Goal: Task Accomplishment & Management: Contribute content

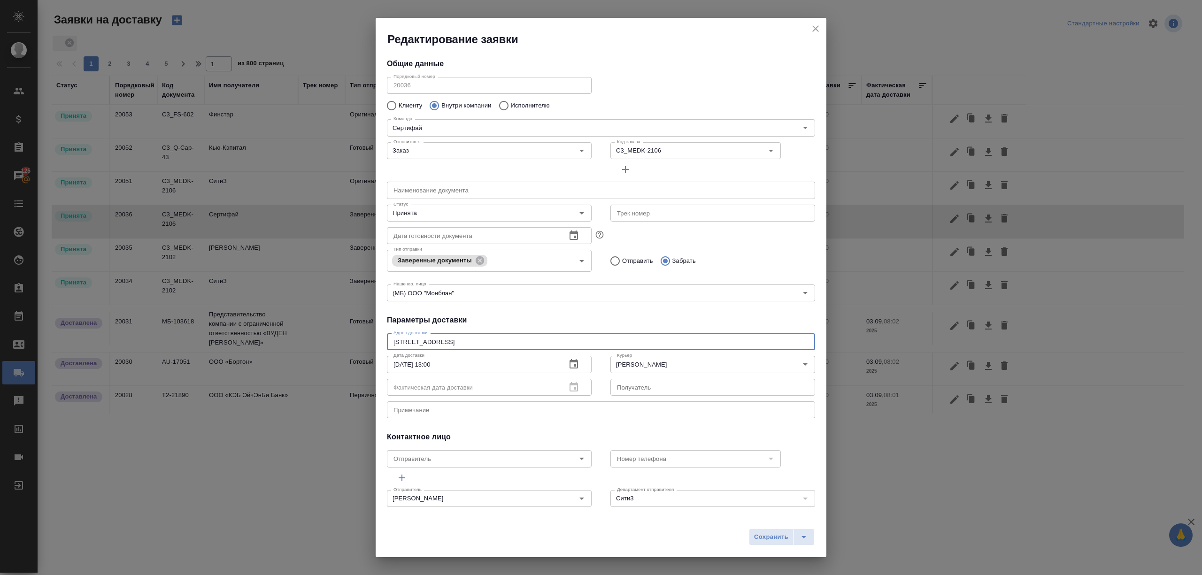
click at [812, 29] on icon "close" at bounding box center [815, 28] width 11 height 11
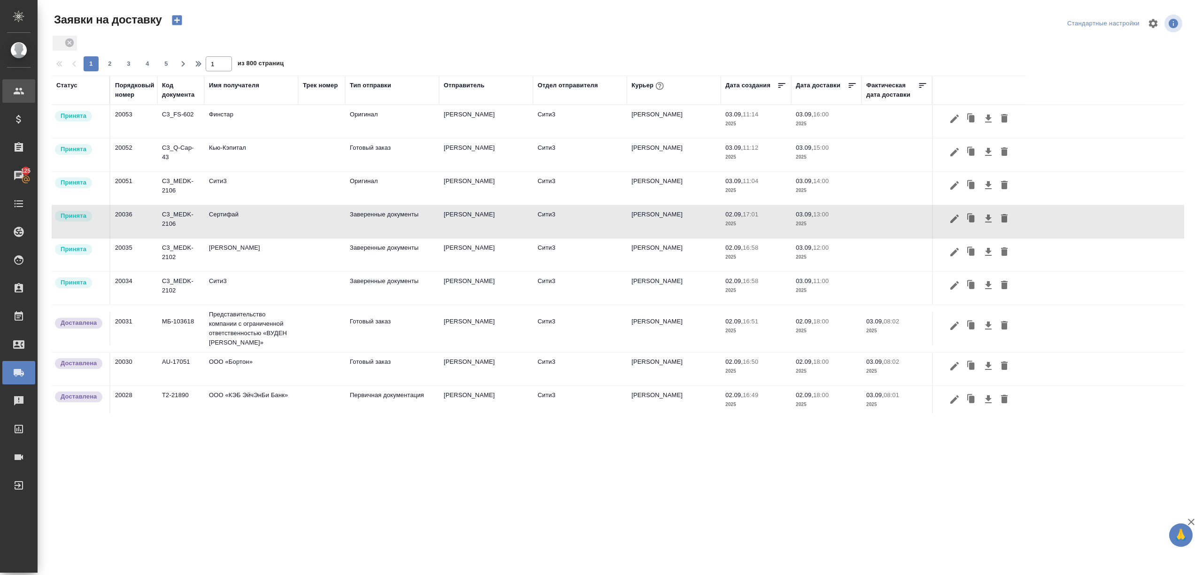
click at [25, 89] on div at bounding box center [26, 90] width 26 height 11
click at [21, 192] on icon at bounding box center [18, 189] width 11 height 11
click at [19, 222] on link "В Все спецификации" at bounding box center [18, 215] width 23 height 19
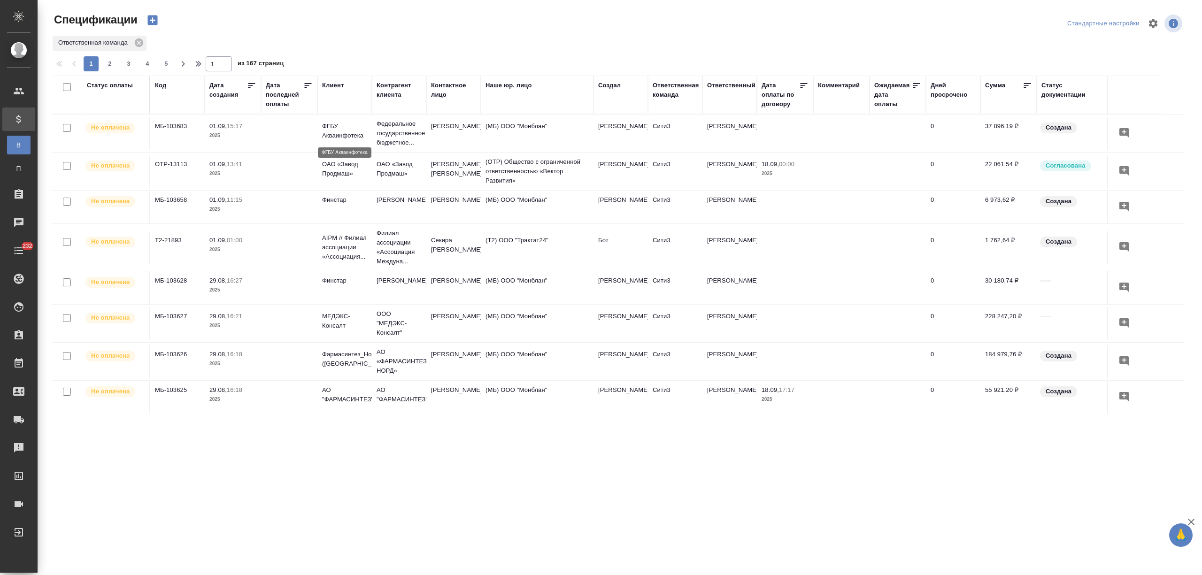
click at [365, 139] on p "ФГБУ Акваинфотека" at bounding box center [344, 131] width 45 height 19
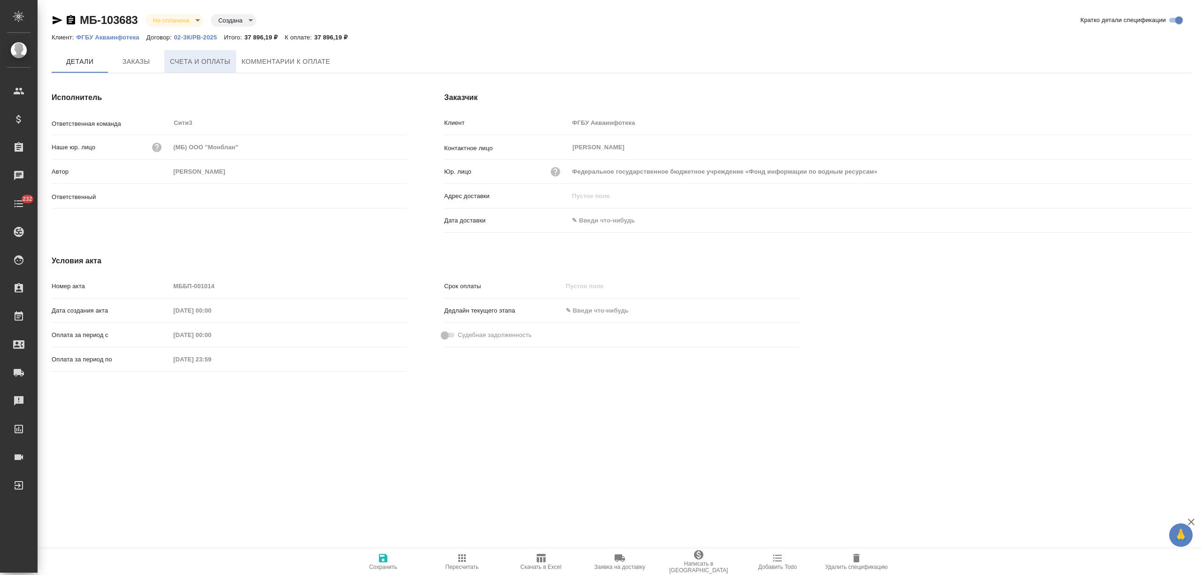
type input "Никитина Татьяна"
click at [206, 62] on span "Счета и оплаты" at bounding box center [200, 62] width 61 height 12
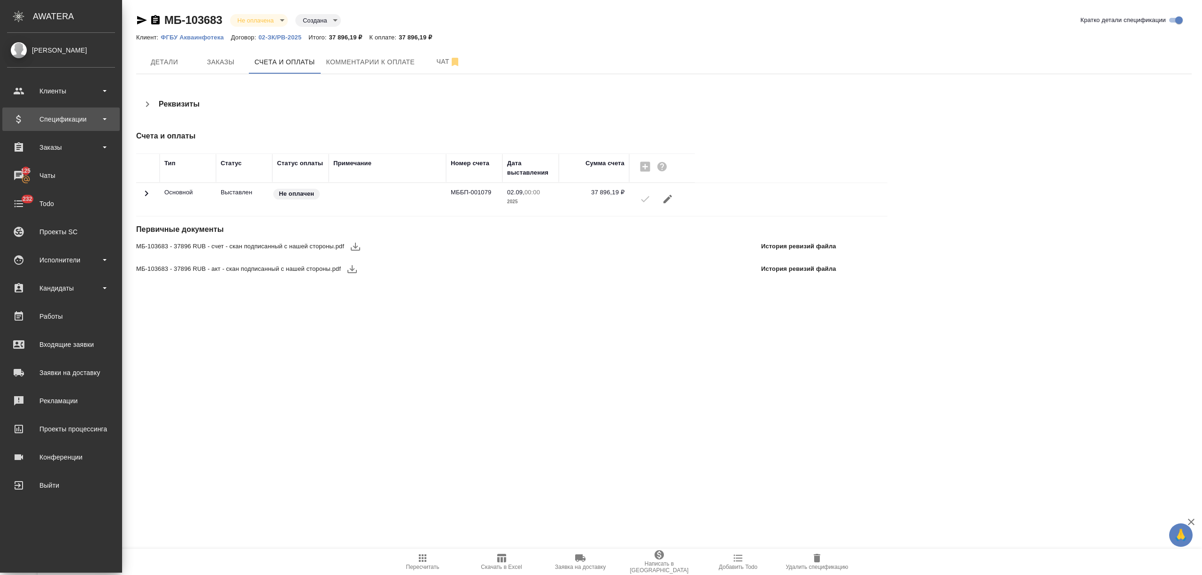
click at [44, 116] on div "Спецификации" at bounding box center [61, 119] width 108 height 14
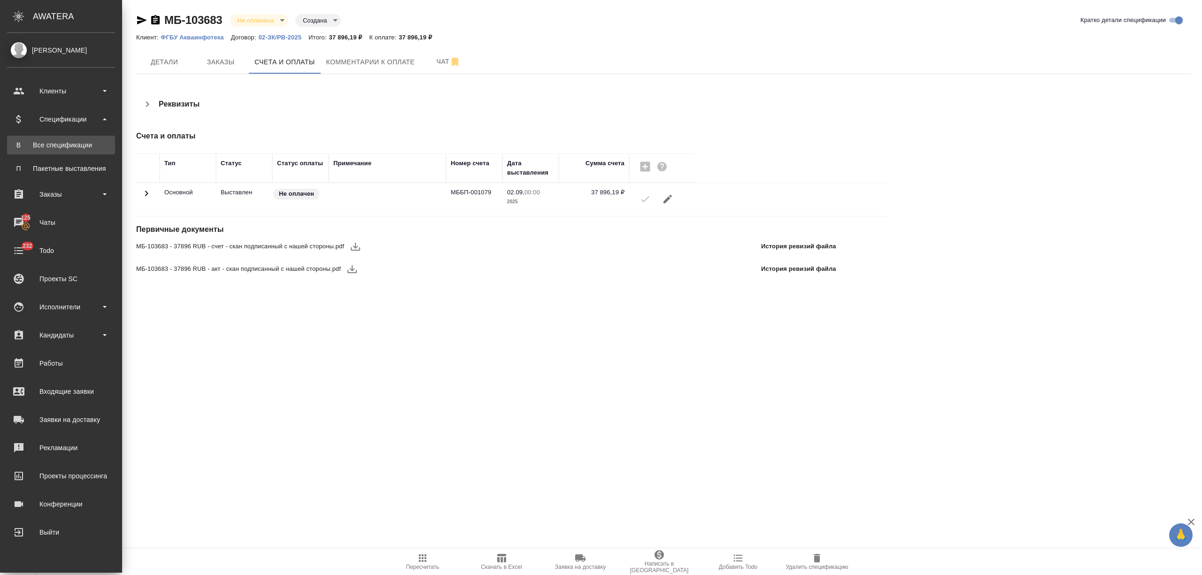
click at [53, 149] on div "Все спецификации" at bounding box center [61, 144] width 99 height 9
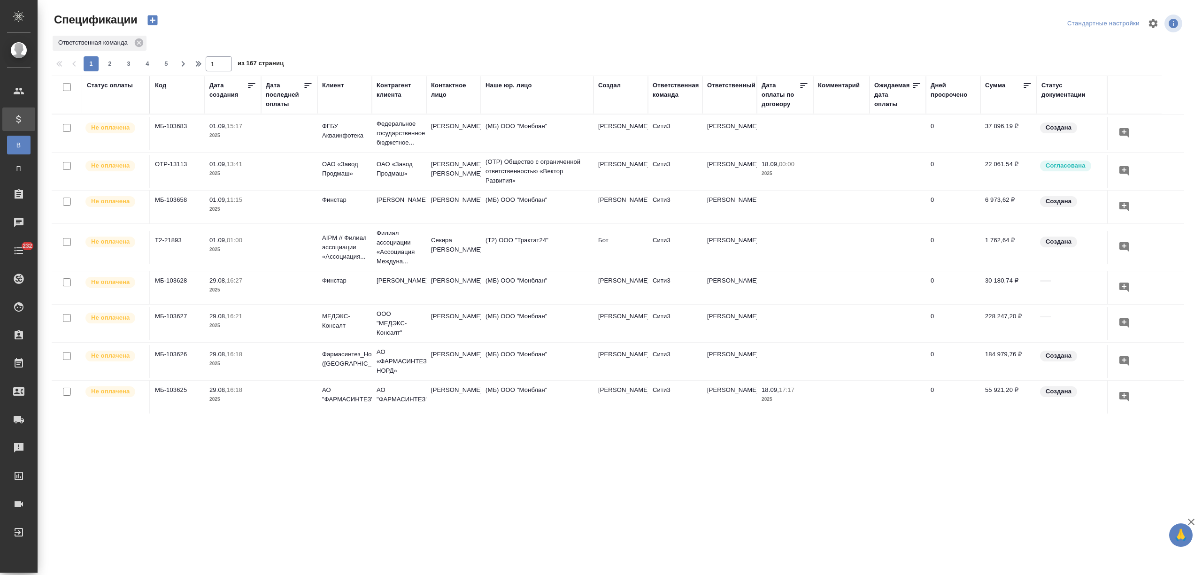
click at [280, 104] on div "Дата последней оплаты" at bounding box center [285, 95] width 38 height 28
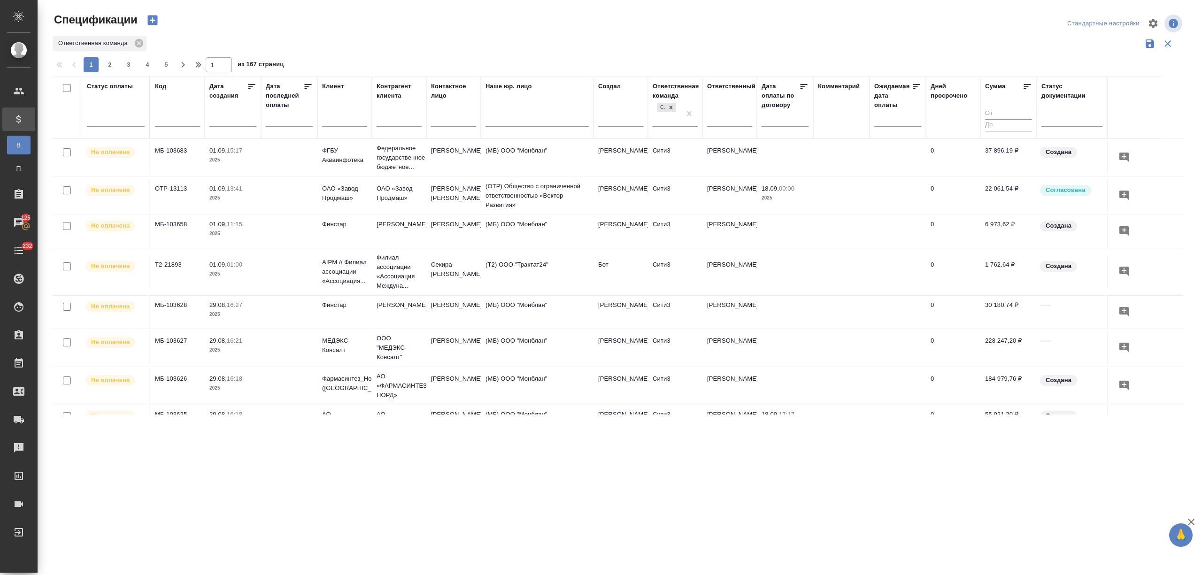
click at [296, 123] on input "text" at bounding box center [291, 118] width 41 height 13
click at [320, 165] on span "3" at bounding box center [317, 166] width 21 height 18
type div "2025-09-02T21:00:00.000Z"
click at [332, 164] on span "4" at bounding box center [338, 166] width 21 height 18
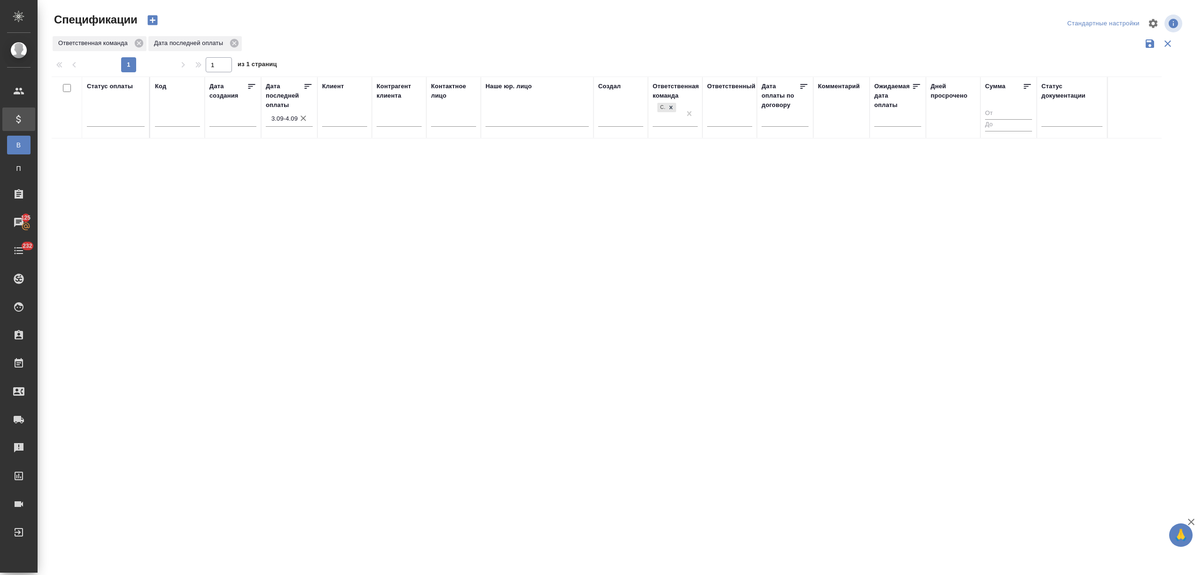
click at [302, 116] on icon "button" at bounding box center [303, 118] width 9 height 9
click at [286, 117] on input "text" at bounding box center [291, 118] width 41 height 13
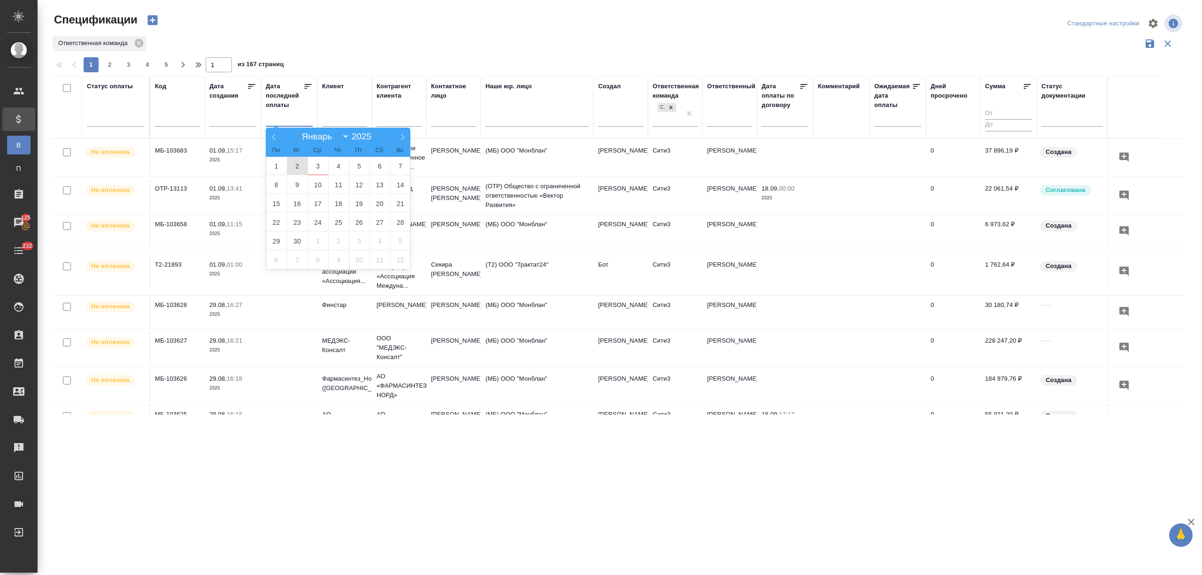
click at [297, 163] on span "2" at bounding box center [297, 166] width 21 height 18
type div "2025-09-01T21:00:00.000Z"
click at [311, 163] on span "3" at bounding box center [317, 166] width 21 height 18
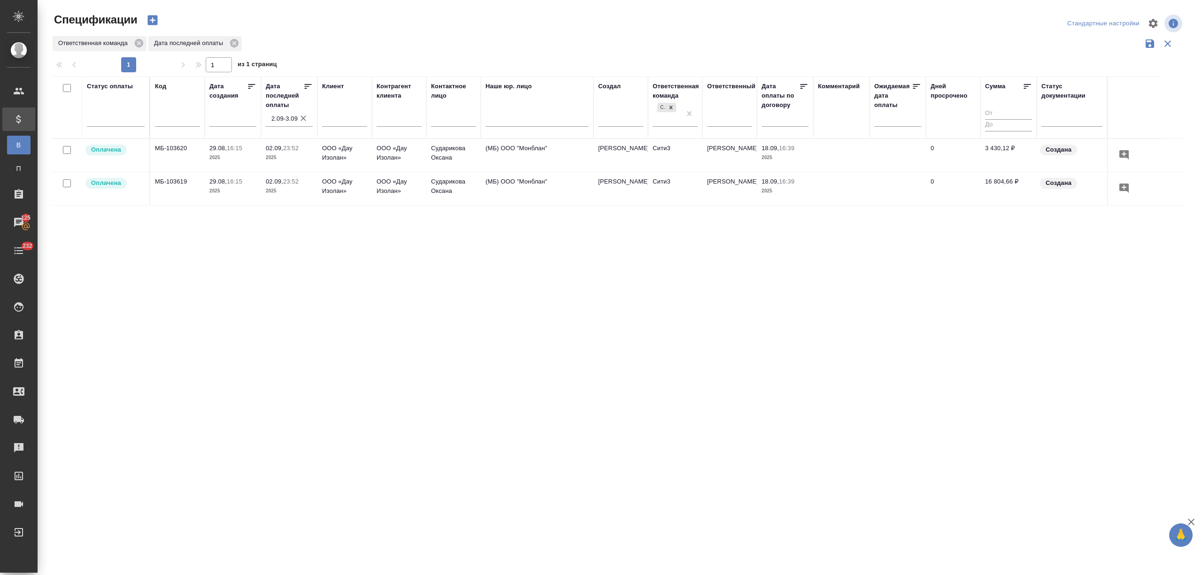
click at [302, 115] on icon "button" at bounding box center [303, 118] width 9 height 9
select select "8"
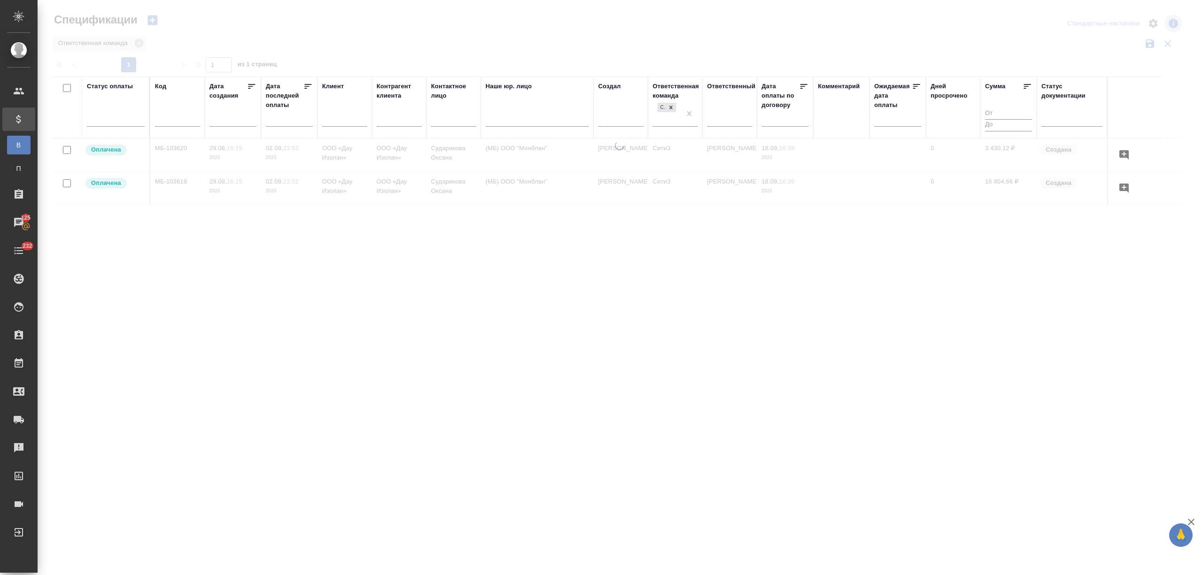
click at [282, 117] on input "text" at bounding box center [291, 118] width 41 height 13
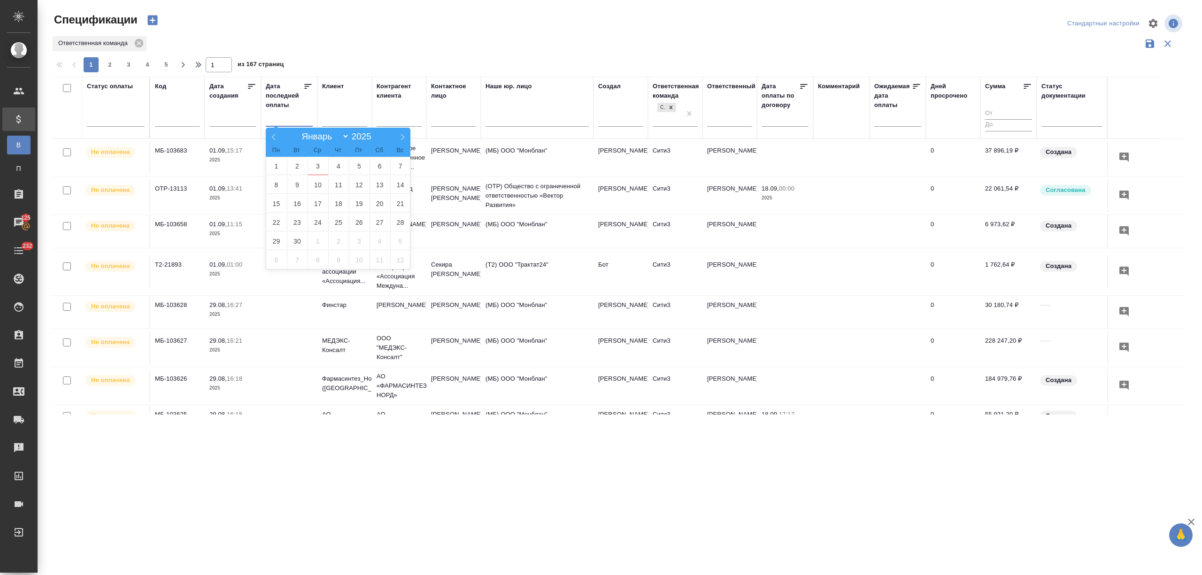
click at [329, 29] on div "Спецификации" at bounding box center [242, 23] width 380 height 23
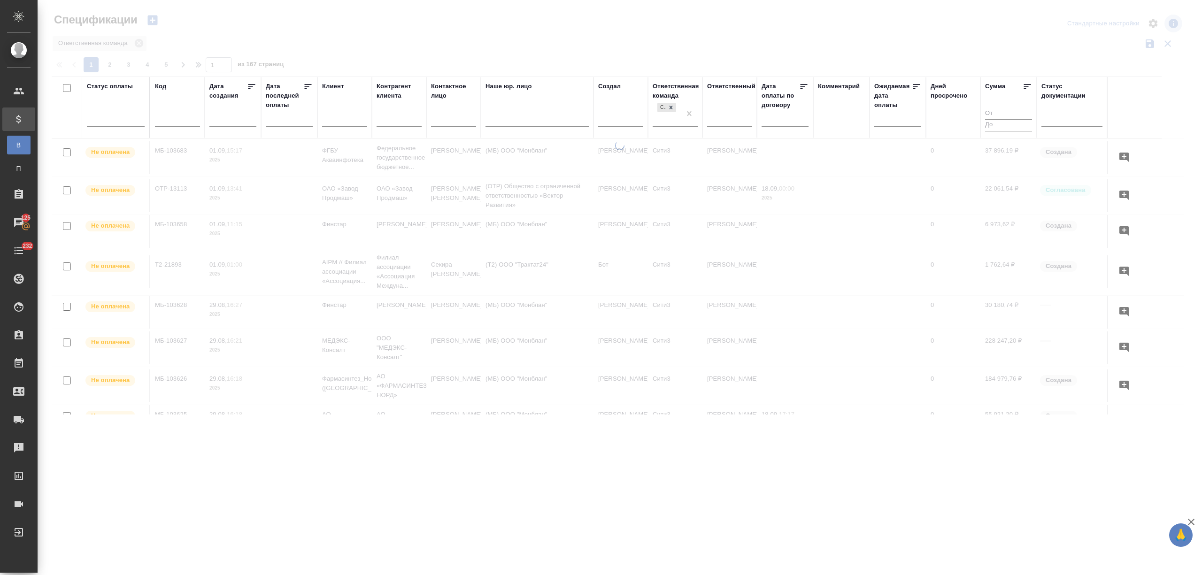
click at [285, 121] on input "text" at bounding box center [291, 118] width 41 height 13
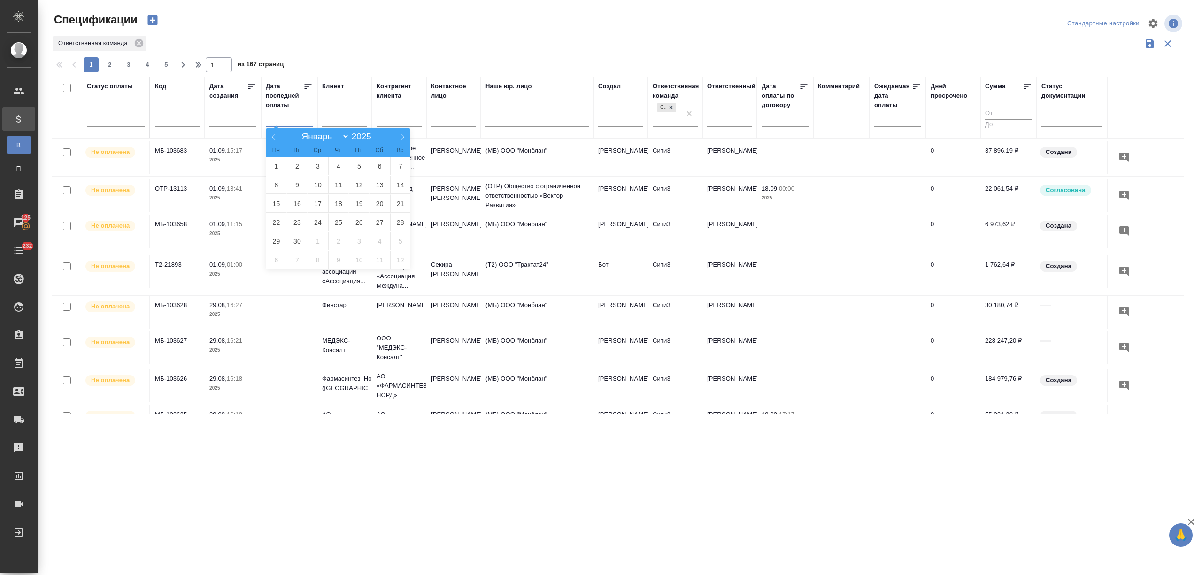
click at [767, 17] on div at bounding box center [621, 23] width 380 height 23
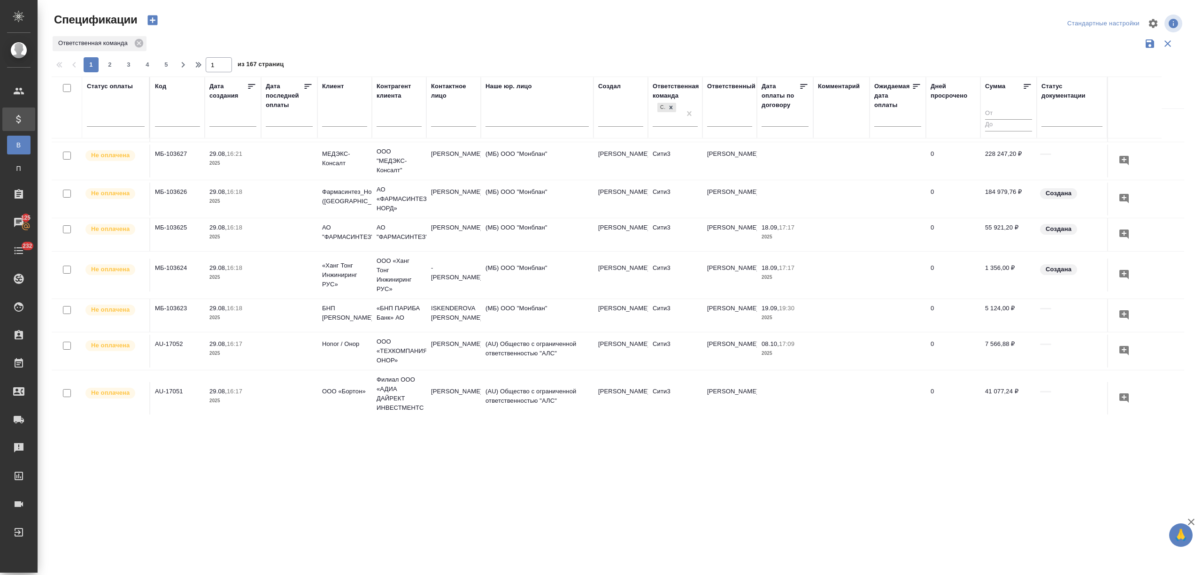
scroll to position [188, 0]
click at [130, 113] on div at bounding box center [116, 117] width 58 height 14
click at [204, 160] on div "Просрочена" at bounding box center [225, 164] width 141 height 17
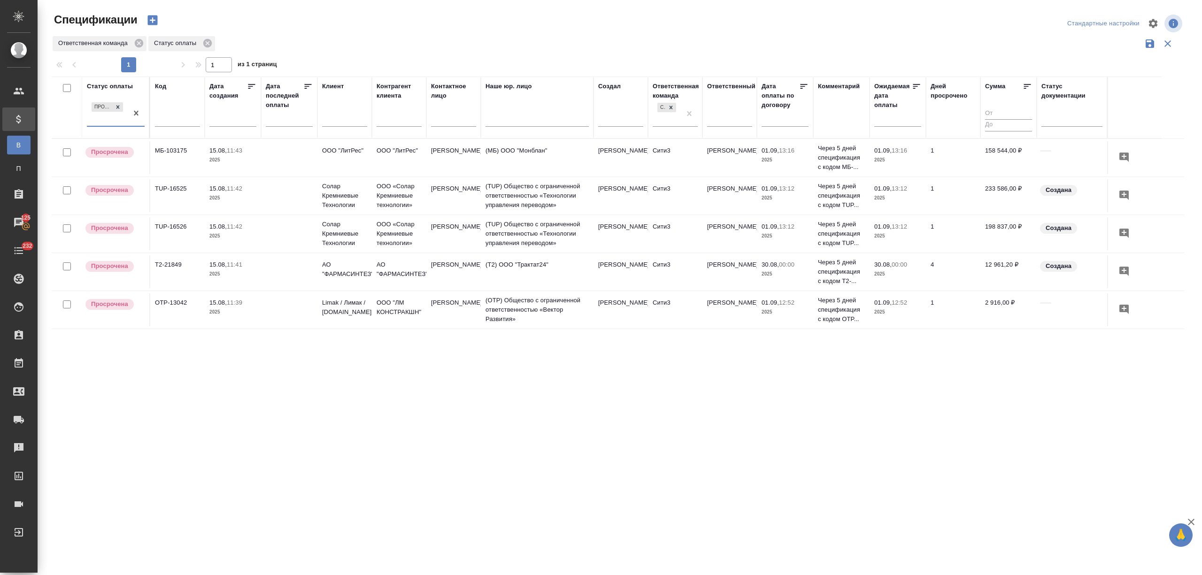
scroll to position [0, 0]
click at [233, 264] on p "11:41" at bounding box center [234, 264] width 15 height 7
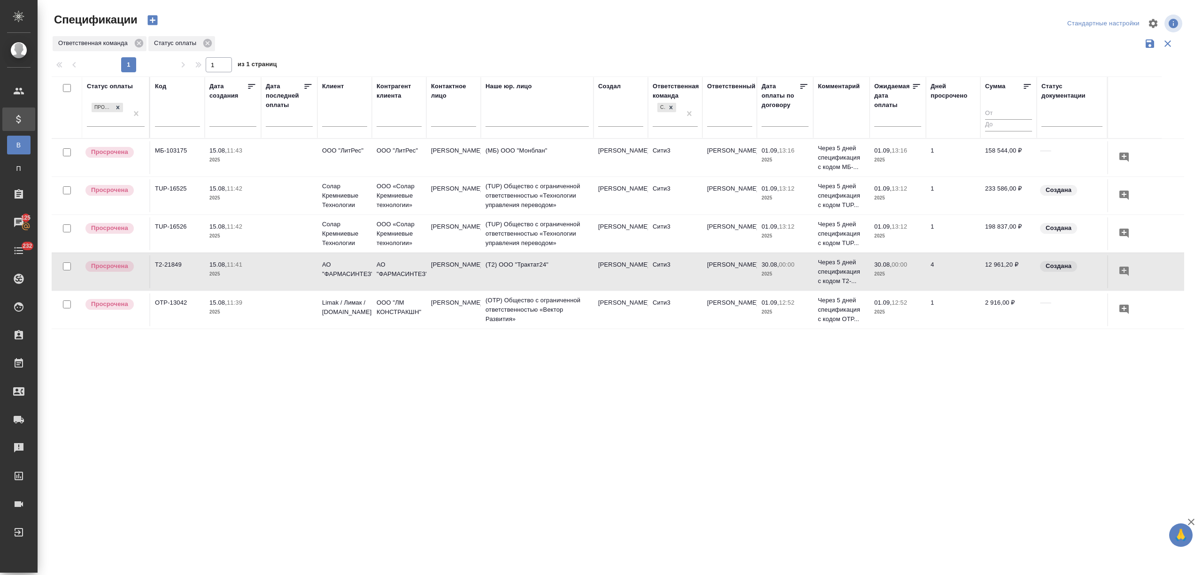
click at [233, 264] on p "11:41" at bounding box center [234, 264] width 15 height 7
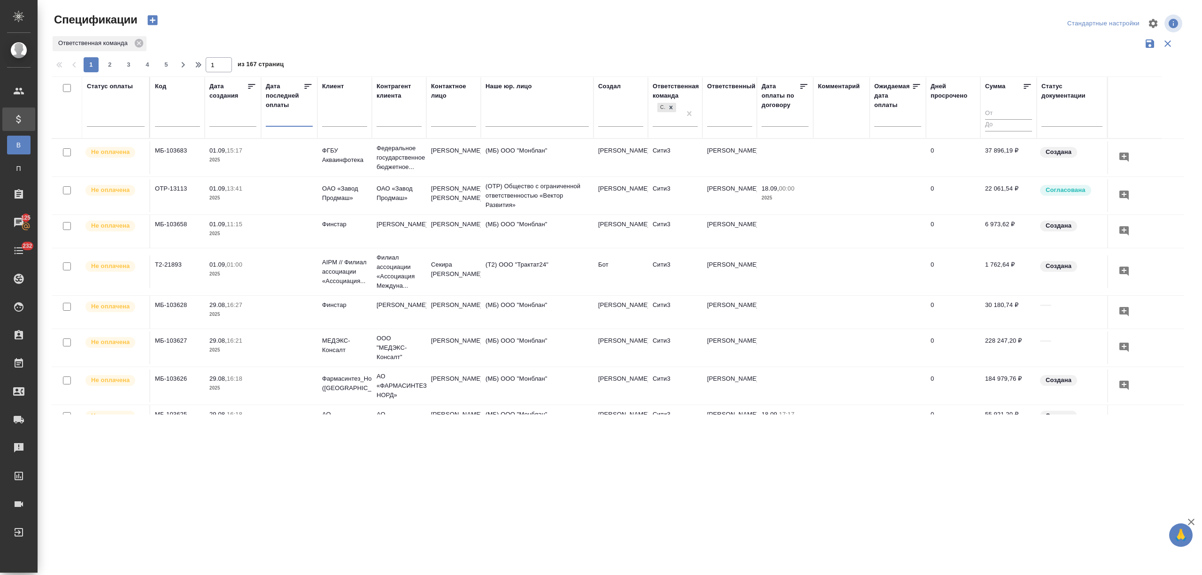
click at [287, 117] on input "text" at bounding box center [291, 118] width 41 height 13
click at [295, 164] on span "2" at bounding box center [297, 166] width 21 height 18
type div "2025-09-01T21:00:00.000Z"
click at [311, 164] on span "3" at bounding box center [317, 166] width 21 height 18
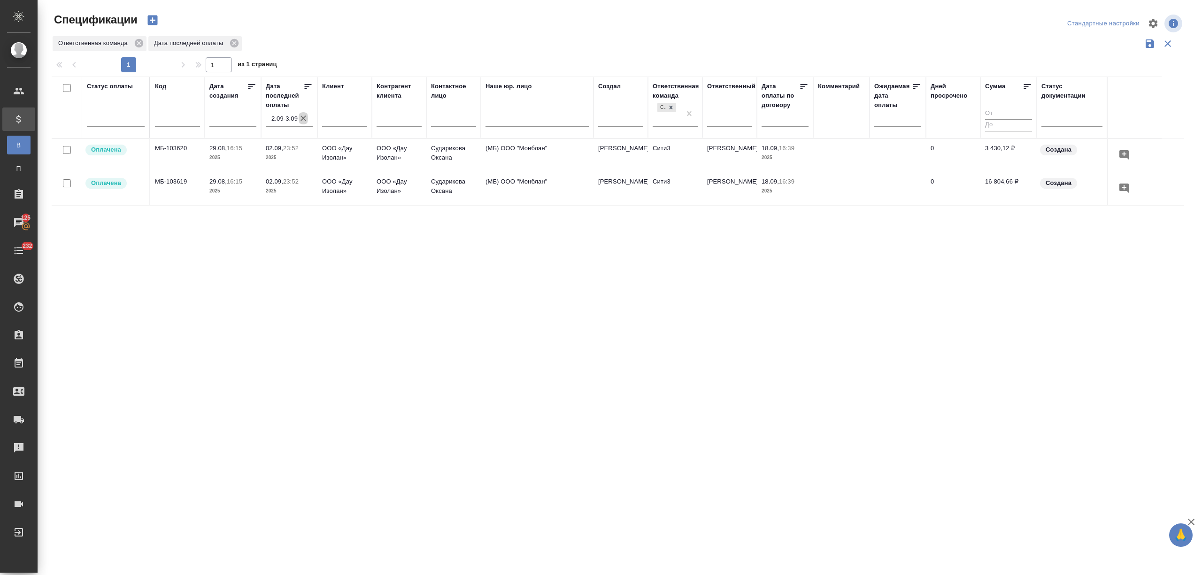
click at [302, 120] on icon "button" at bounding box center [303, 118] width 9 height 9
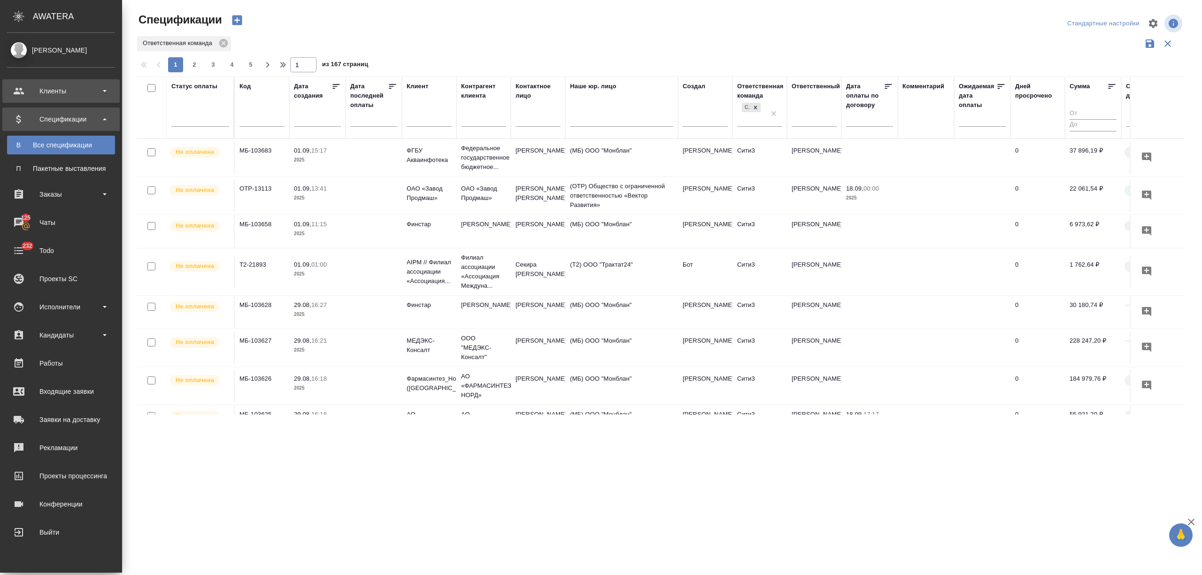
click at [59, 87] on div "Клиенты" at bounding box center [61, 91] width 108 height 14
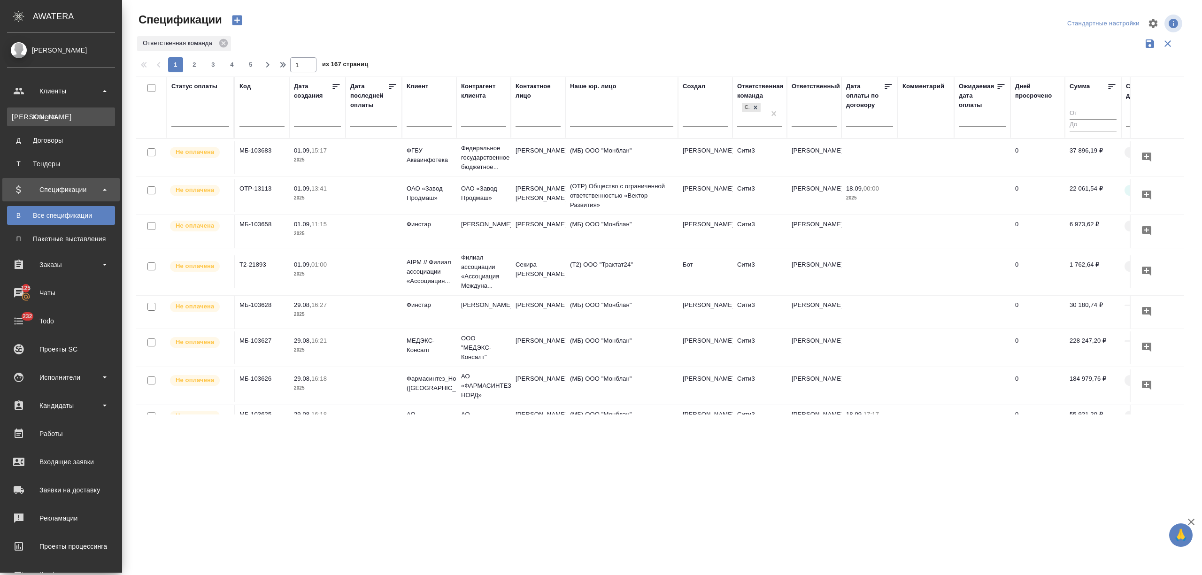
click at [56, 119] on div "Клиенты" at bounding box center [61, 116] width 99 height 9
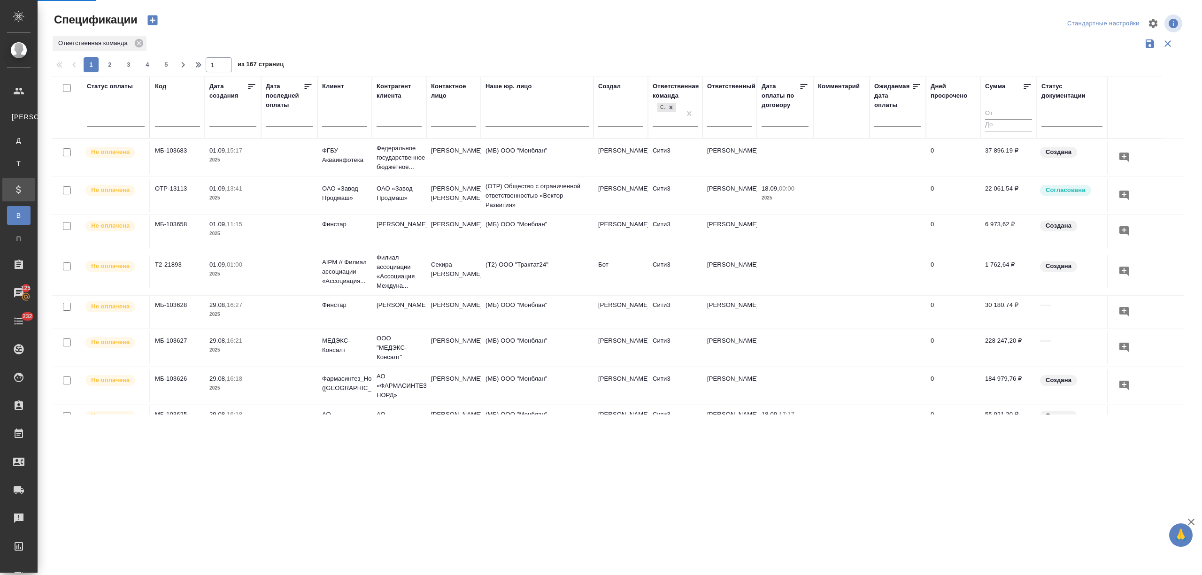
select select "RU"
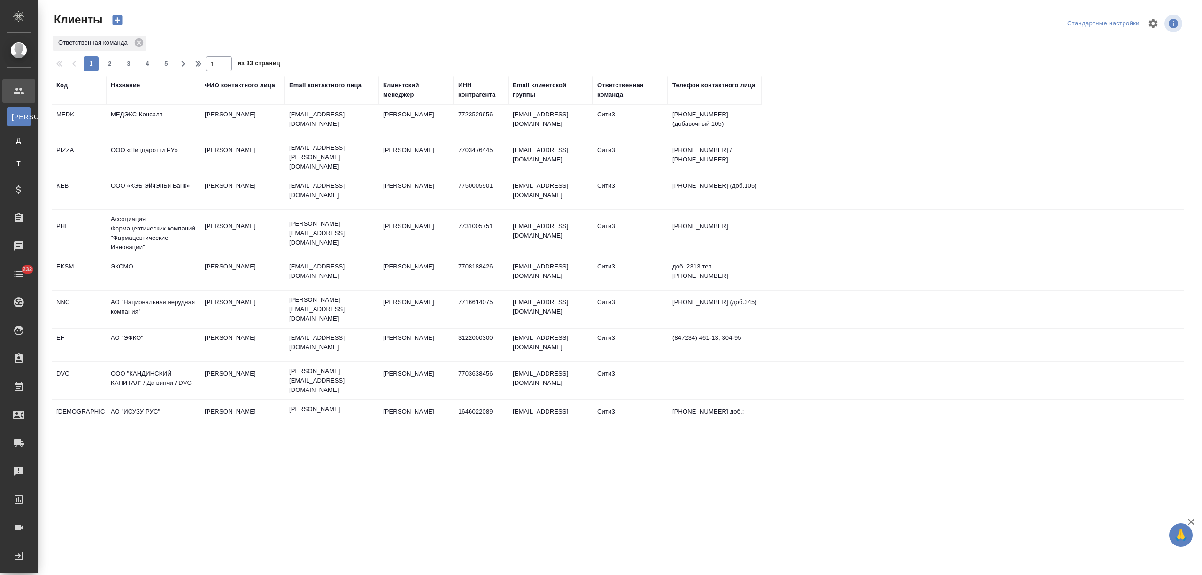
click at [119, 81] on div "Название" at bounding box center [125, 85] width 29 height 9
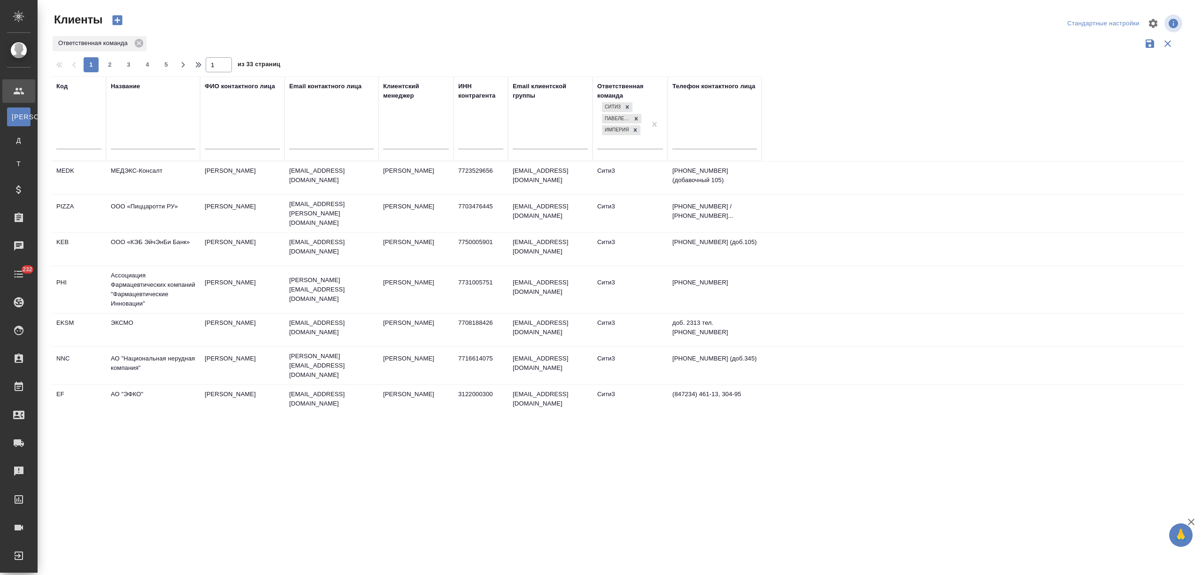
click at [130, 149] on input "text" at bounding box center [153, 143] width 84 height 12
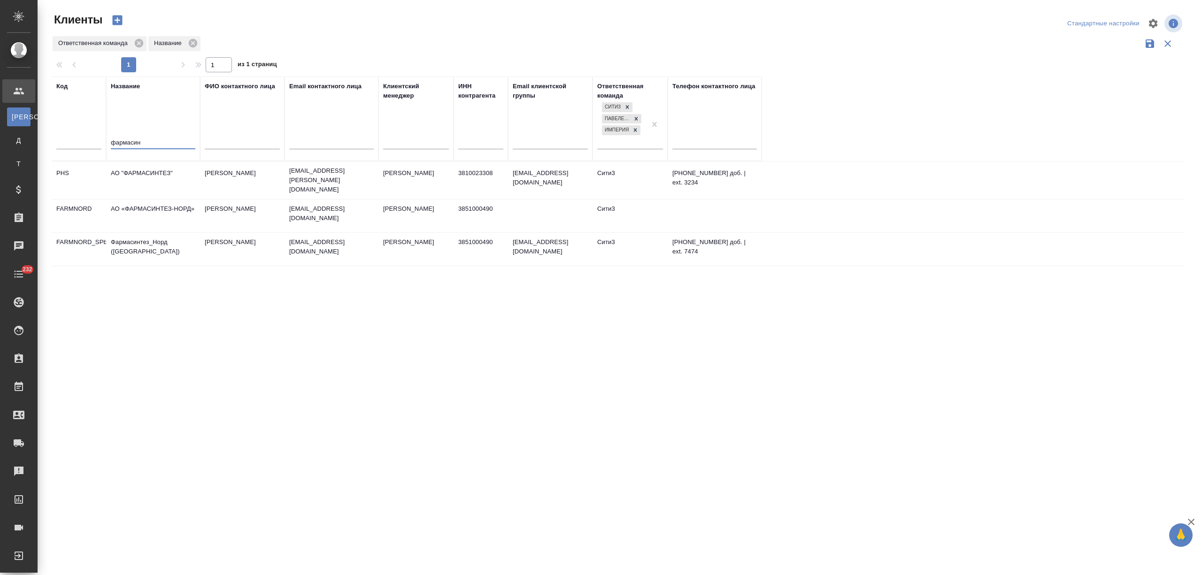
type input "фармасин"
click at [149, 179] on td "АО "ФАРМАСИНТЕЗ"" at bounding box center [153, 180] width 94 height 33
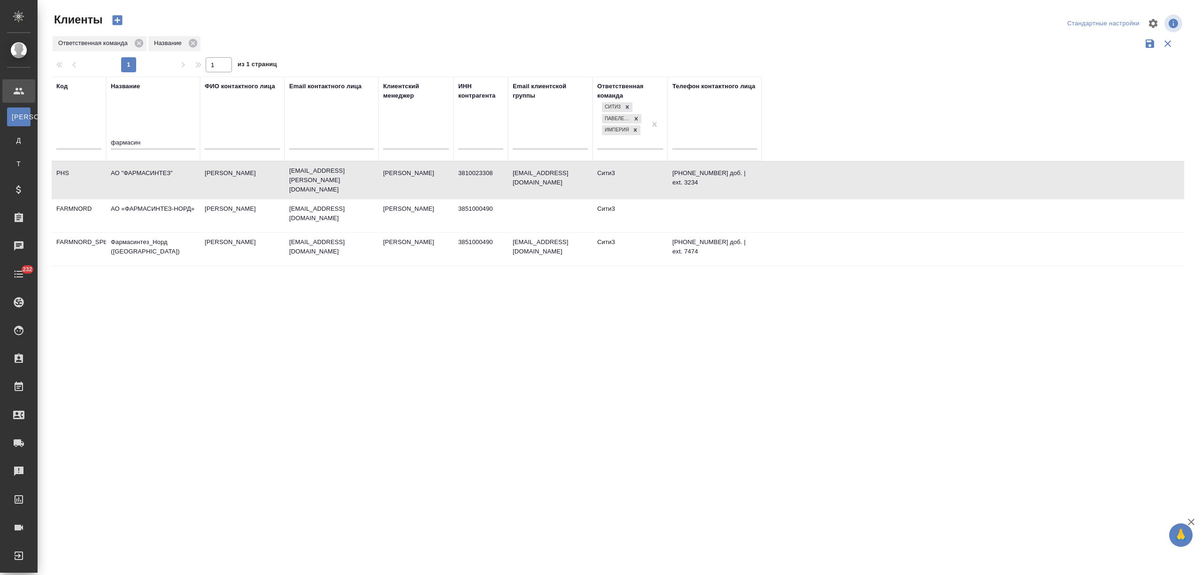
click at [157, 171] on td "АО "ФАРМАСИНТЕЗ"" at bounding box center [153, 180] width 94 height 33
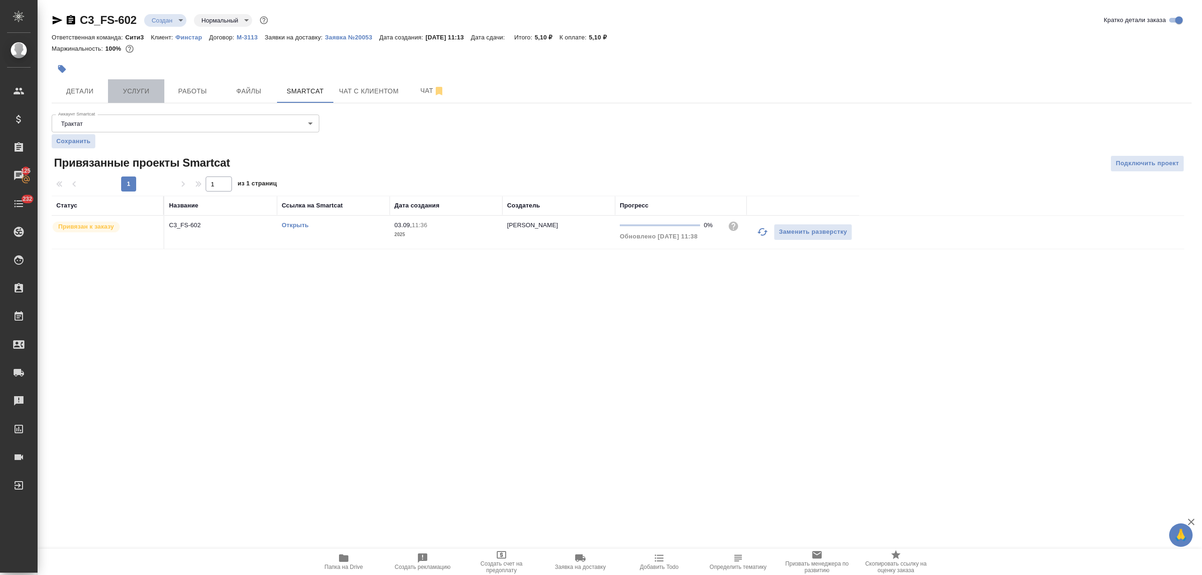
click at [134, 95] on span "Услуги" at bounding box center [136, 91] width 45 height 12
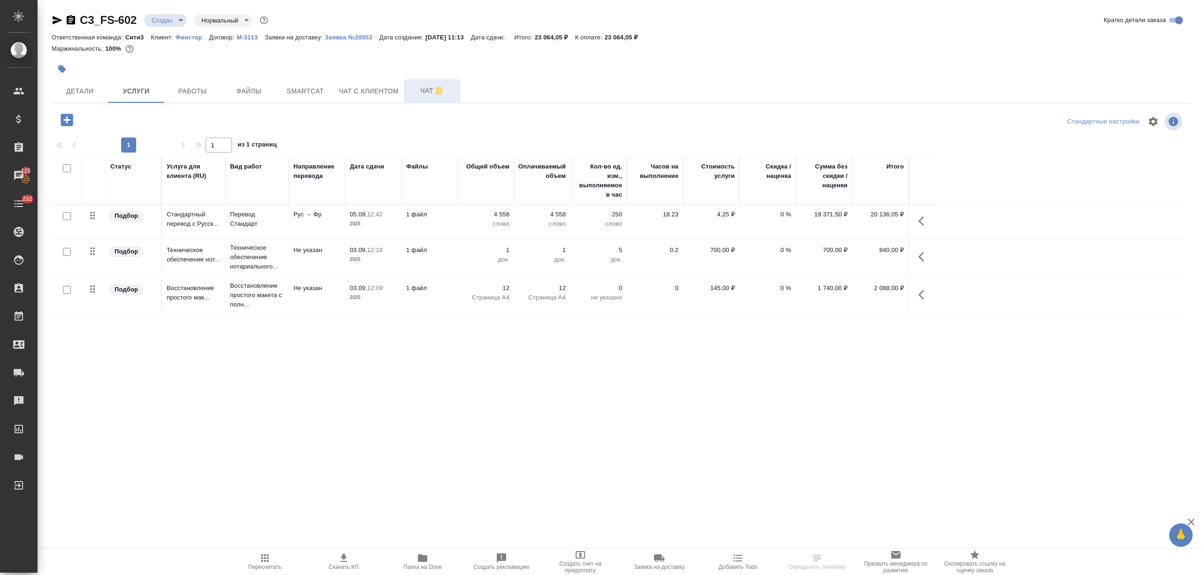
click at [417, 92] on span "Чат" at bounding box center [432, 91] width 45 height 12
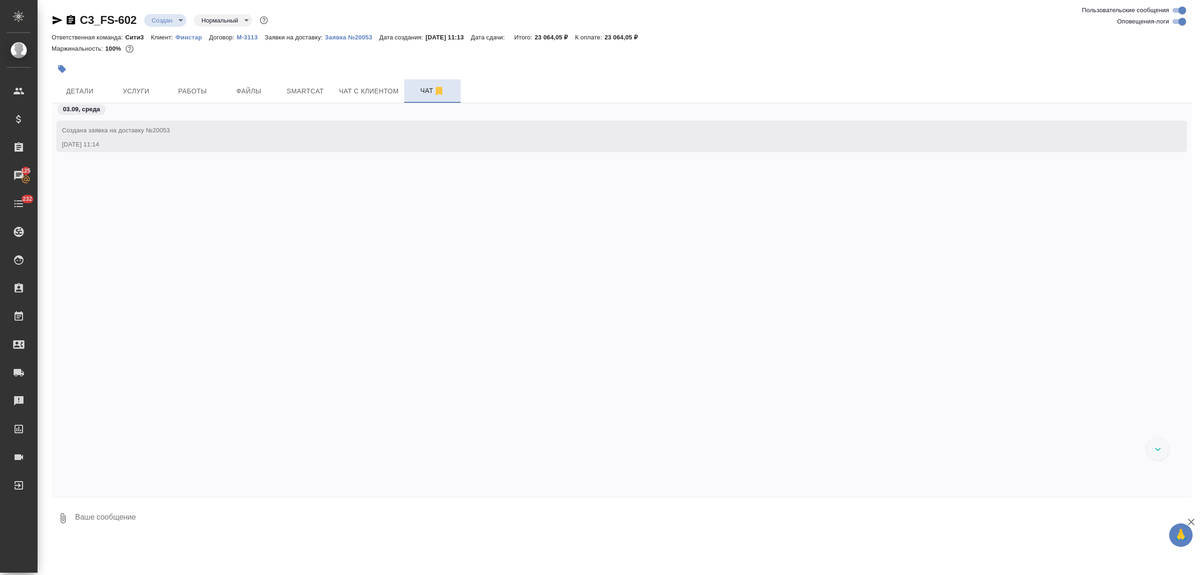
click at [433, 89] on icon "button" at bounding box center [438, 90] width 11 height 11
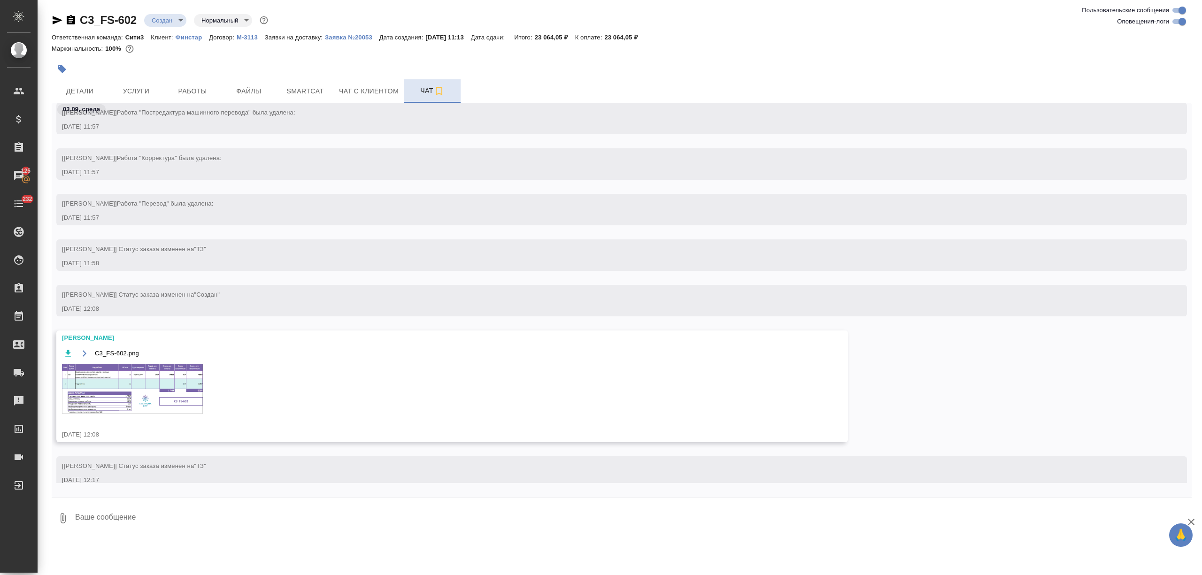
click at [140, 395] on img at bounding box center [132, 389] width 141 height 50
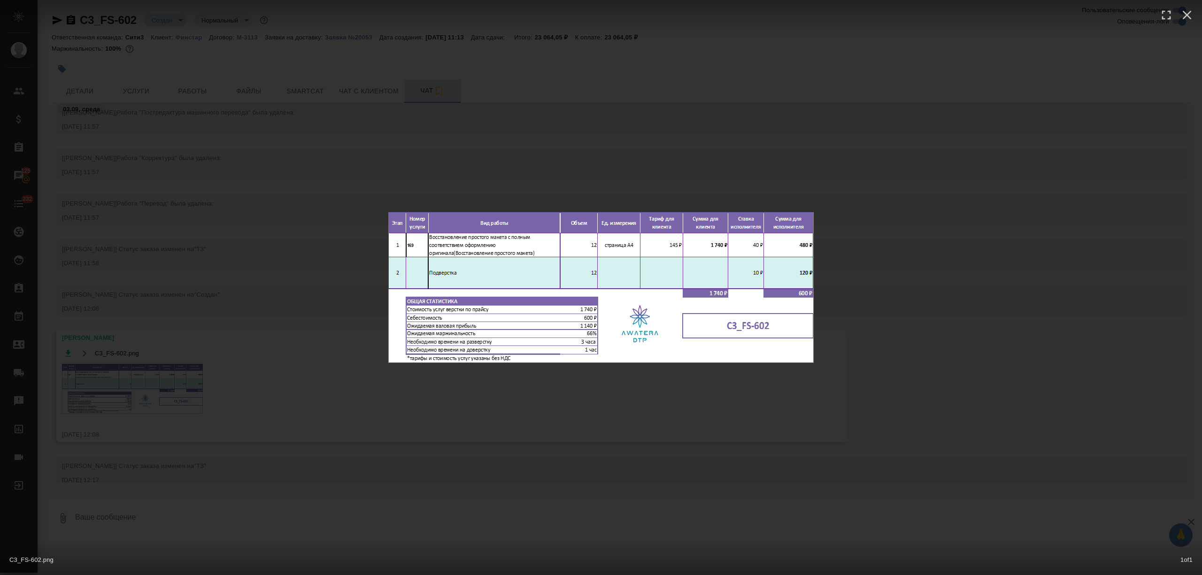
click at [248, 341] on div "C3_FS-602.png 1 of 1" at bounding box center [601, 287] width 1202 height 575
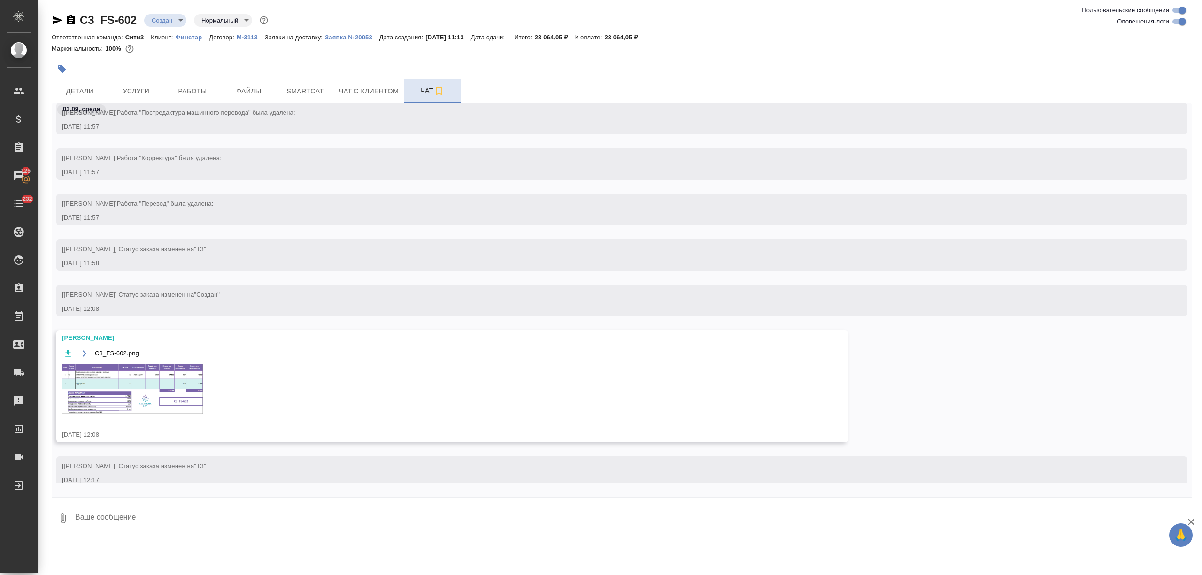
click at [439, 87] on icon "button" at bounding box center [439, 91] width 7 height 8
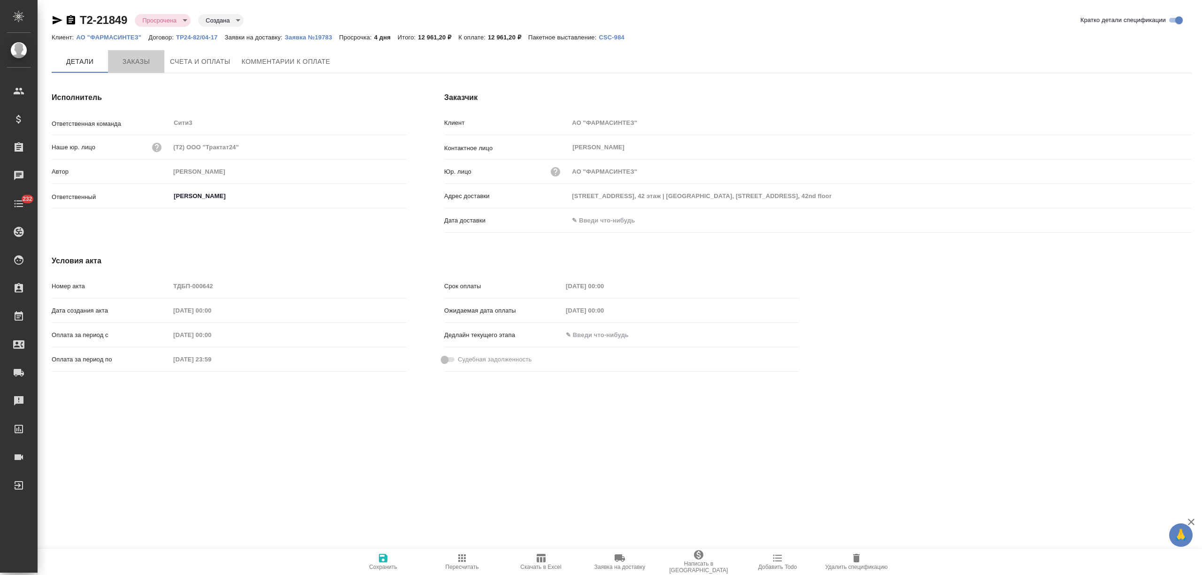
click at [133, 64] on span "Заказы" at bounding box center [136, 62] width 45 height 12
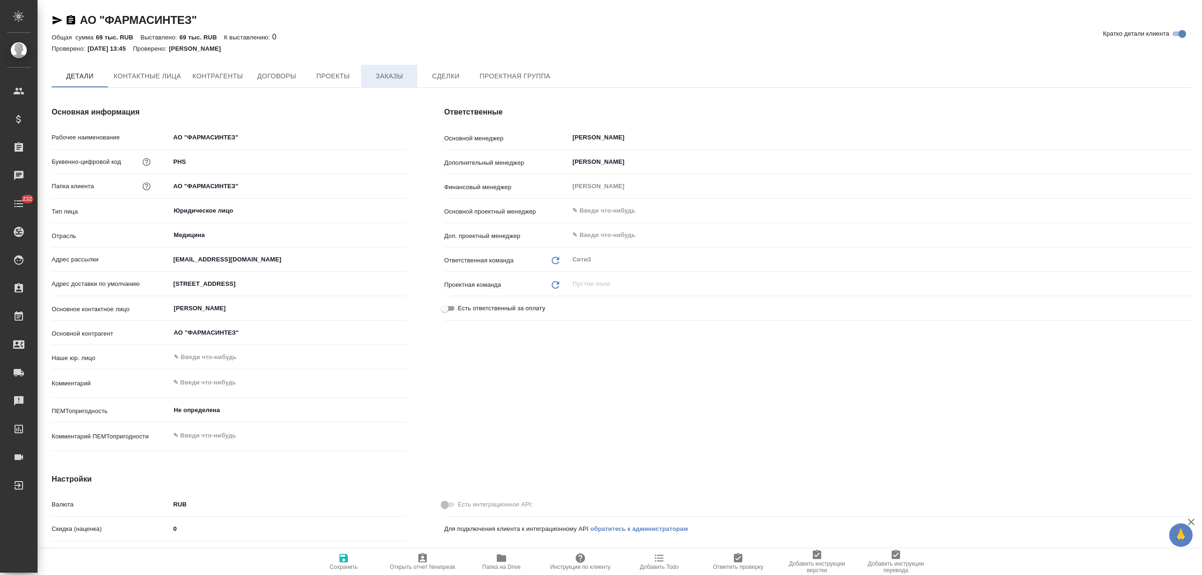
click at [399, 76] on span "Заказы" at bounding box center [389, 76] width 45 height 12
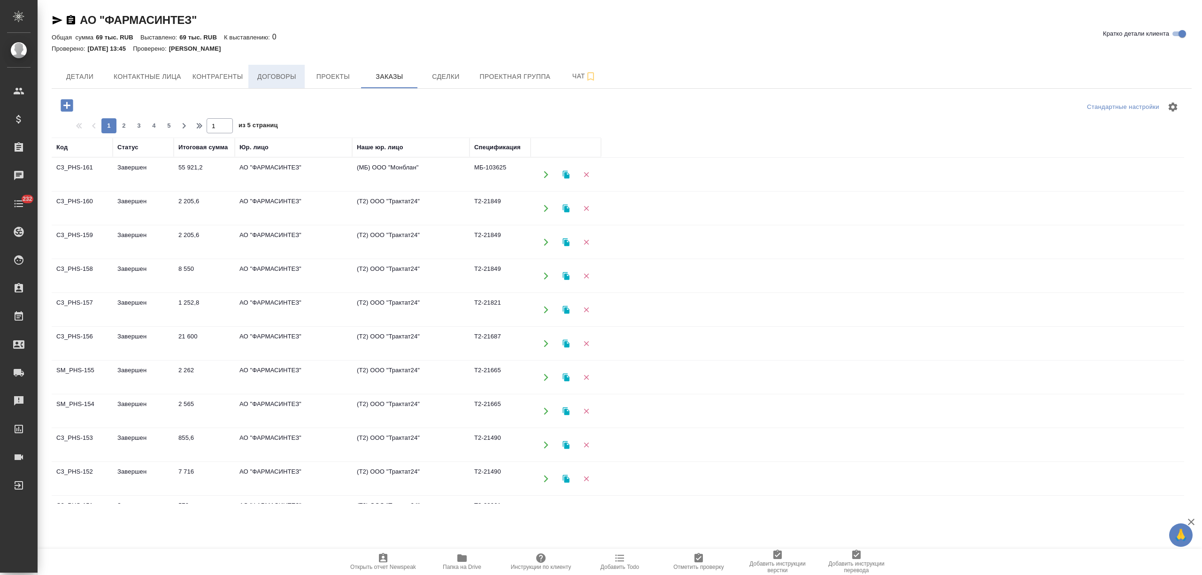
click at [286, 78] on span "Договоры" at bounding box center [276, 77] width 45 height 12
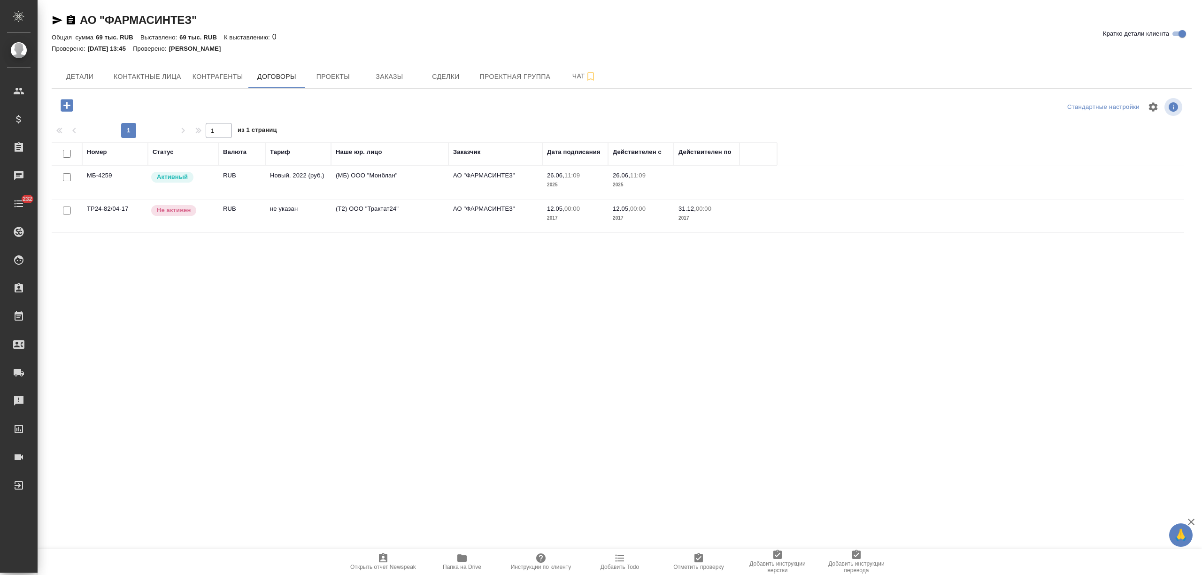
click at [225, 186] on td "RUB" at bounding box center [241, 182] width 47 height 33
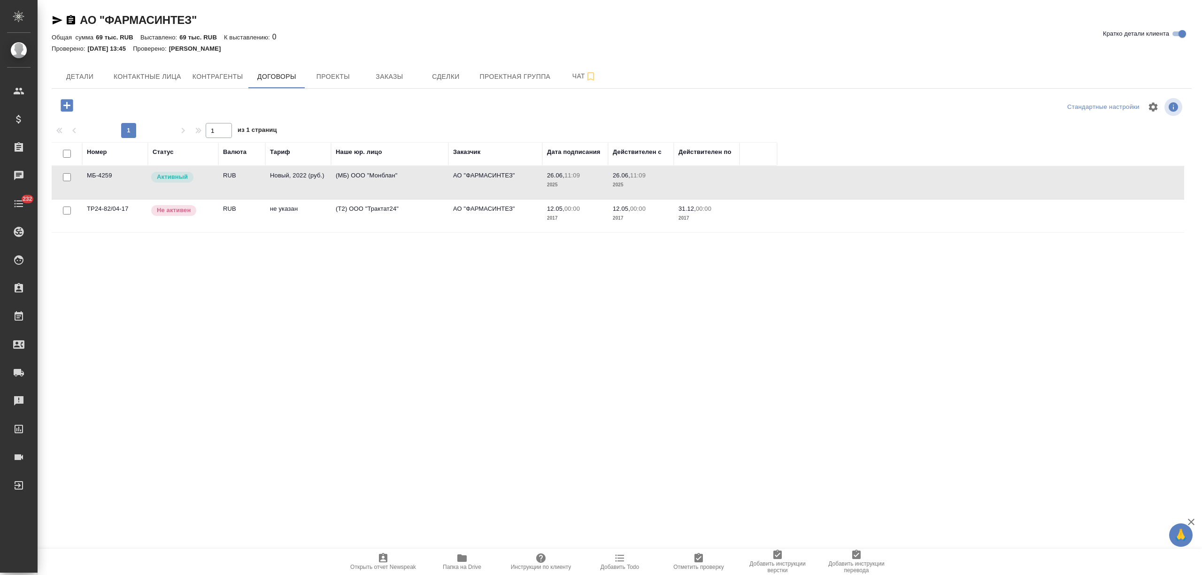
click at [225, 186] on td "RUB" at bounding box center [241, 182] width 47 height 33
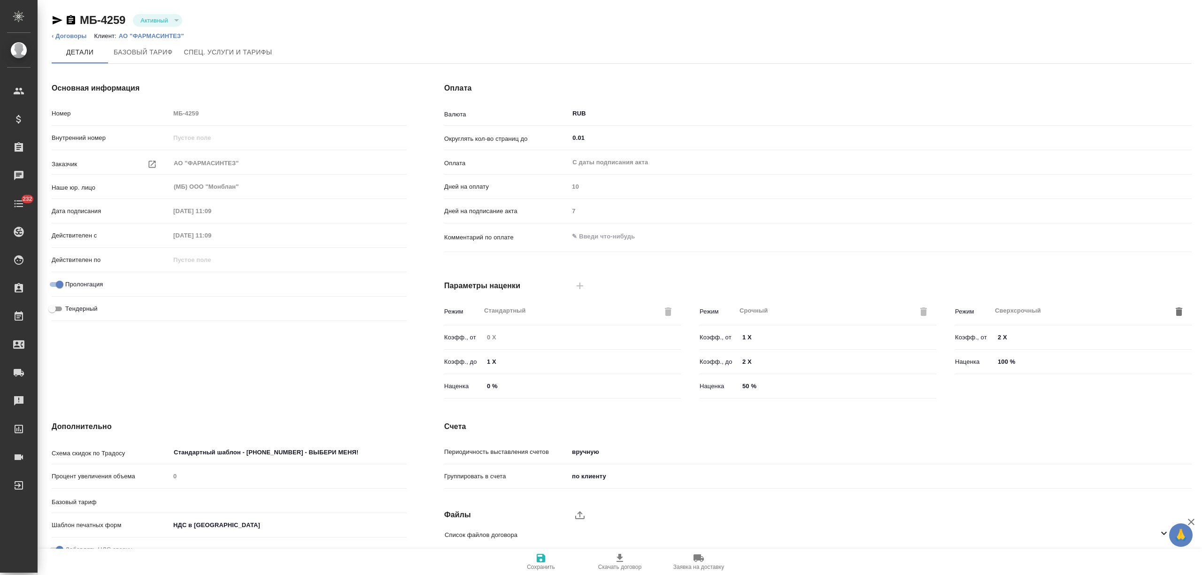
type input "Новый, 2022 (руб.)"
click at [698, 562] on icon "button" at bounding box center [698, 558] width 11 height 11
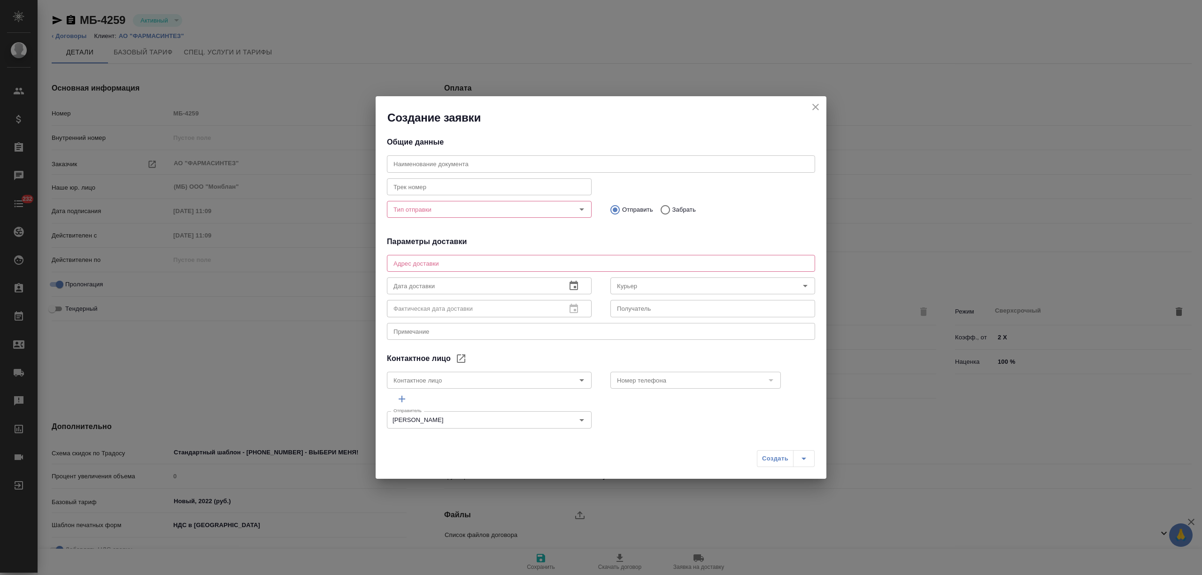
click at [507, 210] on input "Тип отправки" at bounding box center [474, 209] width 168 height 11
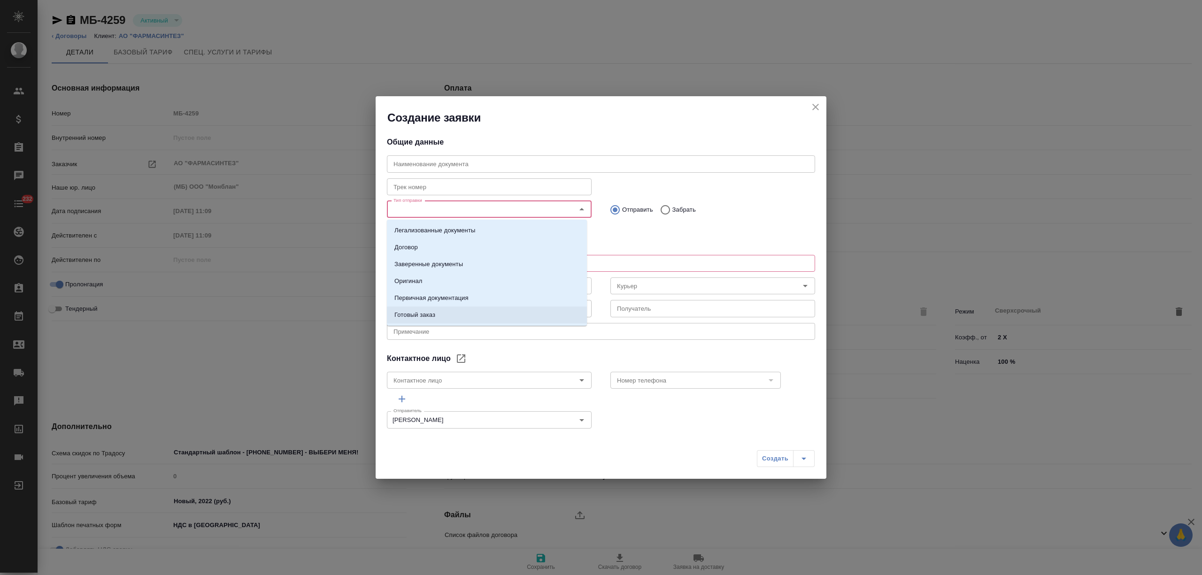
click at [468, 314] on li "Готовый заказ" at bounding box center [487, 315] width 200 height 17
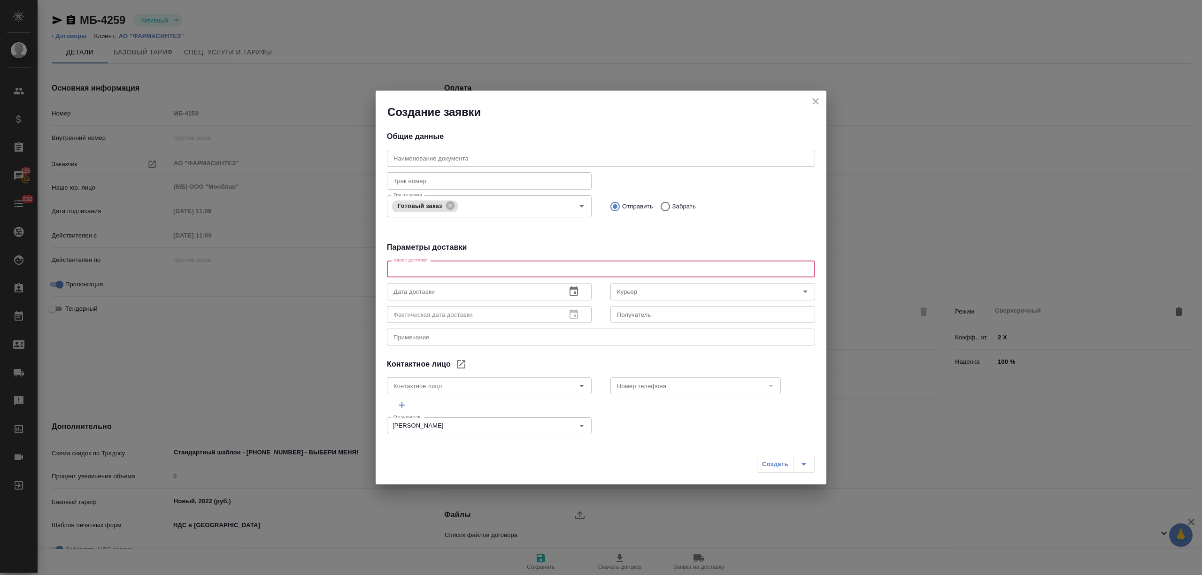
click at [486, 269] on textarea at bounding box center [600, 269] width 415 height 7
paste textarea "[STREET_ADDRESS]"
type textarea "[STREET_ADDRESS]"
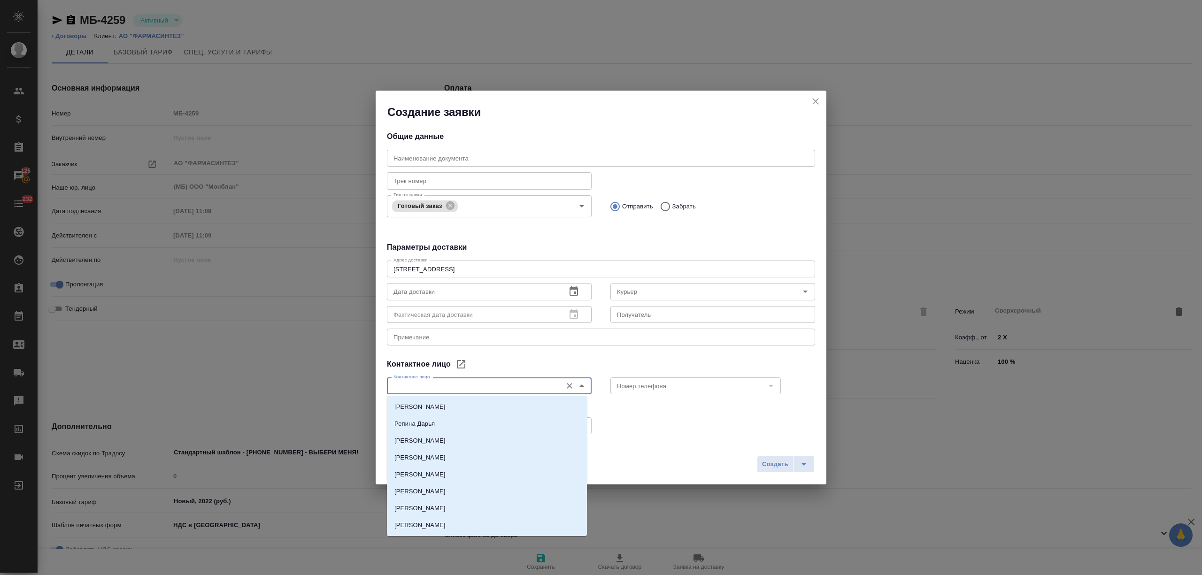
click at [487, 383] on input "Контактное лицо" at bounding box center [474, 385] width 168 height 11
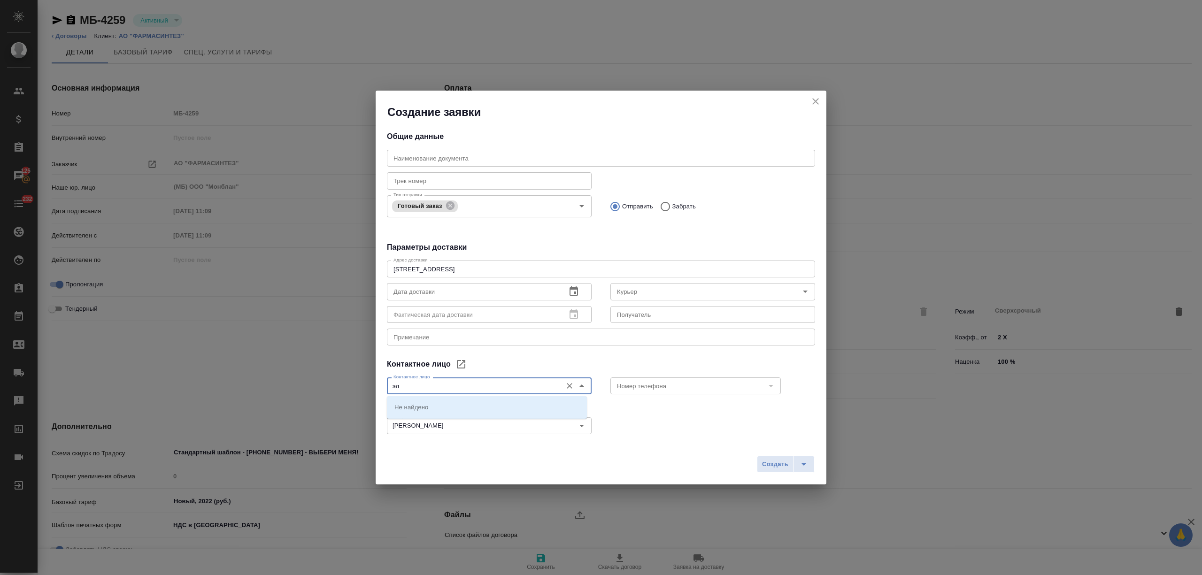
drag, startPoint x: 528, startPoint y: 385, endPoint x: 378, endPoint y: 384, distance: 149.3
click at [378, 384] on div "Контактное лицо эл Контактное лицо" at bounding box center [488, 384] width 223 height 41
click at [441, 408] on p "[PERSON_NAME]" at bounding box center [419, 406] width 51 height 9
type input "[PERSON_NAME]"
click at [569, 288] on icon "button" at bounding box center [573, 290] width 8 height 9
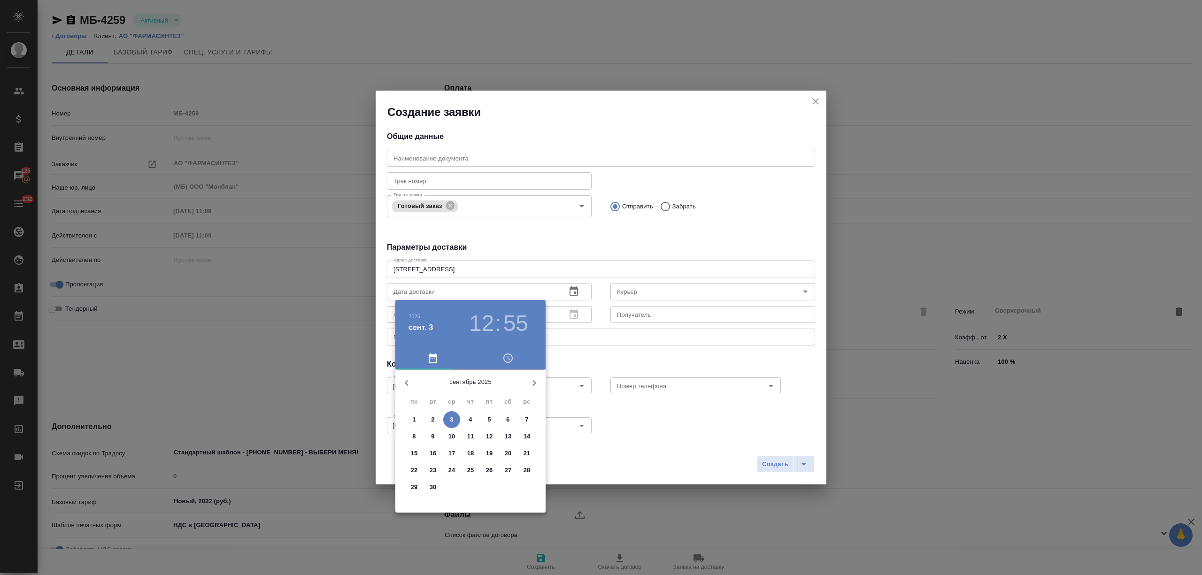
click at [447, 416] on span "3" at bounding box center [451, 419] width 17 height 9
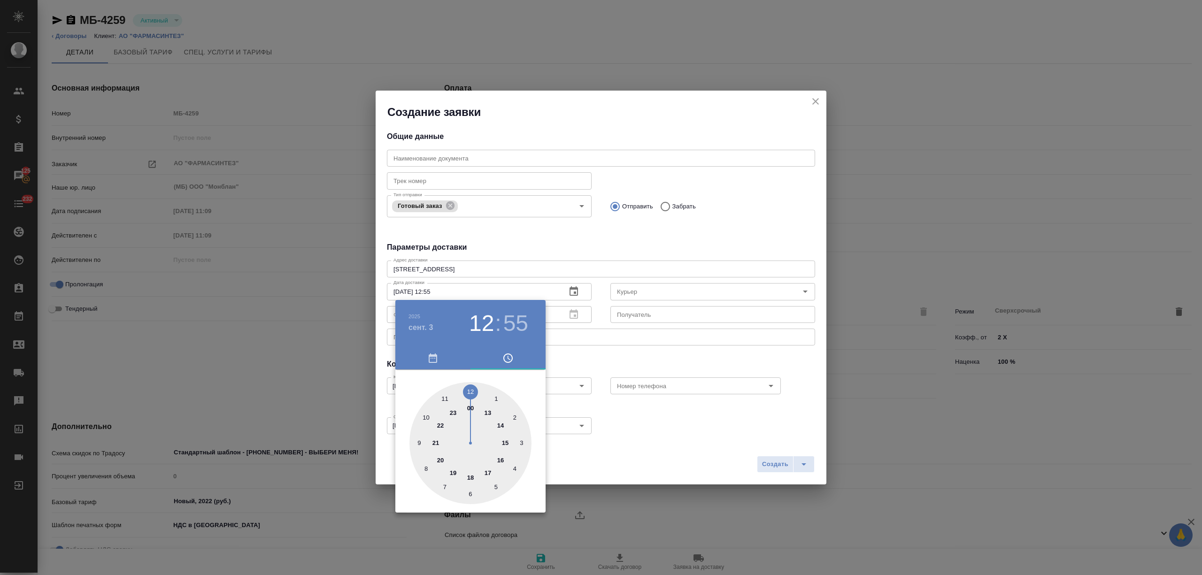
click at [485, 472] on div at bounding box center [470, 443] width 122 height 122
click at [470, 389] on div at bounding box center [470, 443] width 122 height 122
type input "03.09.2025 17:00"
click at [680, 361] on div at bounding box center [601, 287] width 1202 height 575
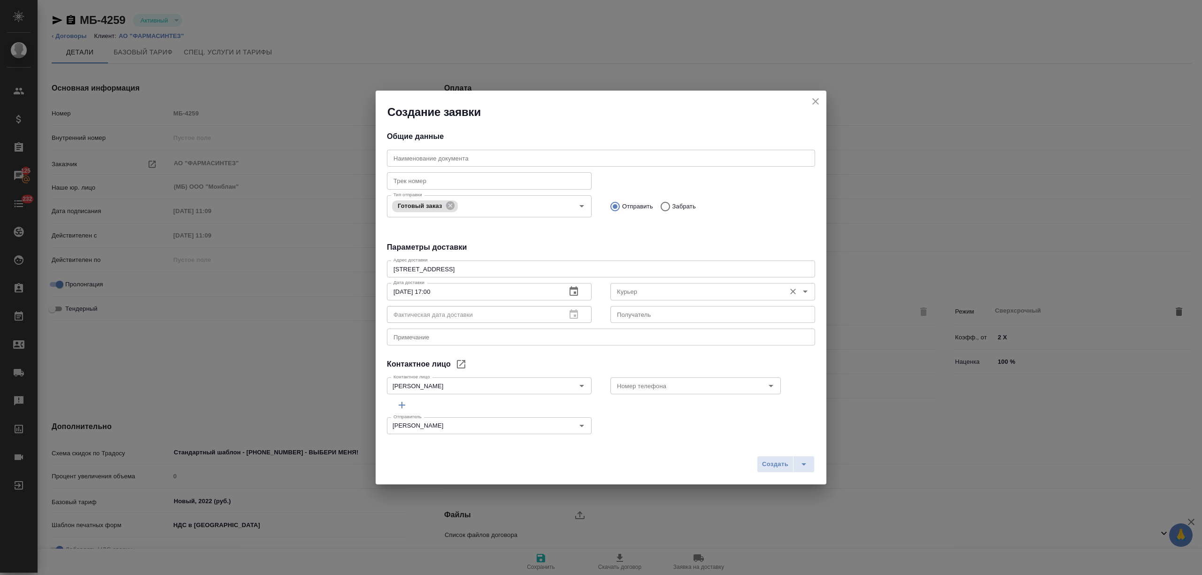
click at [637, 287] on input "Курьер" at bounding box center [697, 291] width 168 height 11
click at [653, 312] on p "Северов Олег" at bounding box center [638, 312] width 51 height 9
type input "Северов Олег"
click at [803, 463] on icon "split button" at bounding box center [803, 464] width 11 height 11
click at [803, 442] on li "Создать и скачать" at bounding box center [787, 444] width 68 height 15
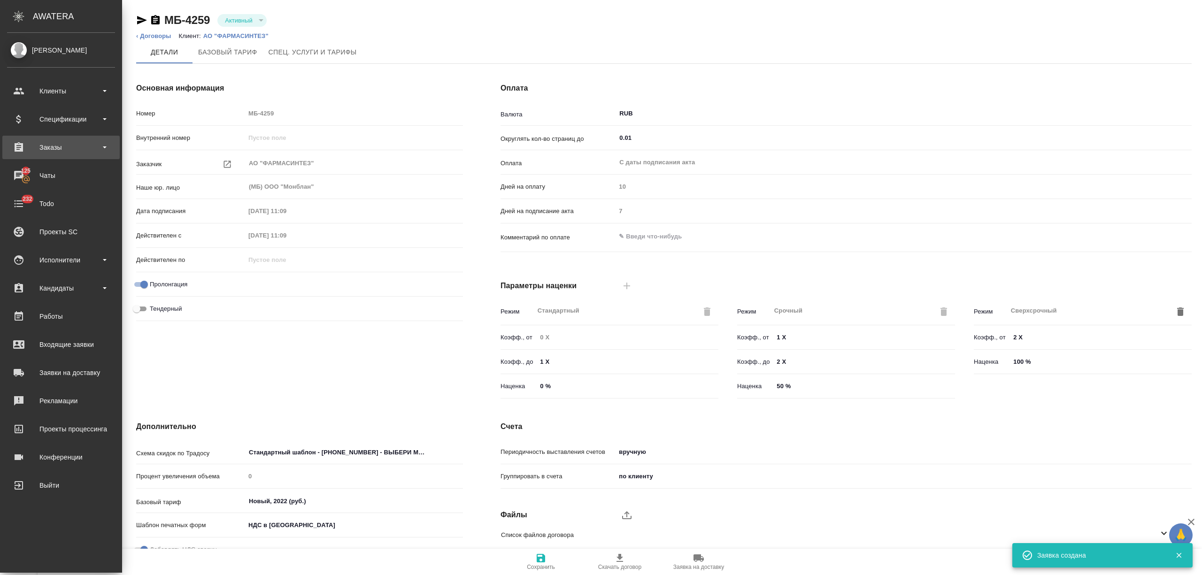
click at [52, 146] on div "Заказы" at bounding box center [61, 147] width 108 height 14
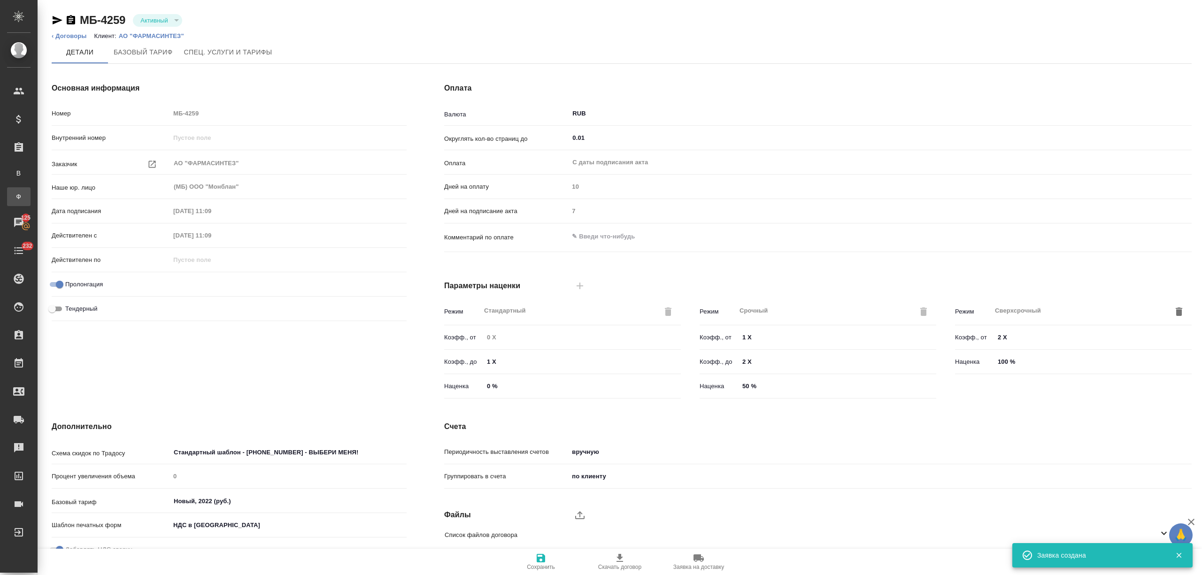
click at [31, 189] on link "Ф Заказы физ. лиц" at bounding box center [18, 196] width 23 height 19
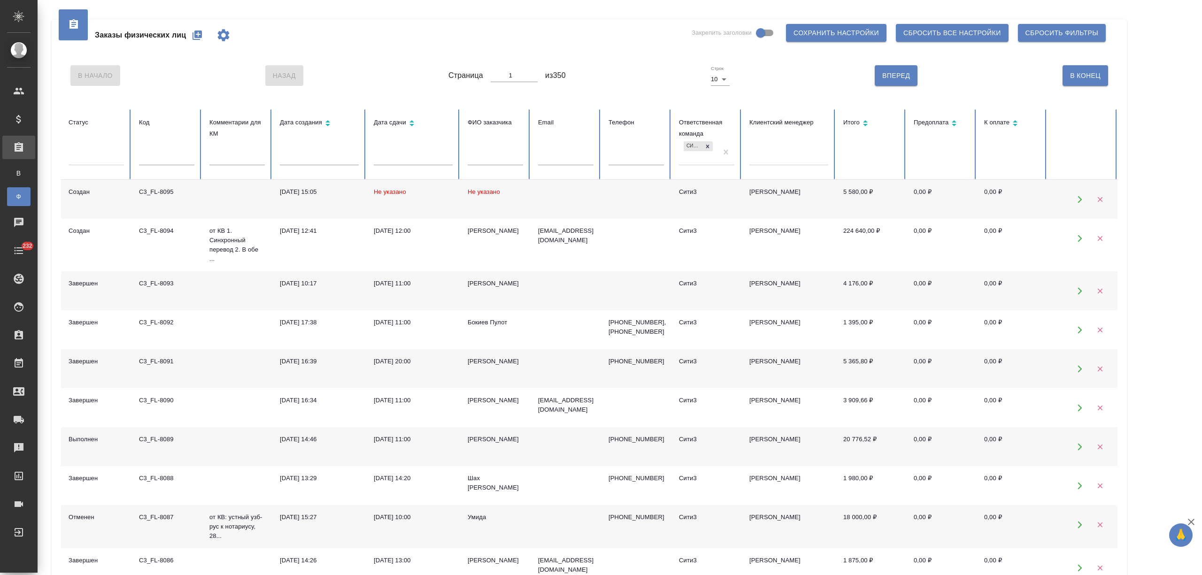
click at [506, 160] on input "text" at bounding box center [495, 158] width 55 height 13
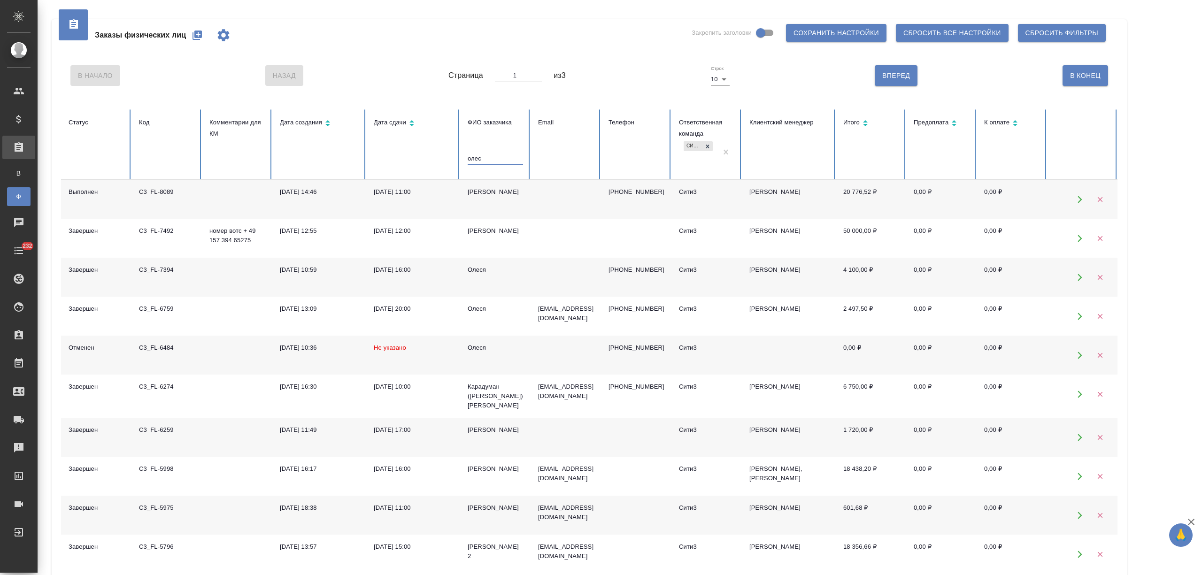
type input "олес"
click at [484, 205] on td "[PERSON_NAME]" at bounding box center [495, 199] width 70 height 39
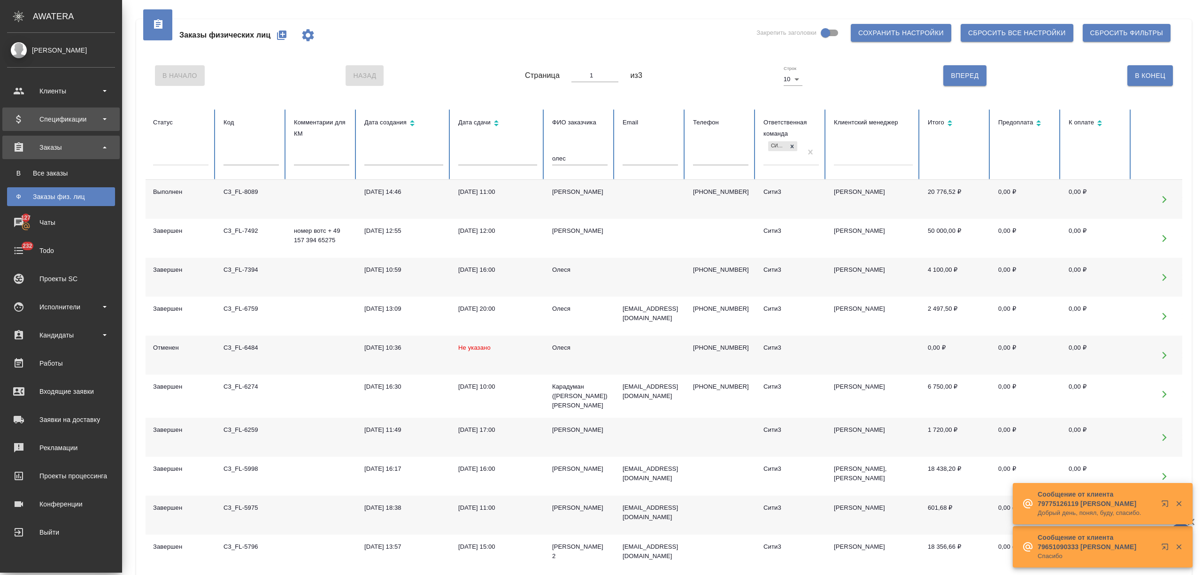
click at [61, 118] on div "Спецификации" at bounding box center [61, 119] width 108 height 14
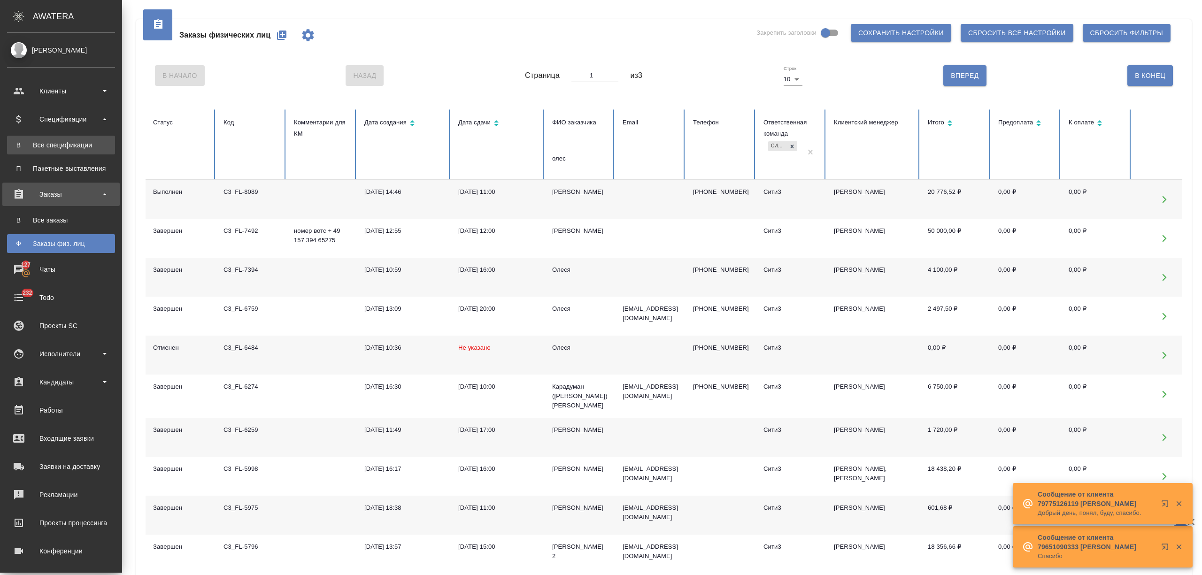
click at [60, 151] on link "В Все спецификации" at bounding box center [61, 145] width 108 height 19
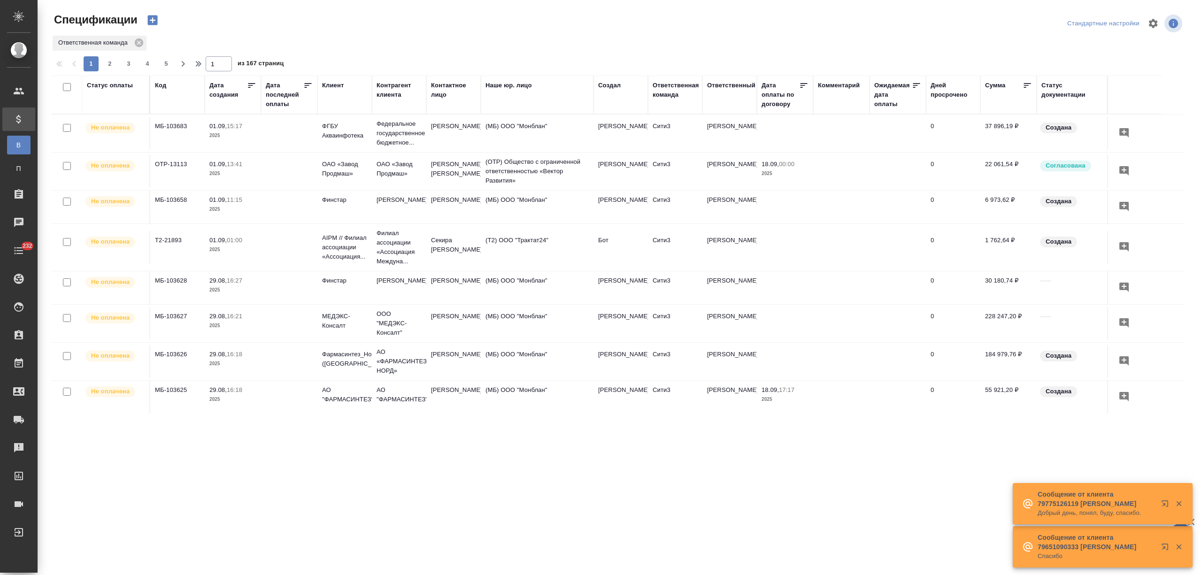
click at [109, 86] on div "Статус оплаты" at bounding box center [110, 85] width 46 height 9
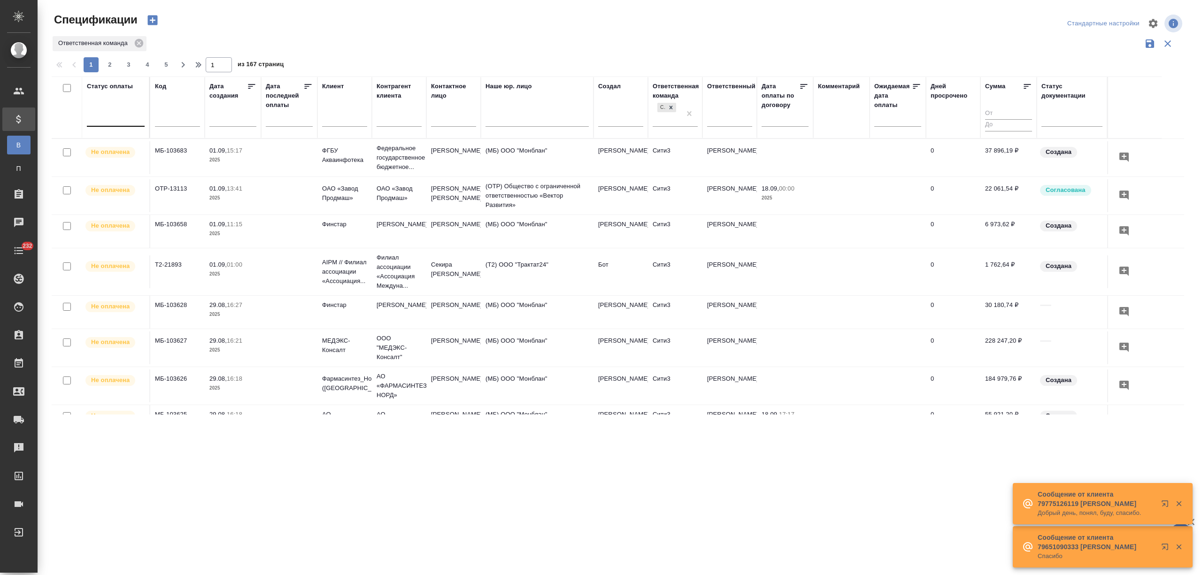
click at [114, 121] on div at bounding box center [116, 117] width 58 height 14
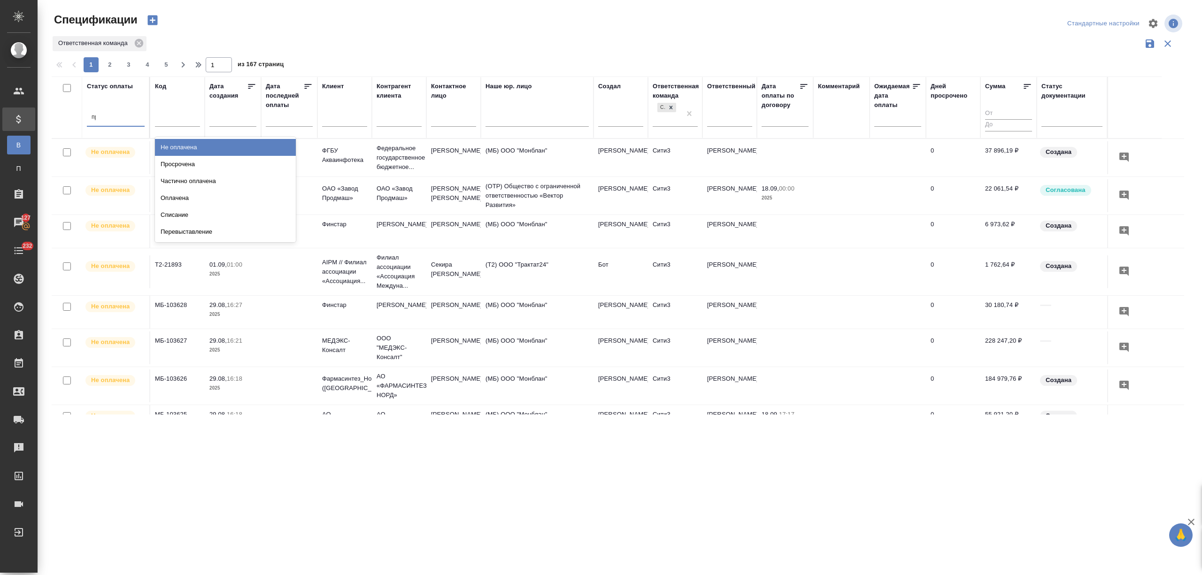
type input "прос"
click at [201, 148] on div "Просрочена" at bounding box center [225, 147] width 141 height 17
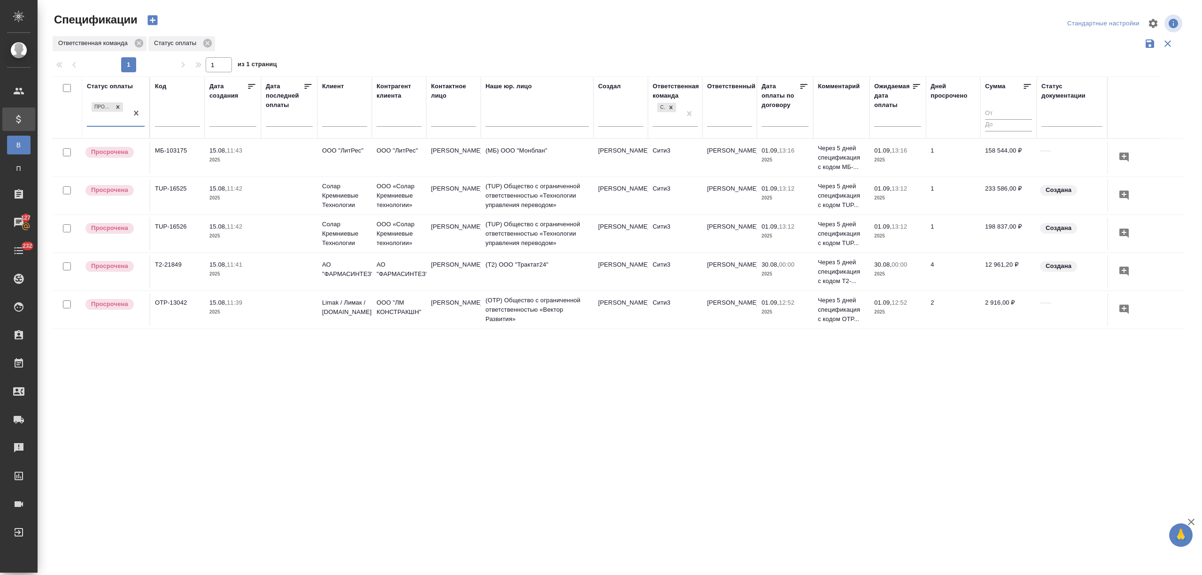
click at [226, 232] on p "2025" at bounding box center [232, 235] width 47 height 9
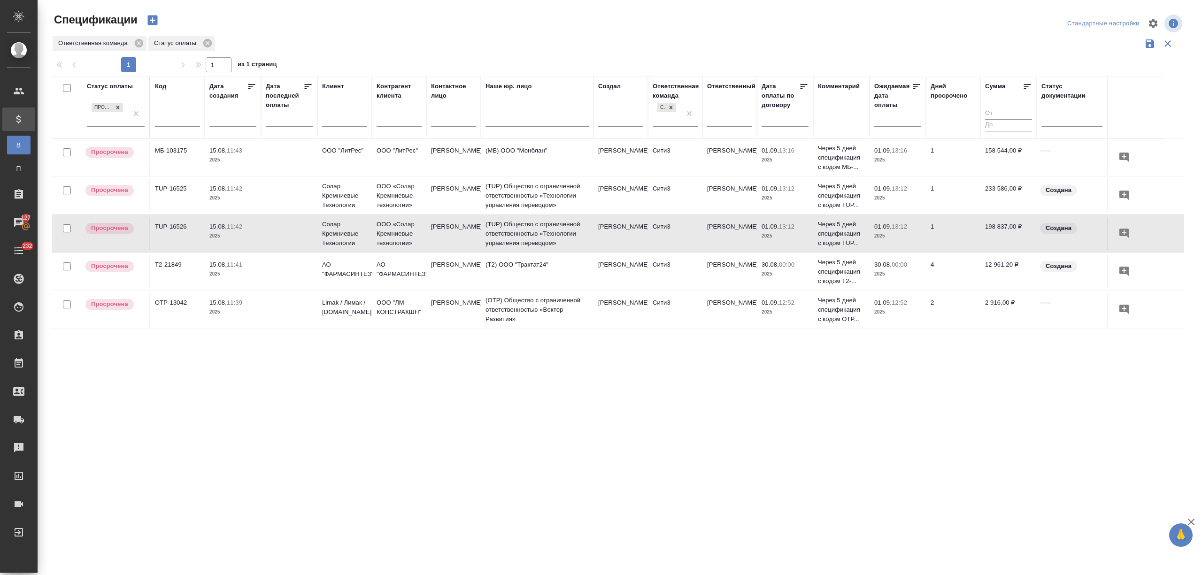
click at [253, 199] on p "2025" at bounding box center [232, 197] width 47 height 9
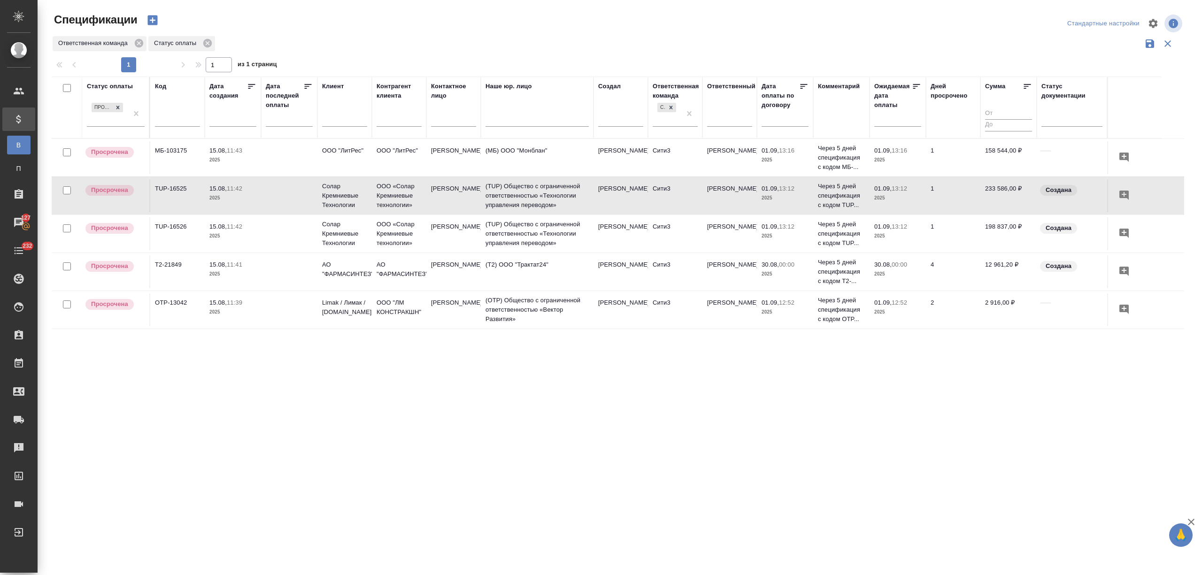
click at [253, 199] on p "2025" at bounding box center [232, 197] width 47 height 9
click at [342, 155] on p "ООО "ЛитРес"" at bounding box center [344, 150] width 45 height 9
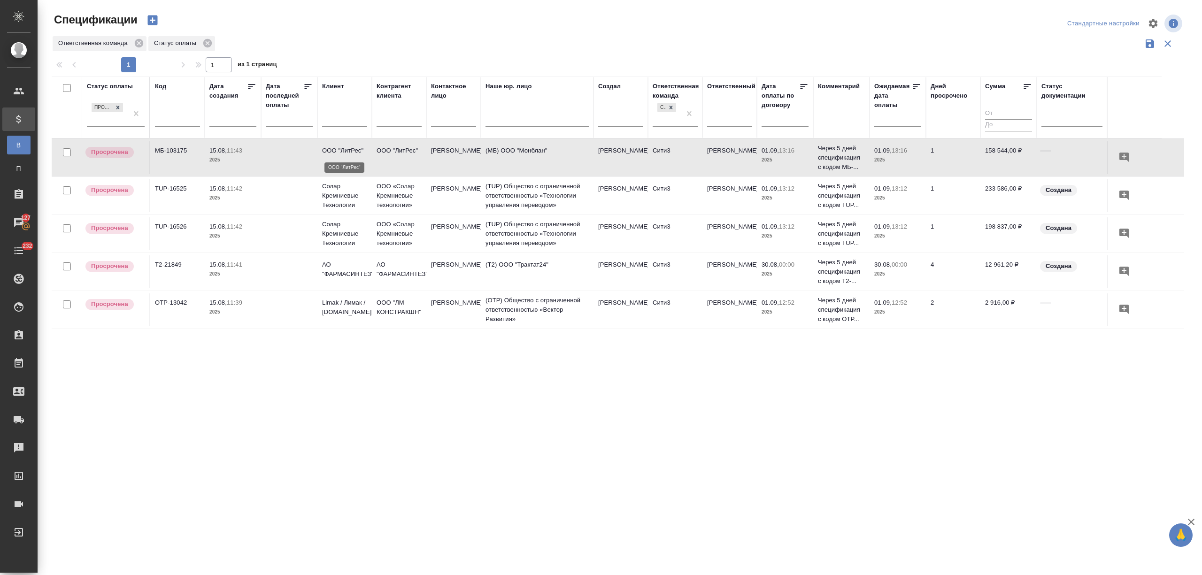
click at [342, 155] on p "ООО "ЛитРес"" at bounding box center [344, 150] width 45 height 9
click at [373, 275] on td "АО "ФАРМАСИНТЕЗ"" at bounding box center [399, 271] width 54 height 33
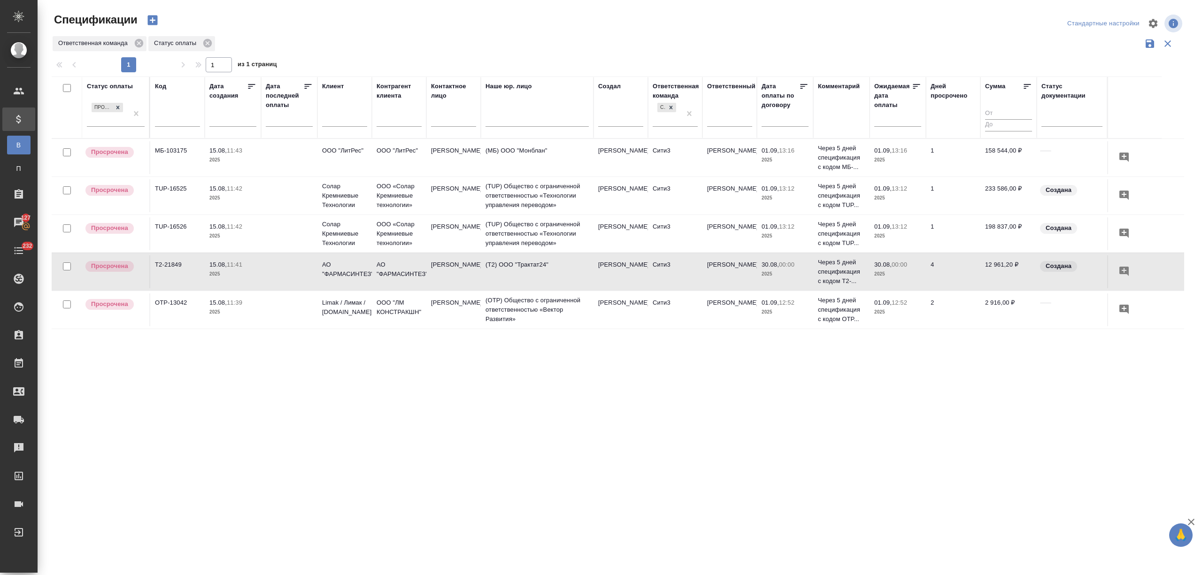
click at [373, 275] on td "АО "ФАРМАСИНТЕЗ"" at bounding box center [399, 271] width 54 height 33
click at [357, 313] on p "Limak / Лимак / limak.com.tr" at bounding box center [344, 307] width 45 height 19
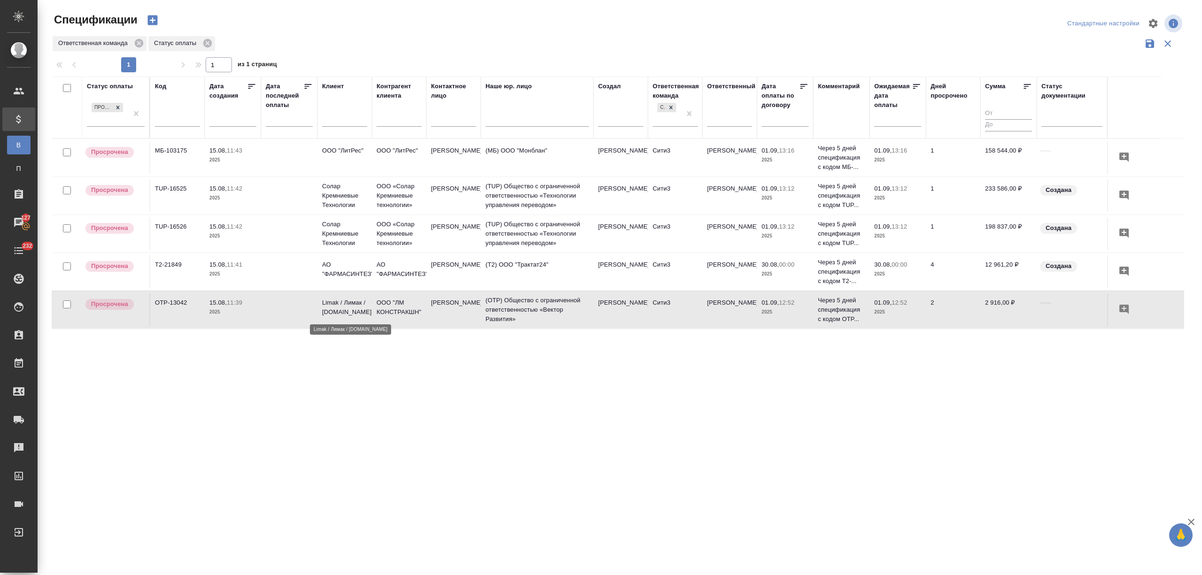
click at [357, 313] on p "Limak / Лимак / limak.com.tr" at bounding box center [344, 307] width 45 height 19
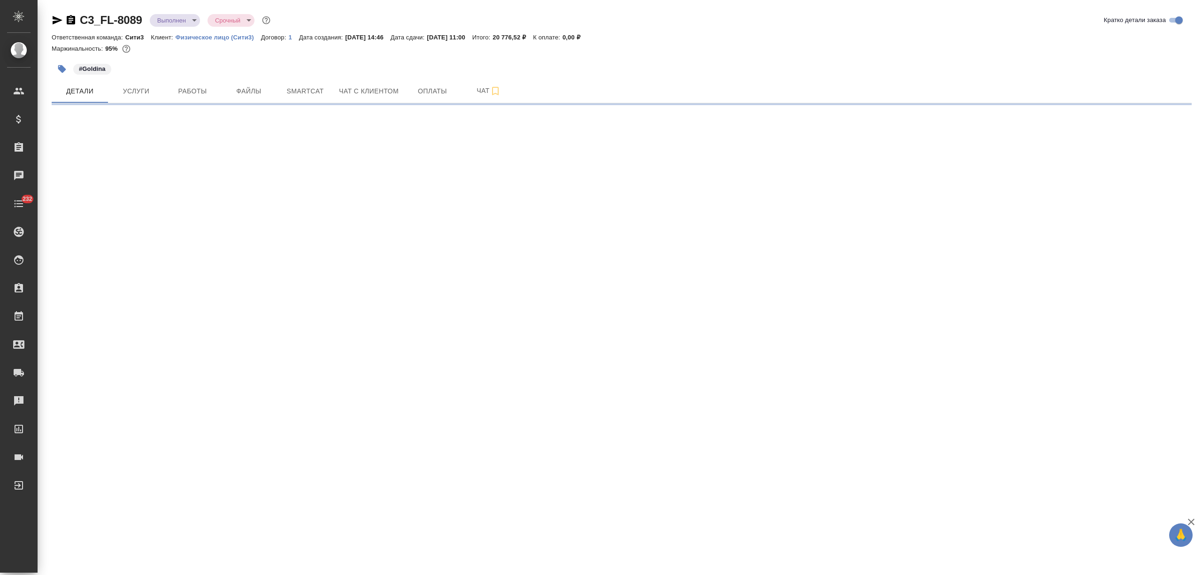
click at [58, 17] on icon "button" at bounding box center [57, 20] width 11 height 11
select select "RU"
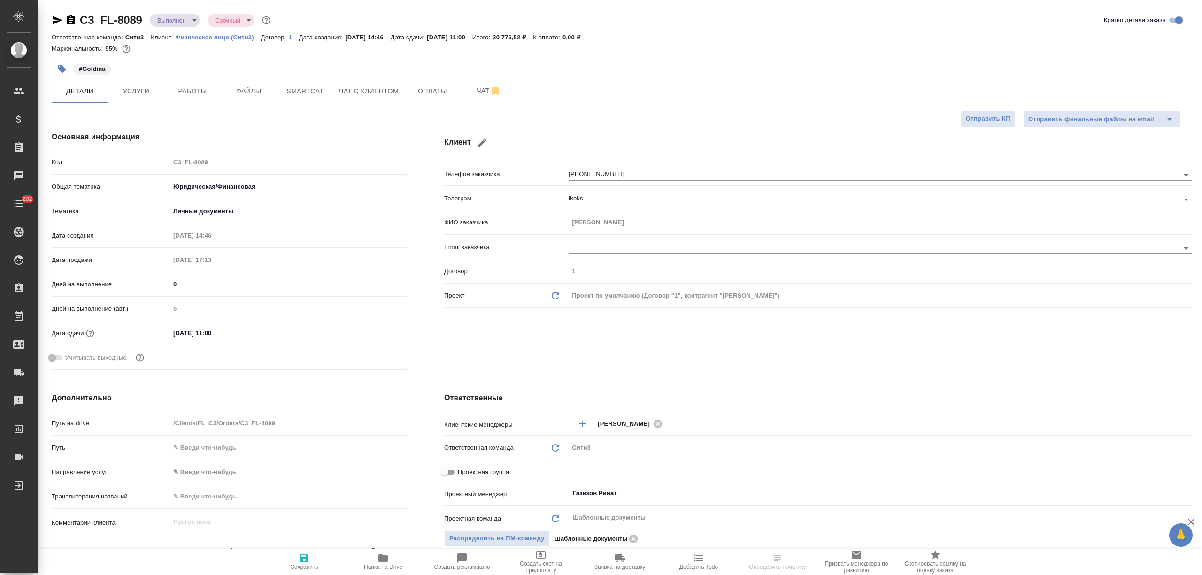
type textarea "x"
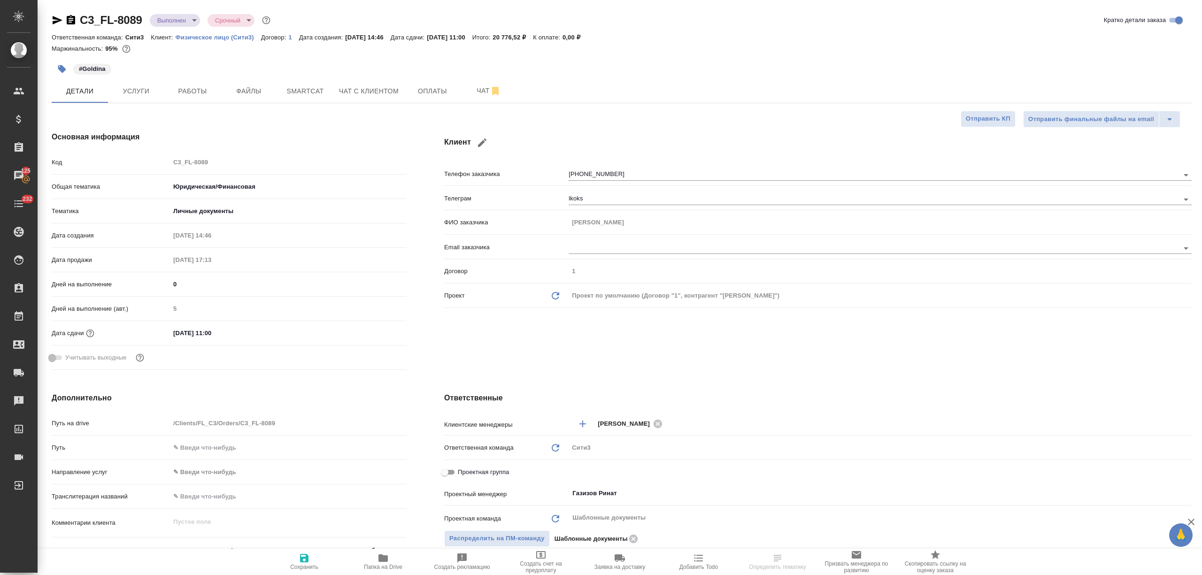
type textarea "x"
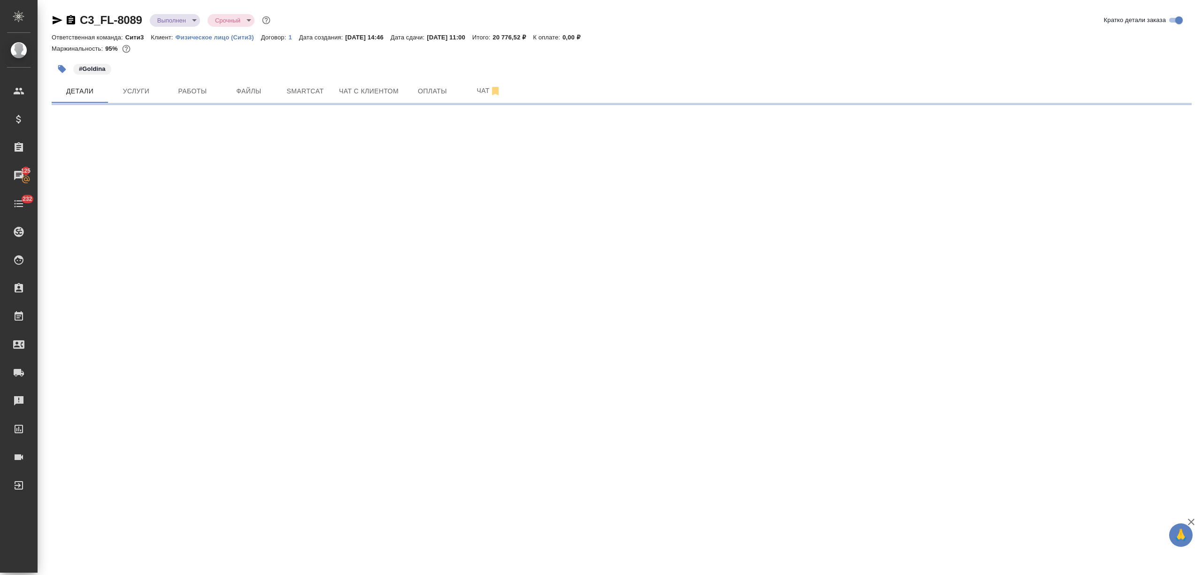
select select "RU"
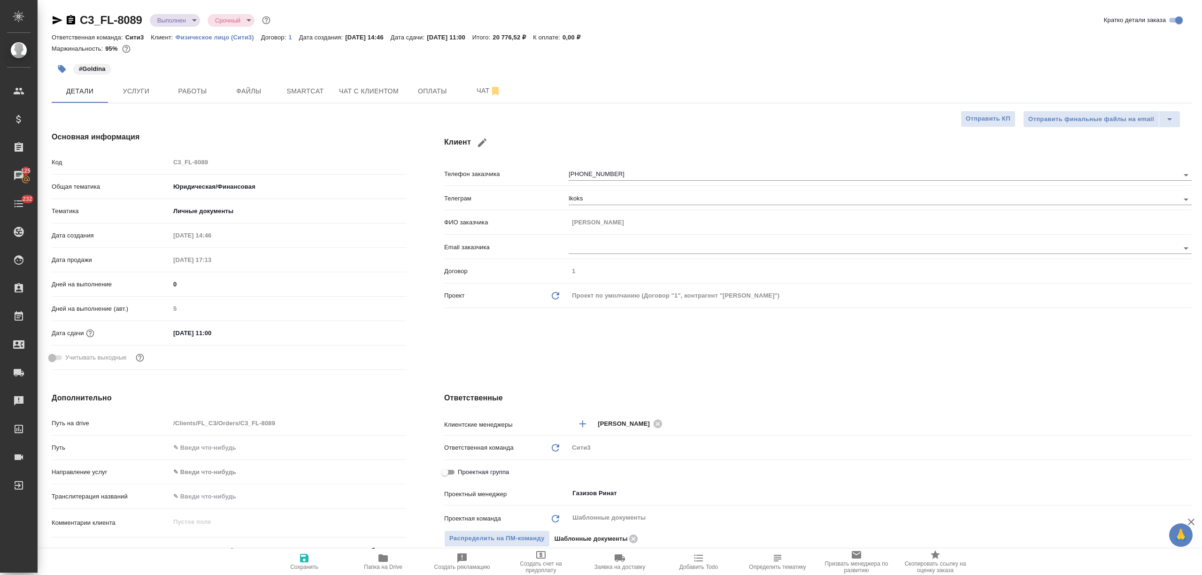
type textarea "x"
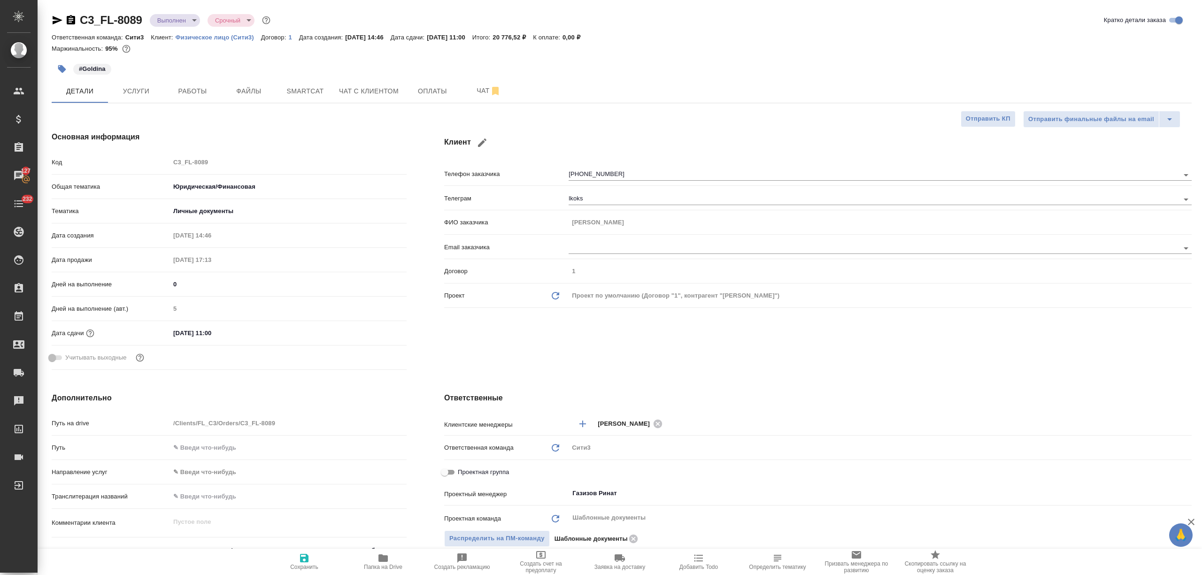
type textarea "x"
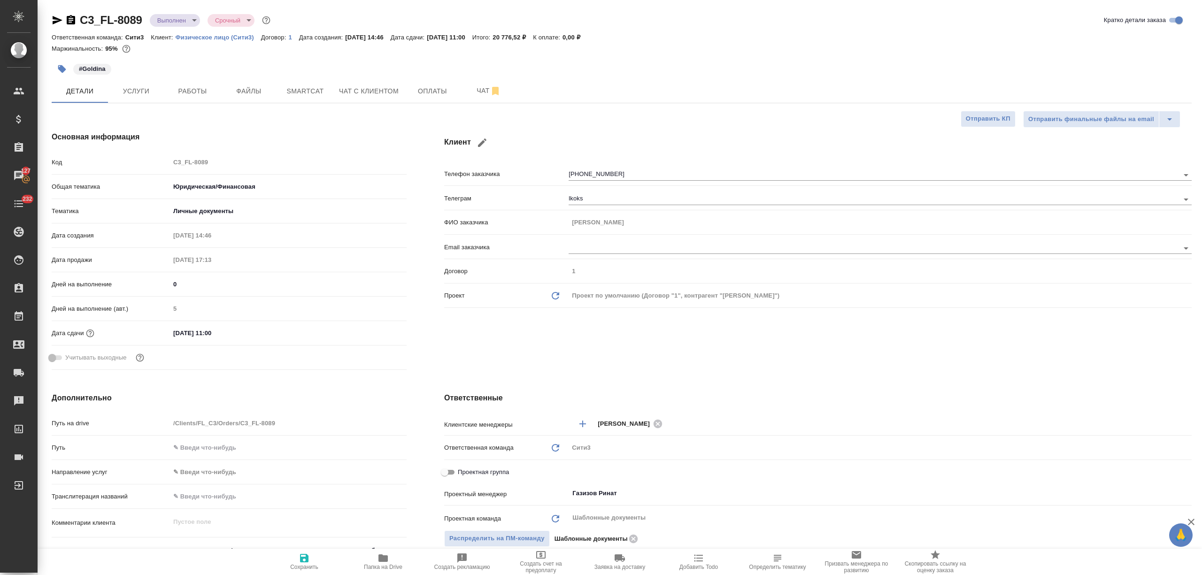
type textarea "x"
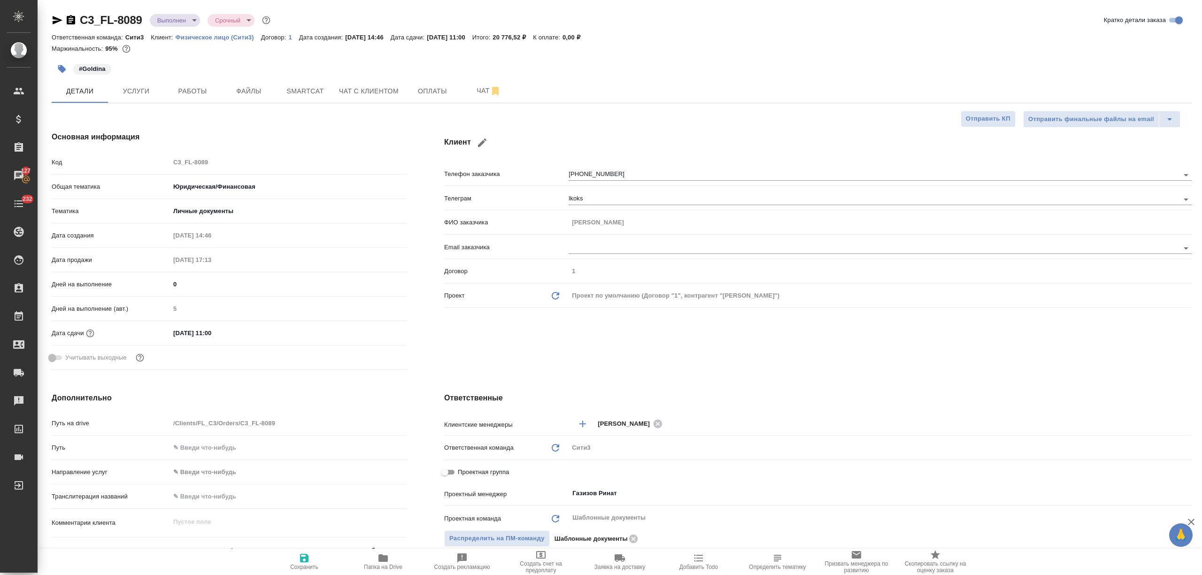
type textarea "x"
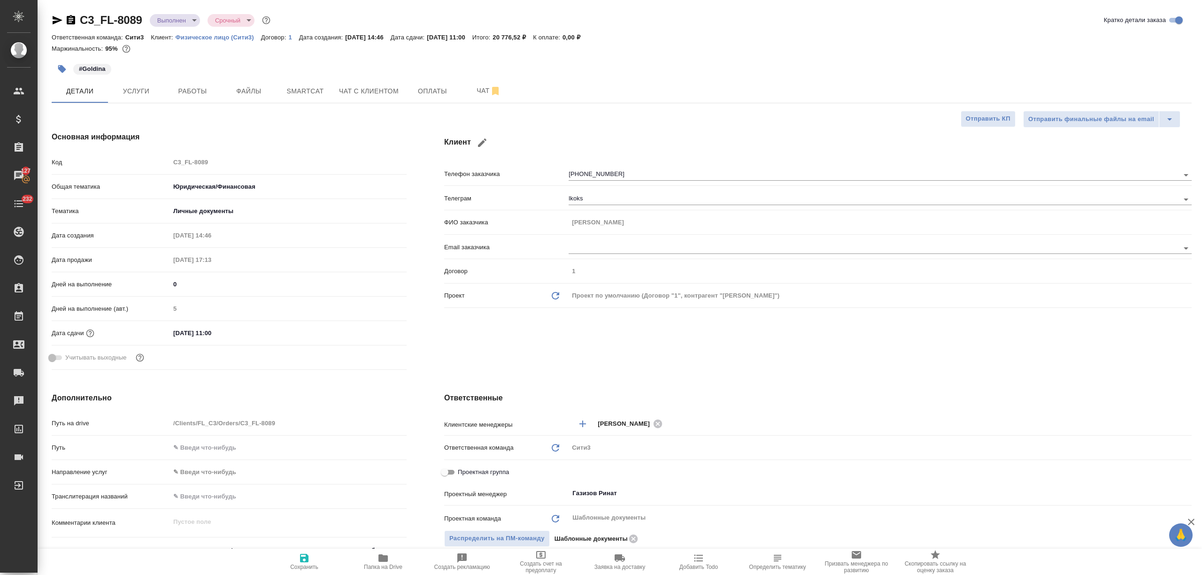
type textarea "x"
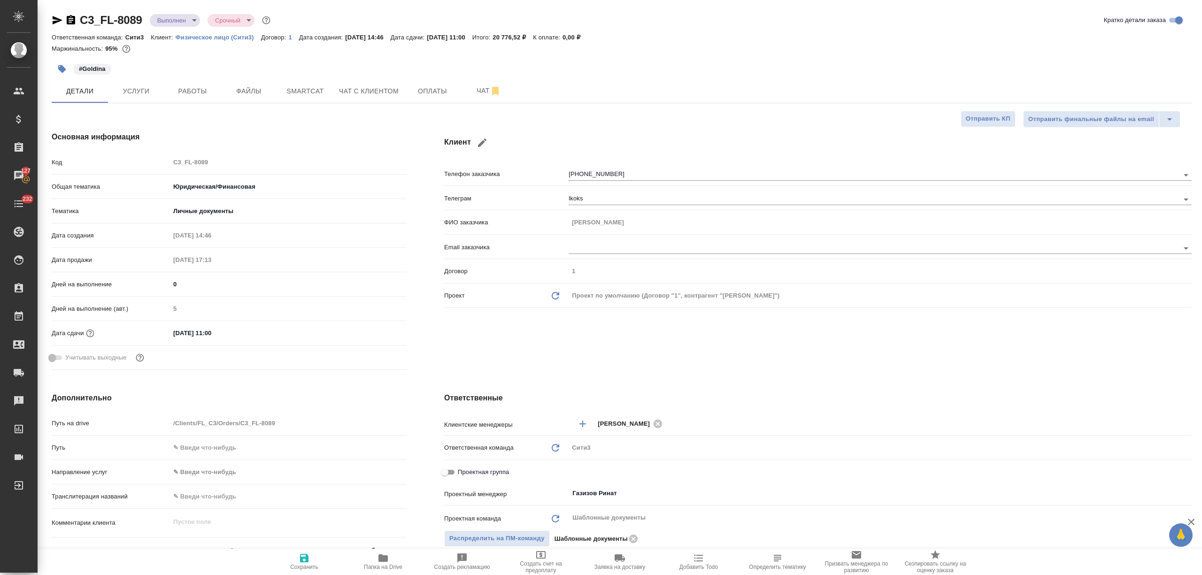
type textarea "x"
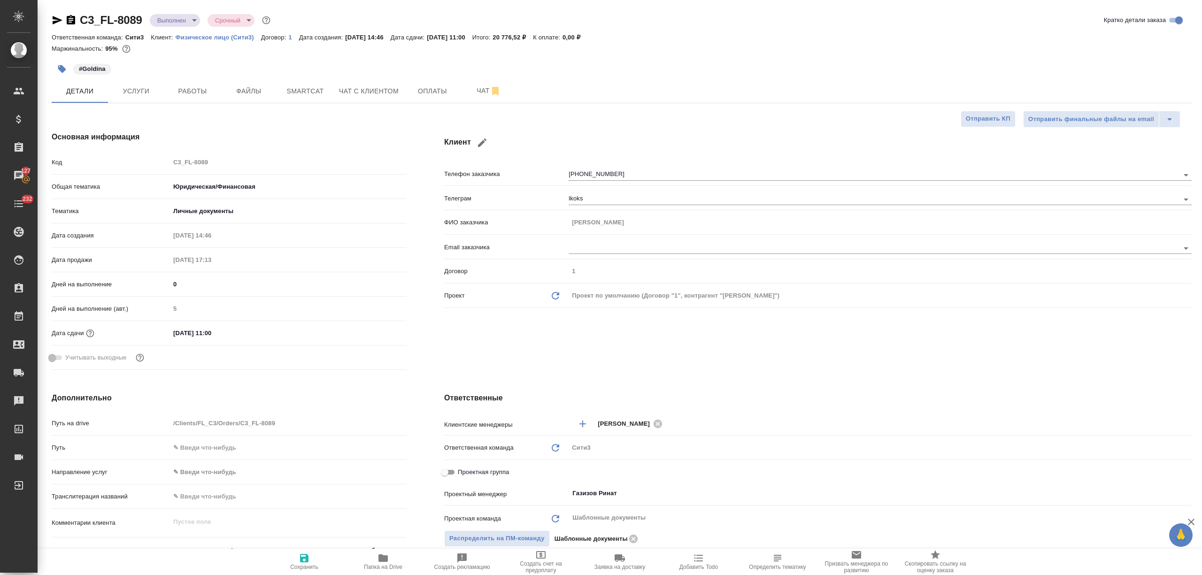
type textarea "x"
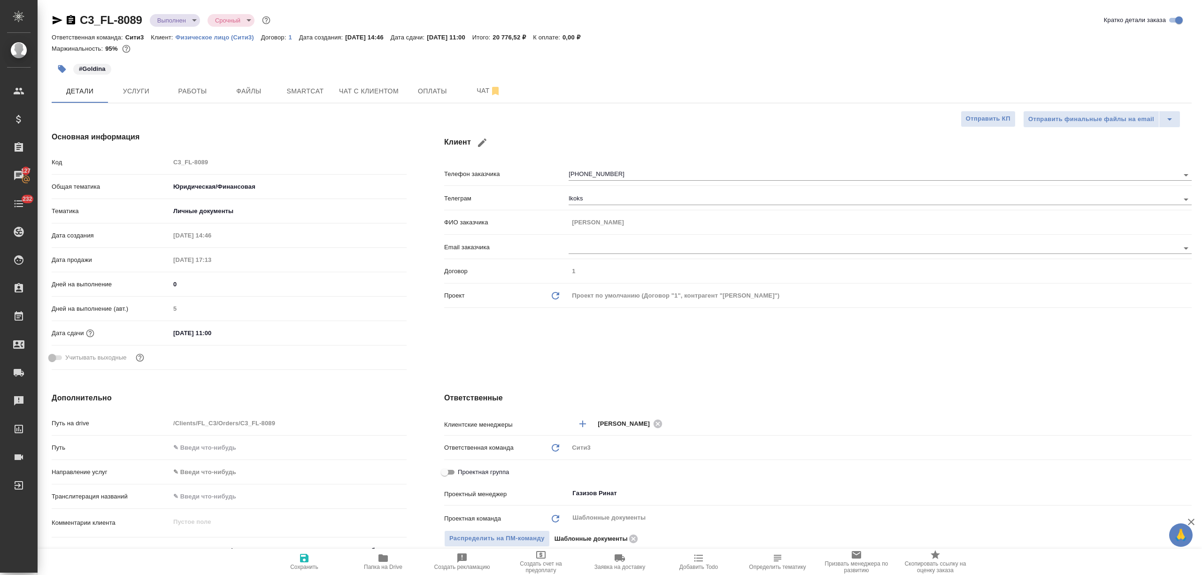
type textarea "x"
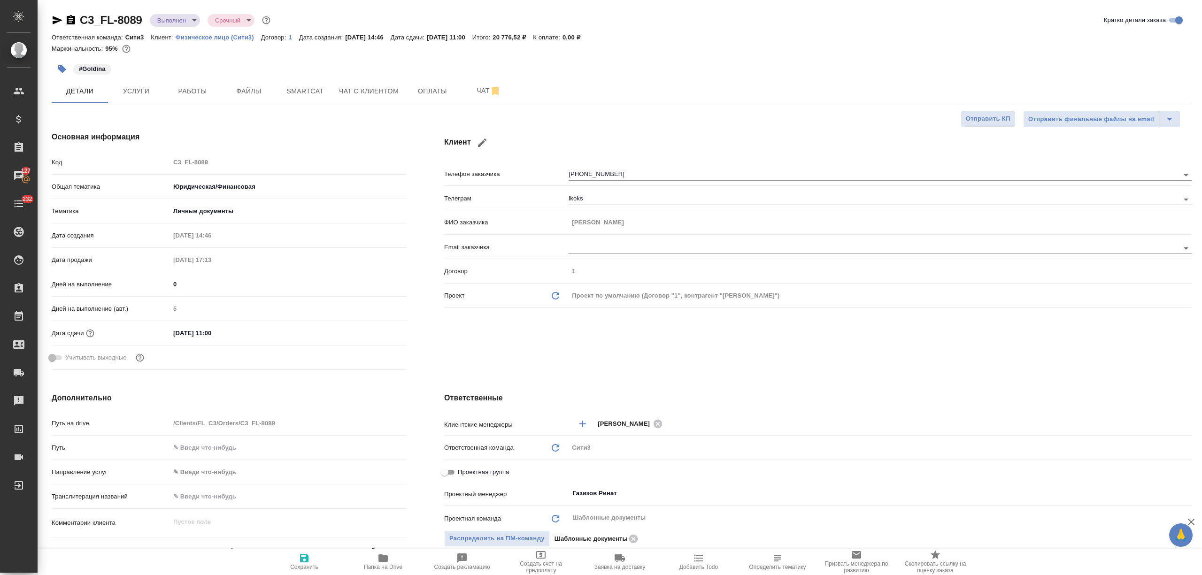
type textarea "x"
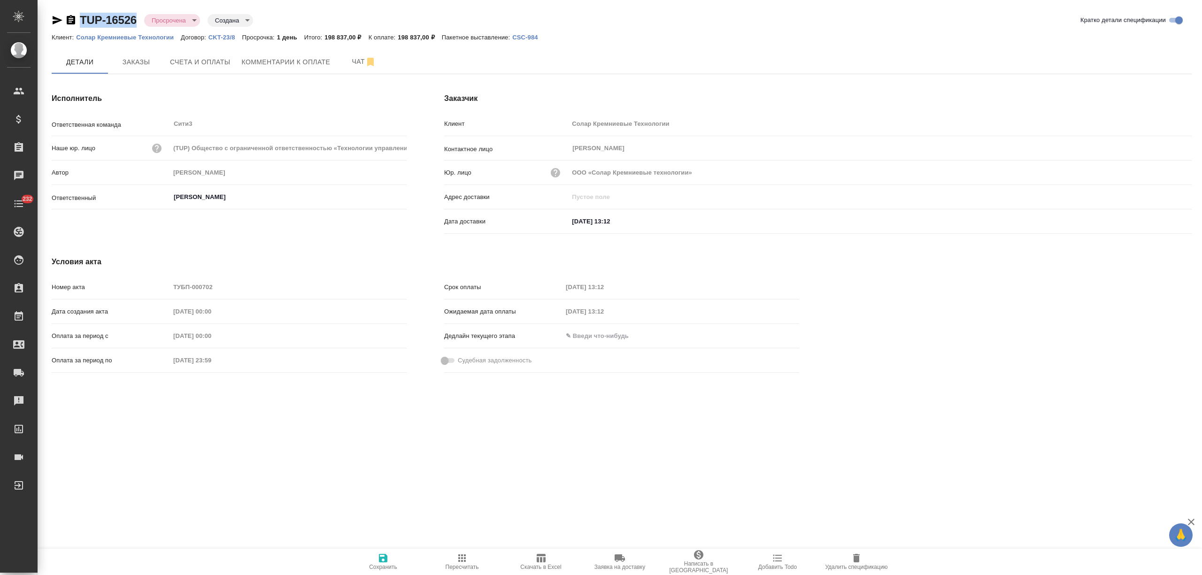
drag, startPoint x: 139, startPoint y: 19, endPoint x: 79, endPoint y: 19, distance: 60.1
click at [79, 19] on div "TUP-16526 Просрочена delayed Создана created" at bounding box center [152, 20] width 201 height 15
click at [260, 64] on span "Комментарии к оплате" at bounding box center [286, 62] width 89 height 12
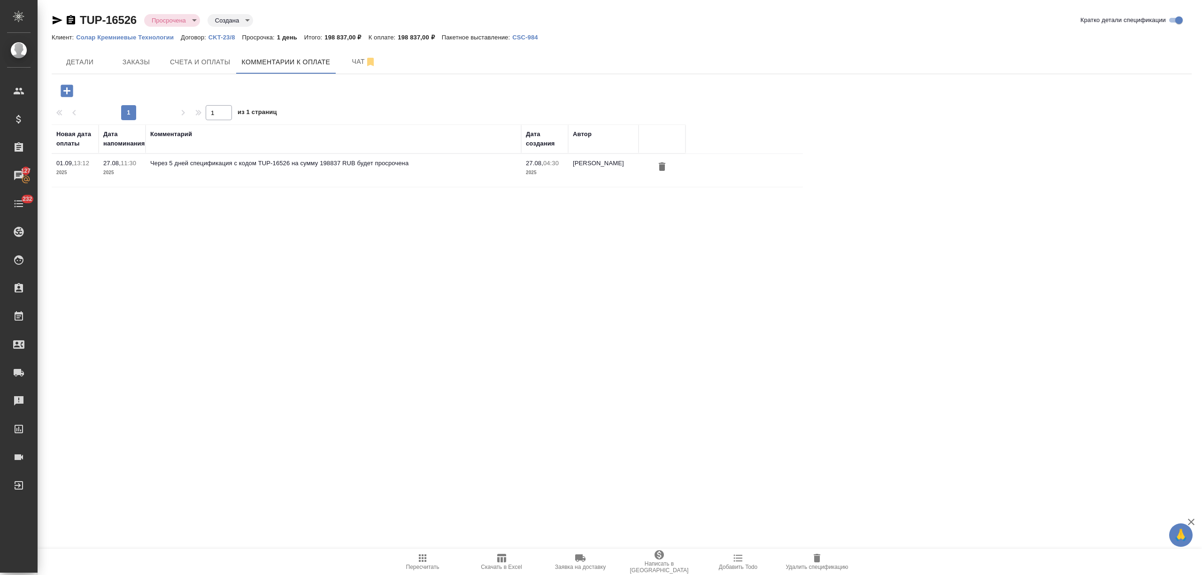
click at [68, 84] on icon "button" at bounding box center [67, 91] width 16 height 16
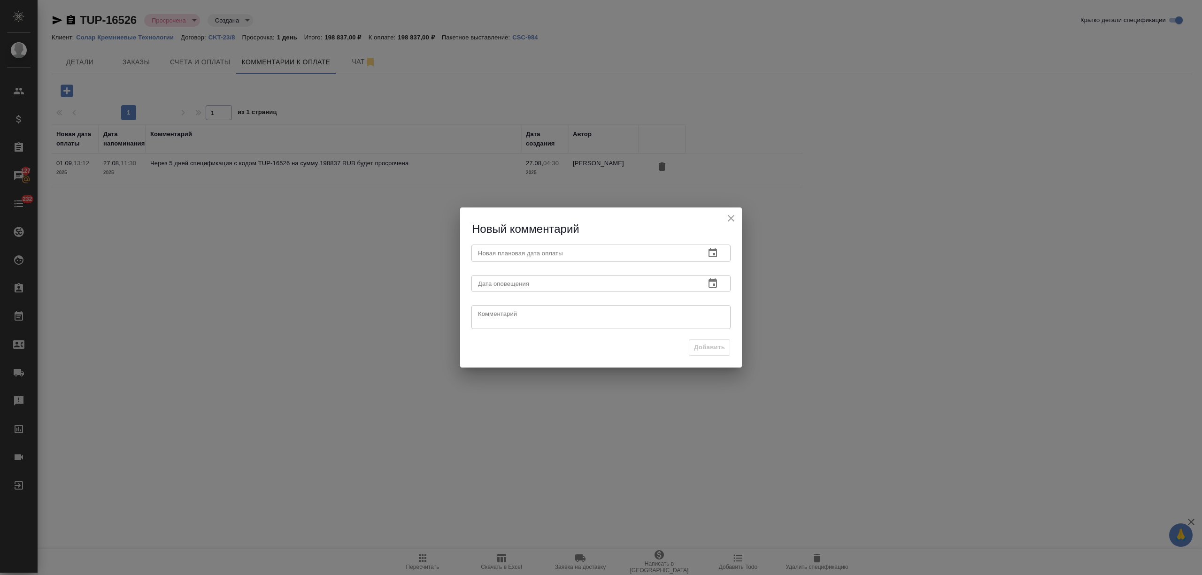
click at [720, 253] on button "button" at bounding box center [712, 253] width 23 height 23
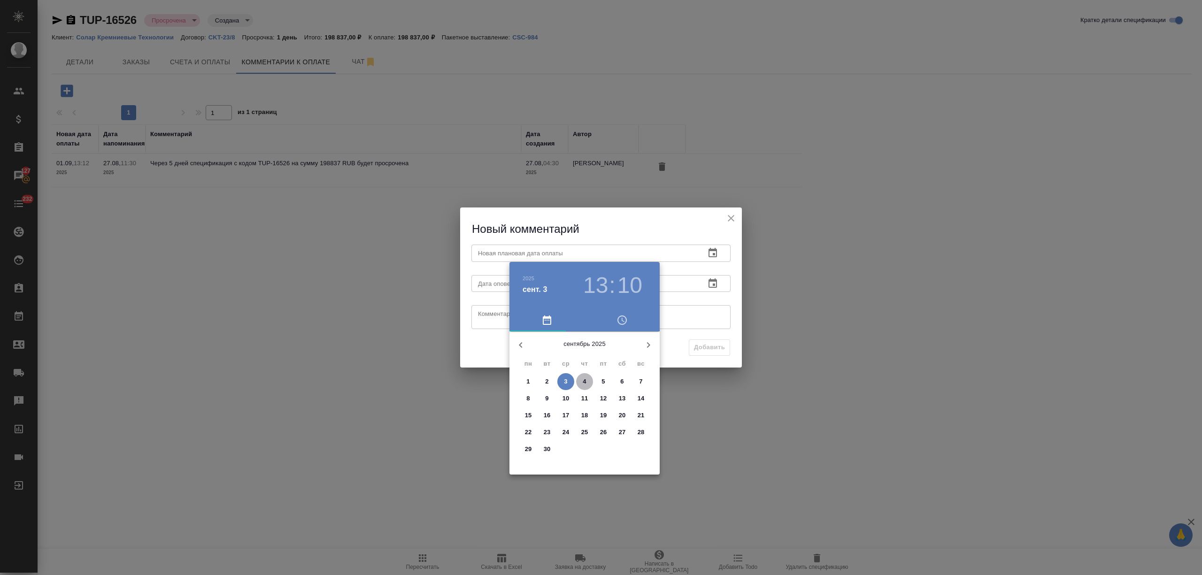
click at [584, 380] on p "4" at bounding box center [584, 381] width 3 height 9
type input "04.09.2025 13:10"
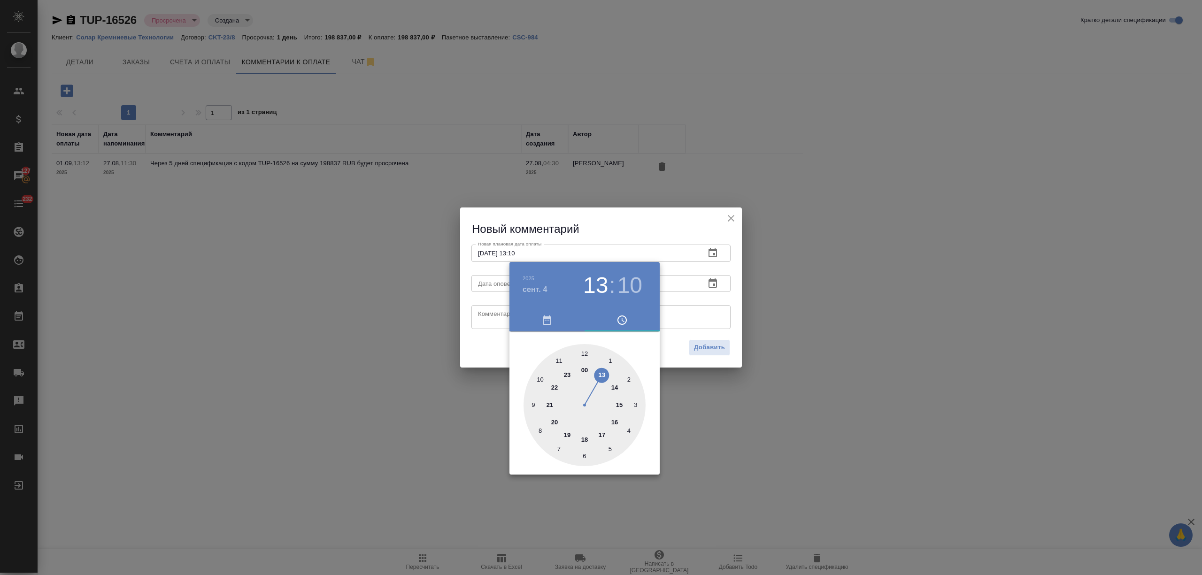
click at [500, 322] on div at bounding box center [601, 287] width 1202 height 575
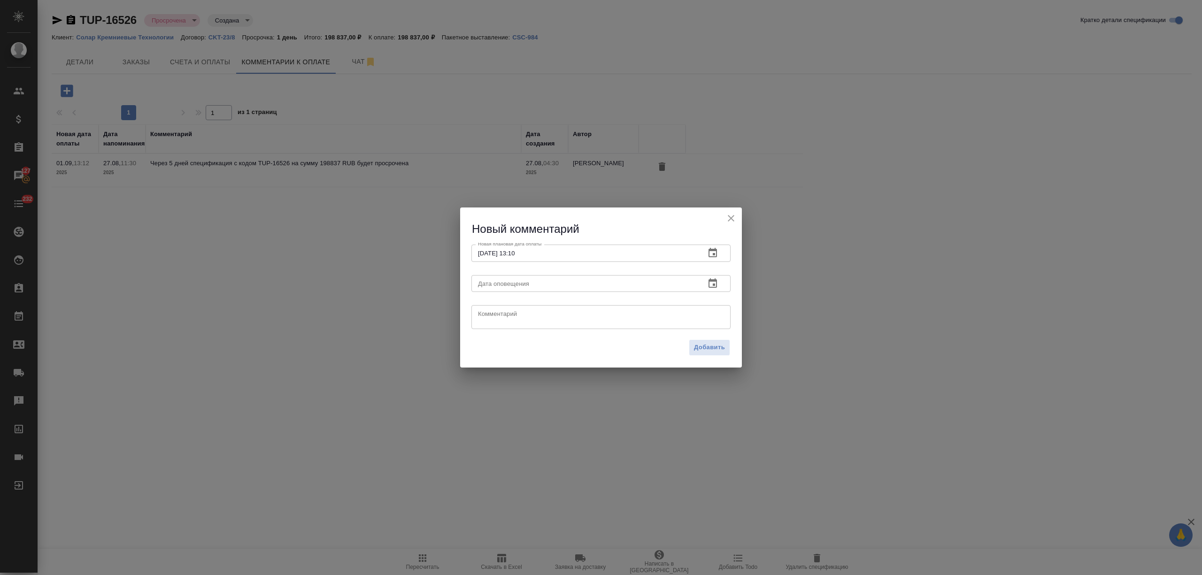
click at [504, 312] on textarea at bounding box center [601, 317] width 246 height 14
drag, startPoint x: 554, startPoint y: 312, endPoint x: 527, endPoint y: 312, distance: 27.2
click at [527, 312] on textarea "дернула клиента, жду" at bounding box center [601, 317] width 246 height 14
type textarea "дернула клиента"
click at [706, 348] on span "Добавить" at bounding box center [709, 347] width 31 height 11
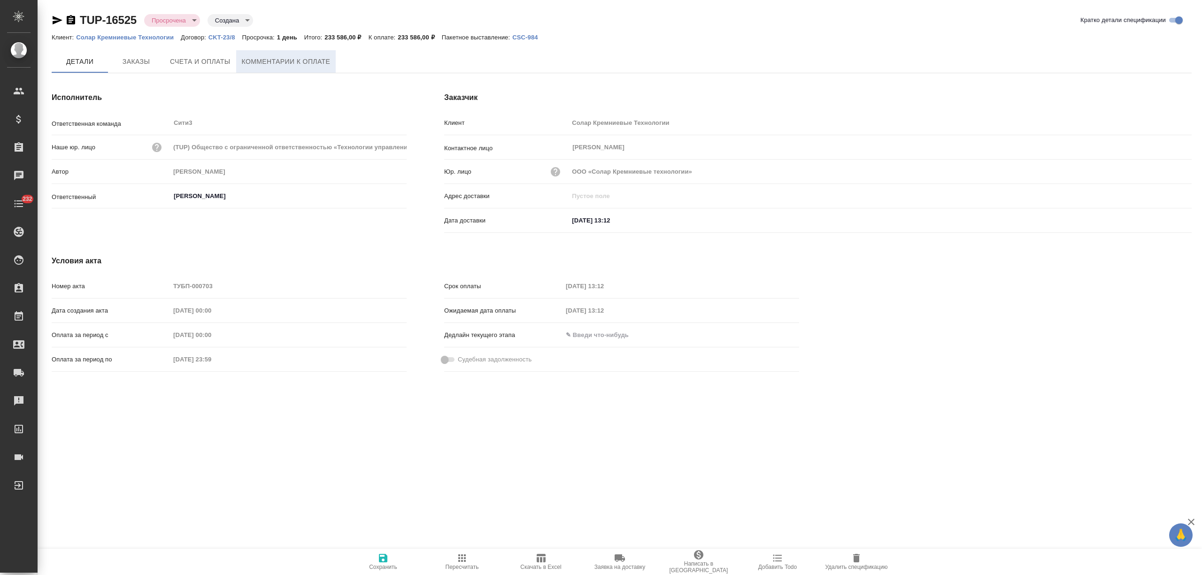
click at [266, 58] on span "Комментарии к оплате" at bounding box center [286, 62] width 89 height 12
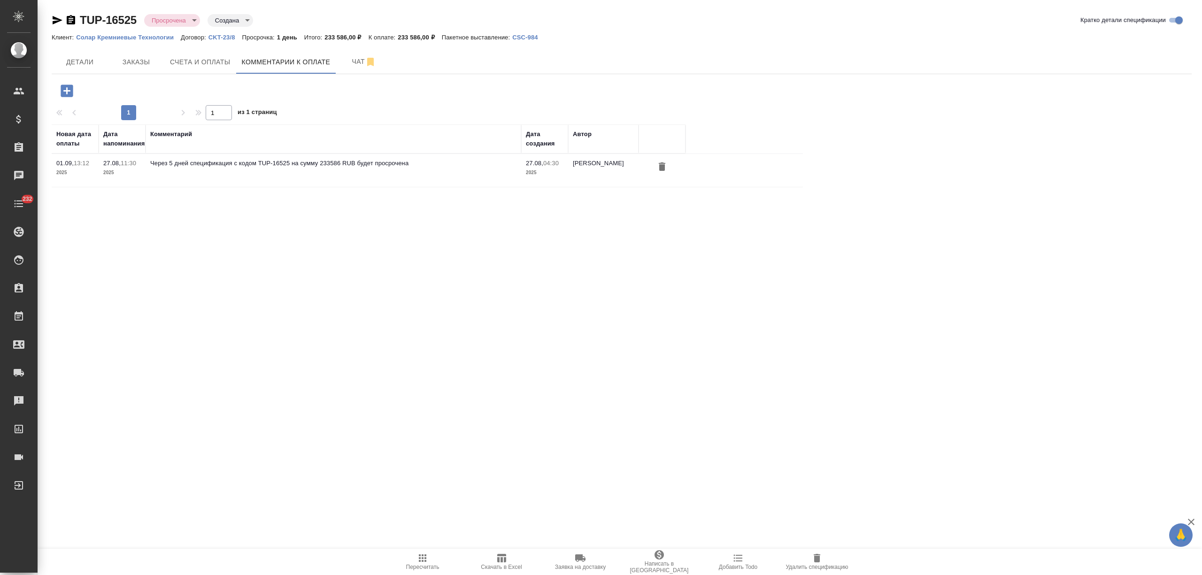
click at [72, 87] on icon "button" at bounding box center [67, 90] width 12 height 12
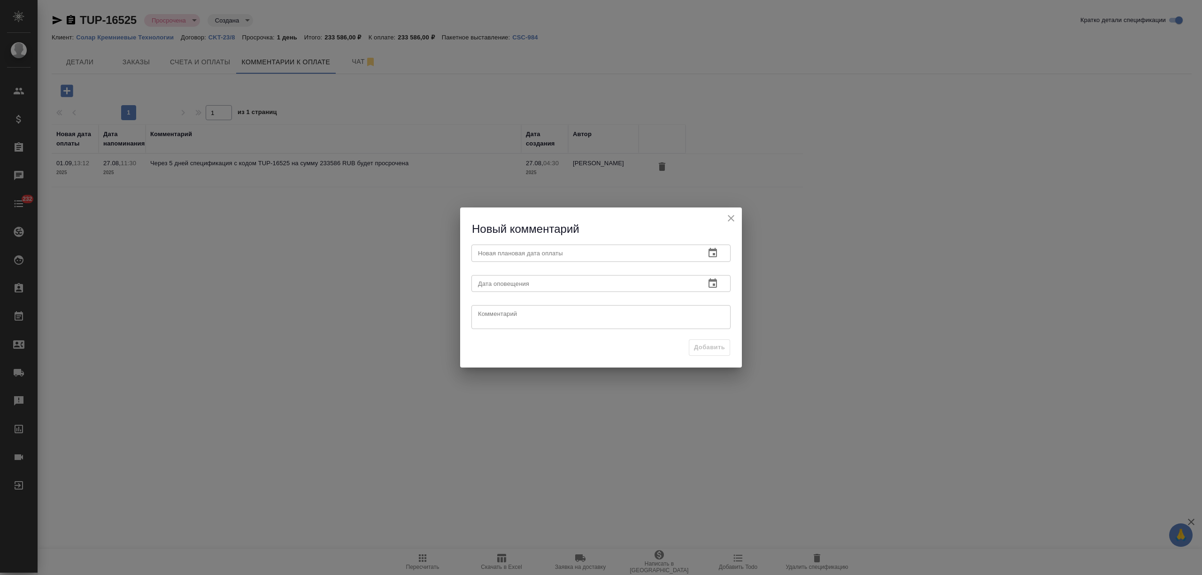
click at [709, 251] on icon "button" at bounding box center [712, 252] width 8 height 9
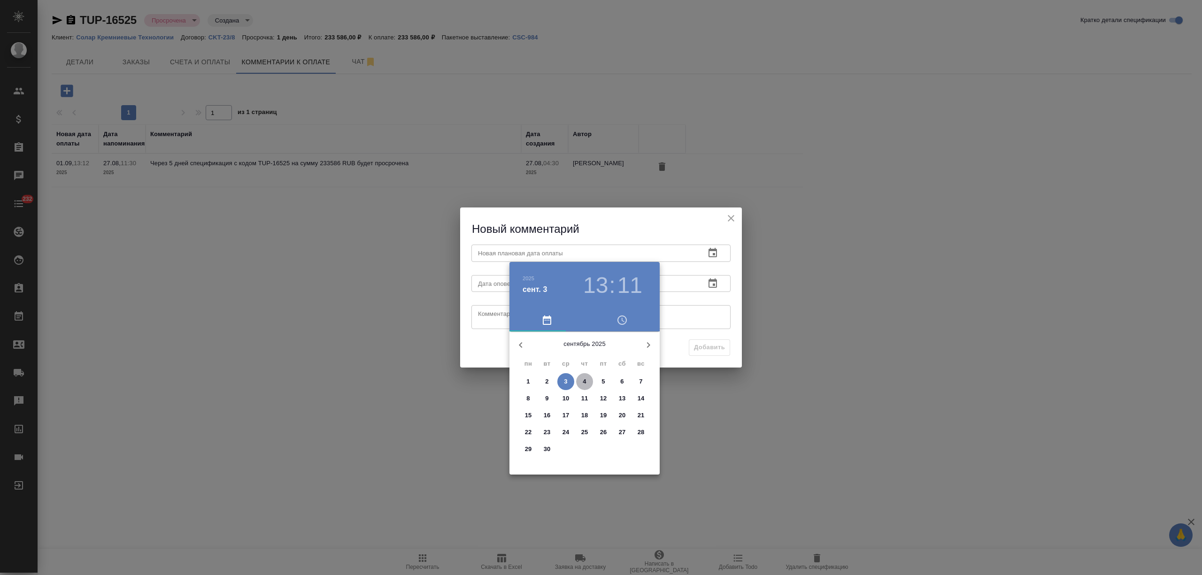
click at [583, 384] on p "4" at bounding box center [584, 381] width 3 height 9
type input "[DATE] 13:11"
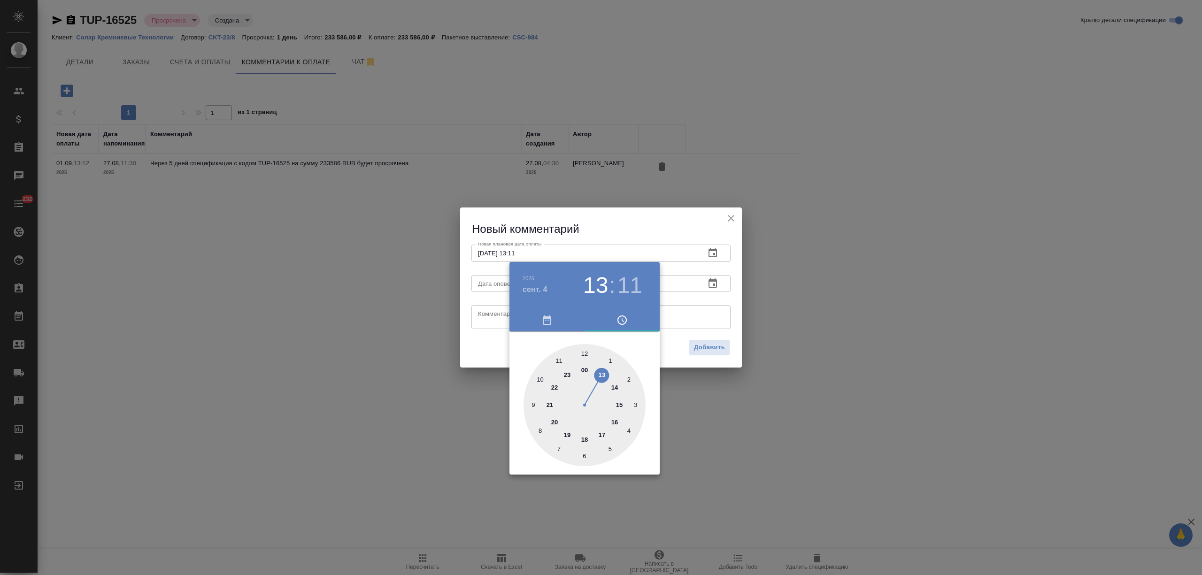
click at [491, 325] on div at bounding box center [601, 287] width 1202 height 575
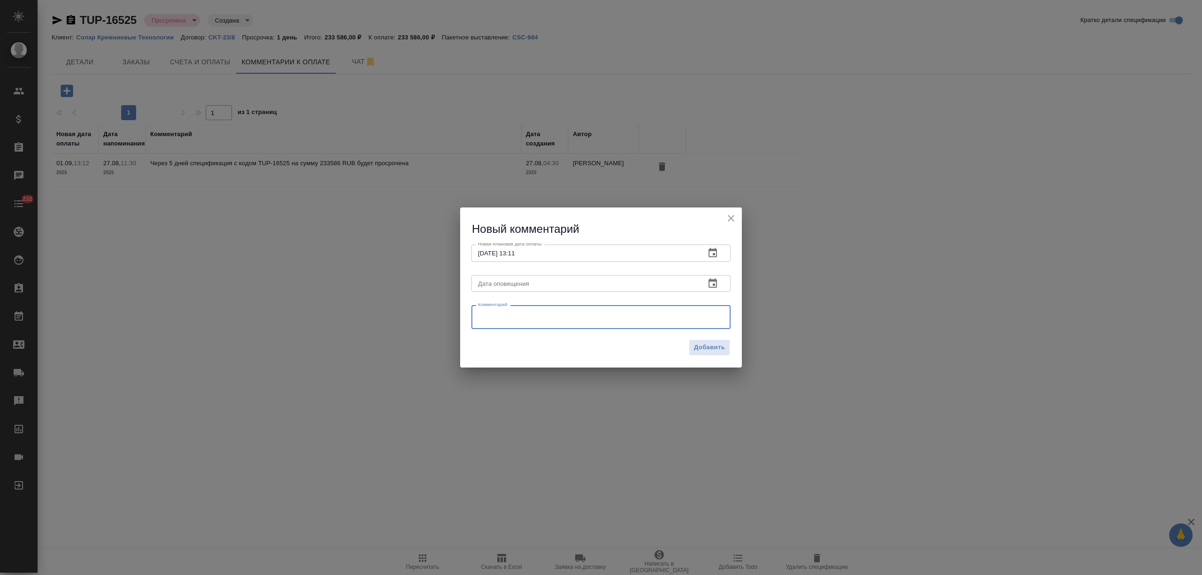
click at [492, 311] on textarea at bounding box center [601, 317] width 246 height 14
type textarea "дернула клиента"
click at [722, 342] on span "Добавить" at bounding box center [709, 347] width 31 height 11
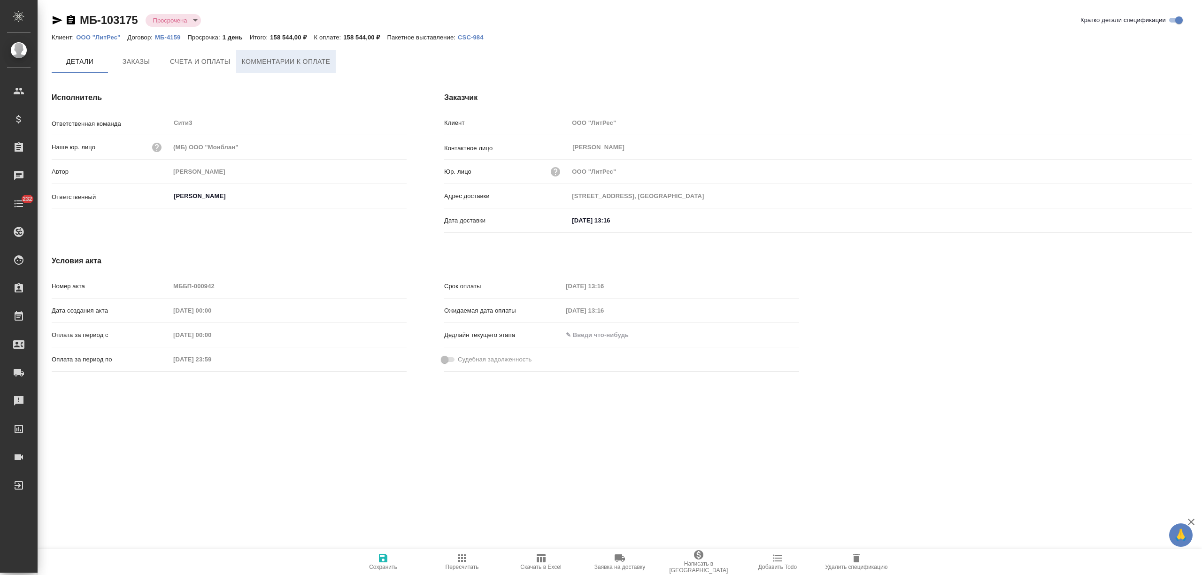
click at [245, 61] on span "Комментарии к оплате" at bounding box center [286, 62] width 89 height 12
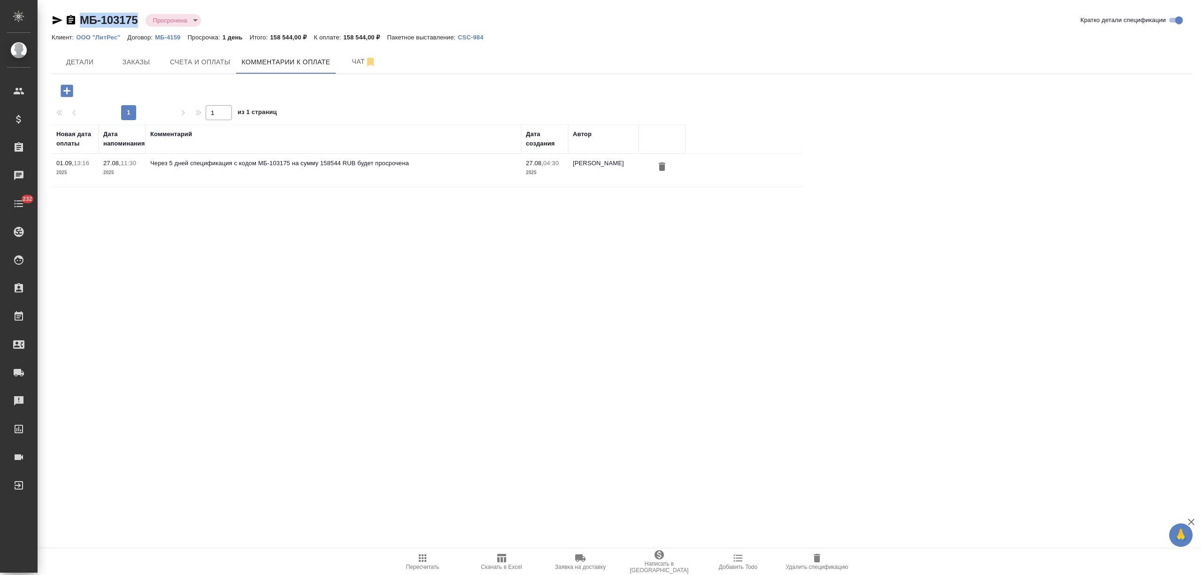
drag, startPoint x: 140, startPoint y: 16, endPoint x: 83, endPoint y: 15, distance: 56.8
click at [83, 15] on div "МБ-103175 Просрочена delayed" at bounding box center [130, 20] width 157 height 15
click at [69, 91] on icon "button" at bounding box center [67, 91] width 16 height 16
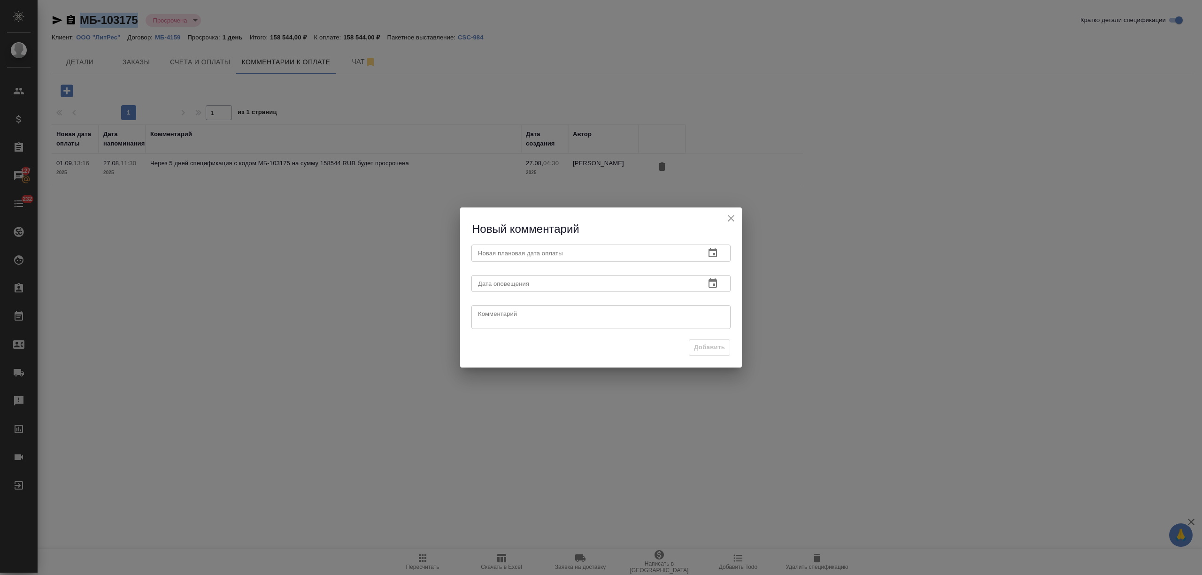
click at [714, 257] on icon "button" at bounding box center [712, 252] width 8 height 9
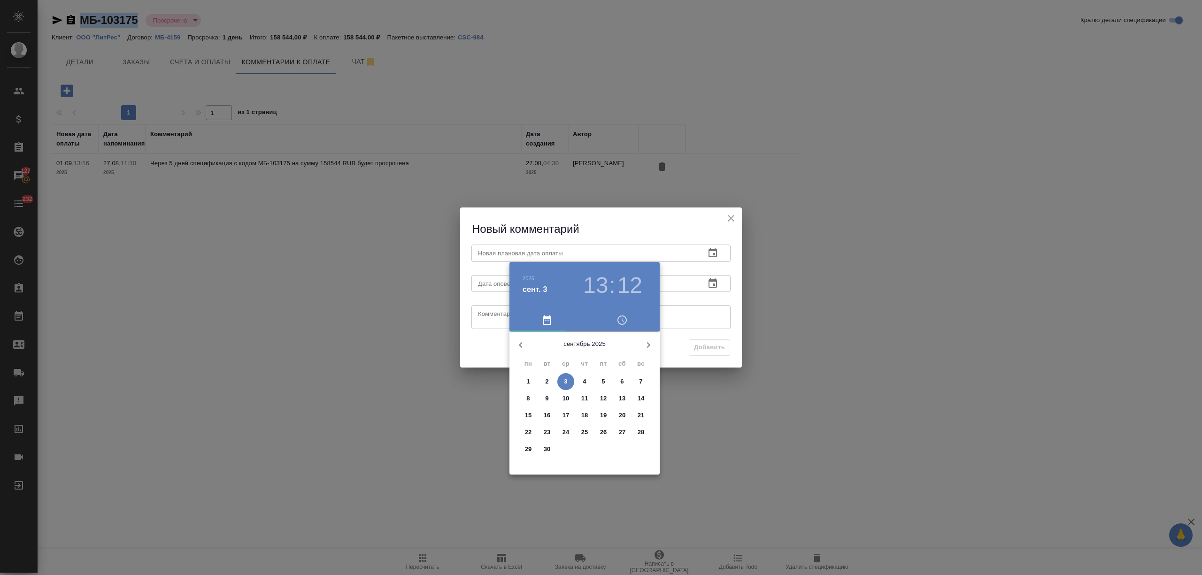
click at [601, 382] on span "5" at bounding box center [603, 381] width 17 height 9
type input "[DATE] 13:12"
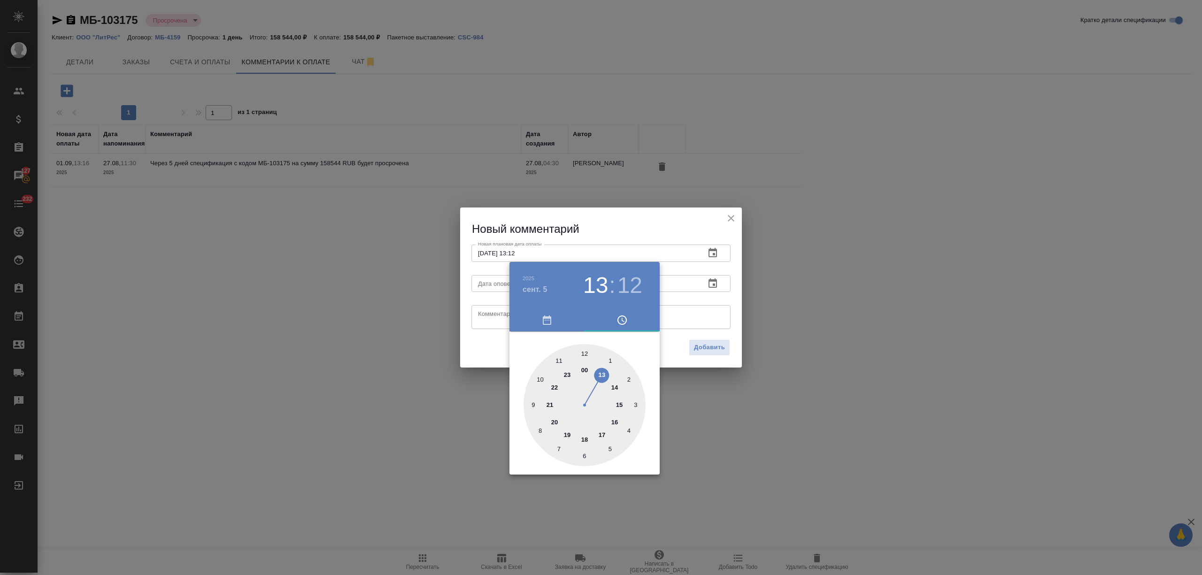
click at [461, 324] on div at bounding box center [601, 287] width 1202 height 575
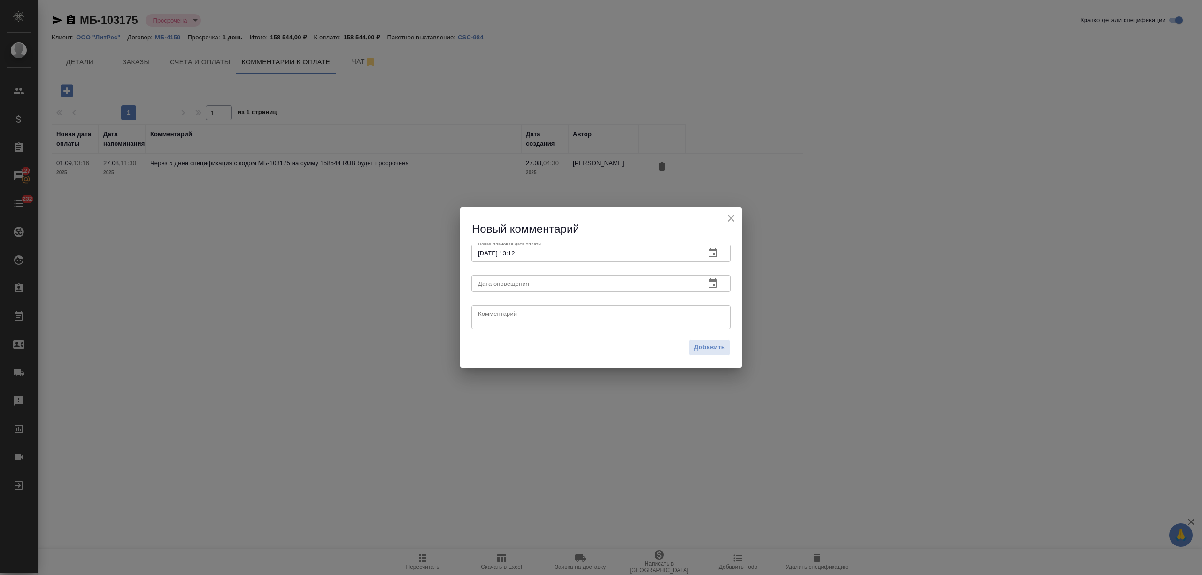
click at [493, 318] on div "2025 сент. 5 13 : 12 00 1 2 3 4 5 6 7 8 9 10 11 12 13 14 15 16 17 18 19 20 21 2…" at bounding box center [601, 287] width 1202 height 575
click at [494, 317] on textarea at bounding box center [601, 317] width 246 height 14
type textarea "направили сканы клиенту 1.09, запросила дату оплаты"
click at [714, 347] on span "Добавить" at bounding box center [709, 347] width 31 height 11
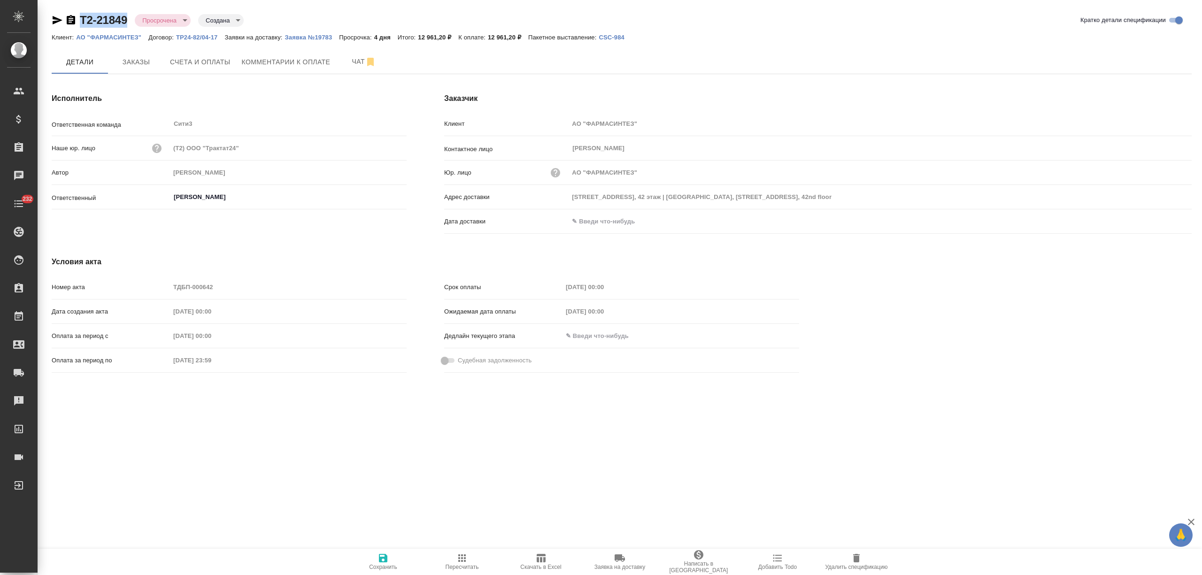
drag, startPoint x: 130, startPoint y: 21, endPoint x: 79, endPoint y: 18, distance: 50.8
click at [79, 18] on div "Т2-21849 Просрочена delayed Создана created" at bounding box center [148, 20] width 192 height 15
click at [129, 57] on span "Заказы" at bounding box center [136, 62] width 45 height 12
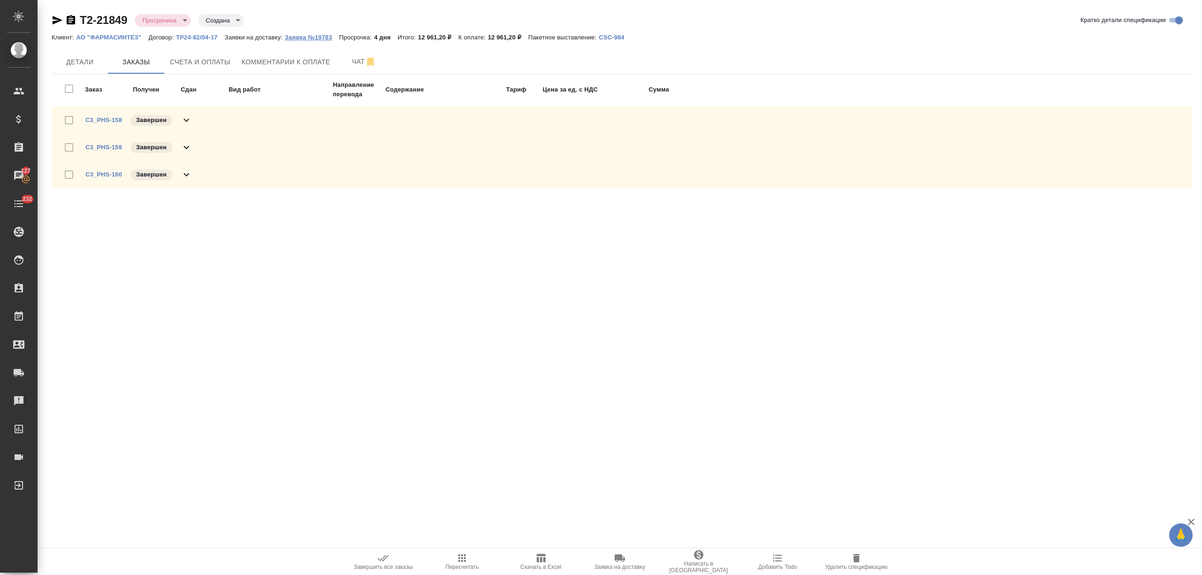
click at [298, 36] on p "Заявка №19783" at bounding box center [312, 37] width 54 height 7
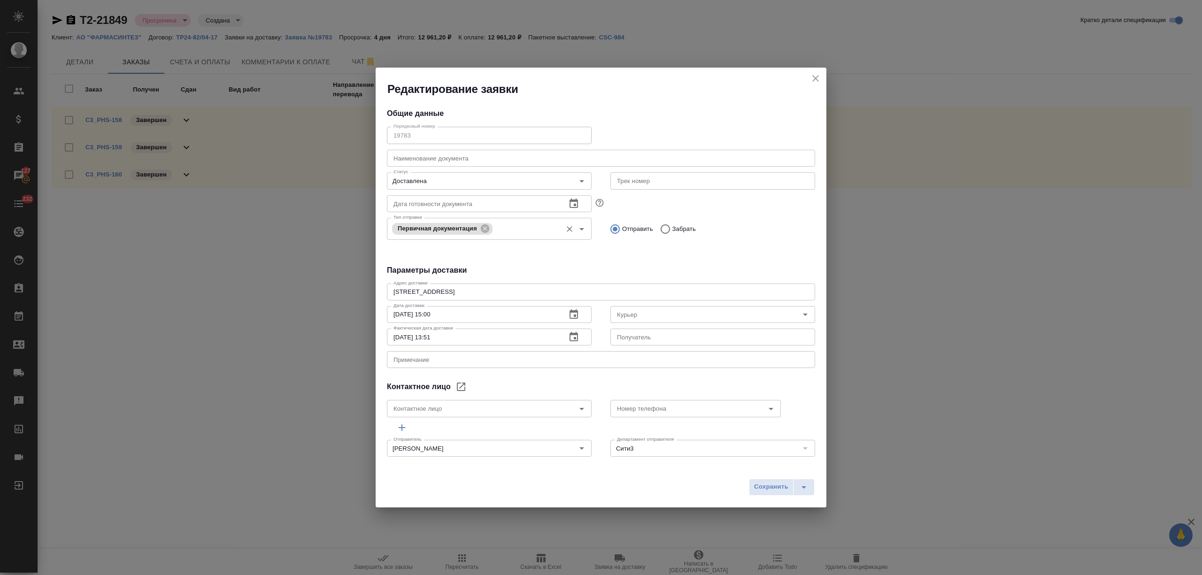
type input "[PERSON_NAME]"
type input "+7 (964) 583-59-79"
type input "Бородулин Антон"
click at [821, 73] on div "Редактирование заявки" at bounding box center [601, 82] width 451 height 29
click at [817, 76] on icon "close" at bounding box center [815, 78] width 11 height 11
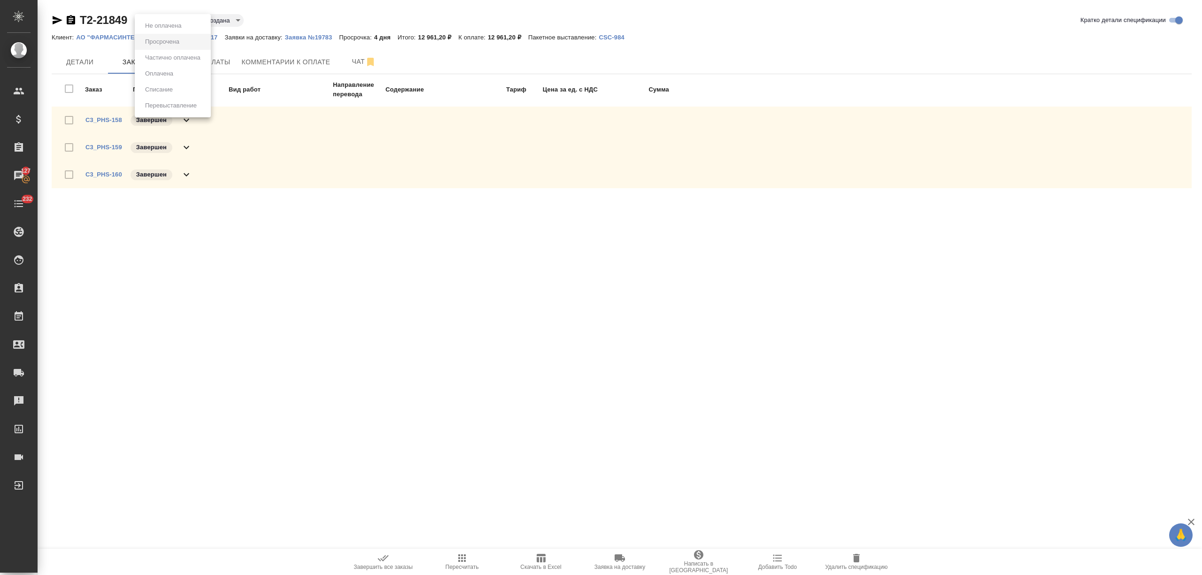
drag, startPoint x: 136, startPoint y: 19, endPoint x: 99, endPoint y: 17, distance: 37.6
click at [99, 17] on body "🙏 .cls-1 fill:#fff; AWATERA Nikitina Tatiana Клиенты Спецификации Заказы 127 Ча…" at bounding box center [601, 287] width 1202 height 575
click at [113, 27] on div at bounding box center [601, 287] width 1202 height 575
drag, startPoint x: 130, startPoint y: 19, endPoint x: 66, endPoint y: 19, distance: 63.4
click at [66, 19] on div "Т2-21849 Просрочена delayed Создана created" at bounding box center [148, 20] width 192 height 15
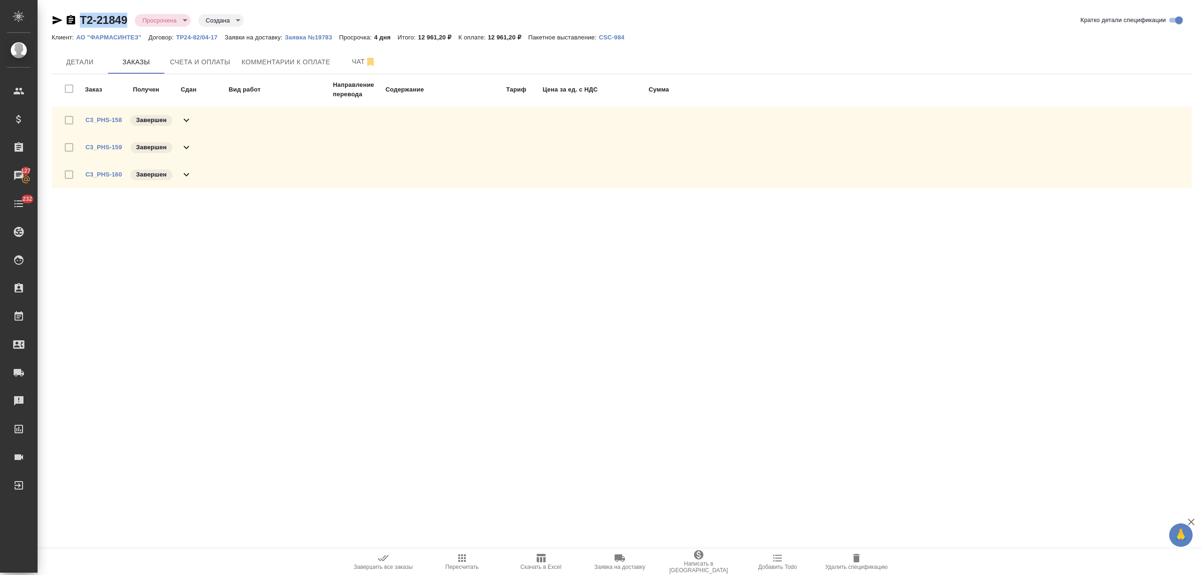
copy link "Т2-21849"
click at [105, 117] on link "C3_PHS-158" at bounding box center [103, 119] width 37 height 7
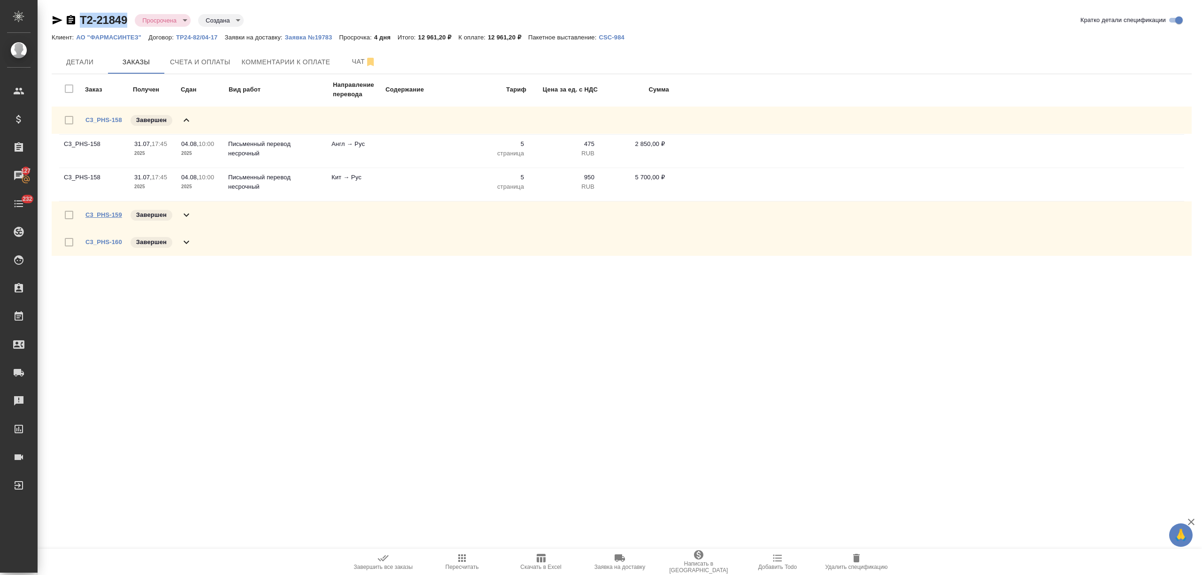
click at [110, 212] on link "C3_PHS-159" at bounding box center [103, 214] width 37 height 7
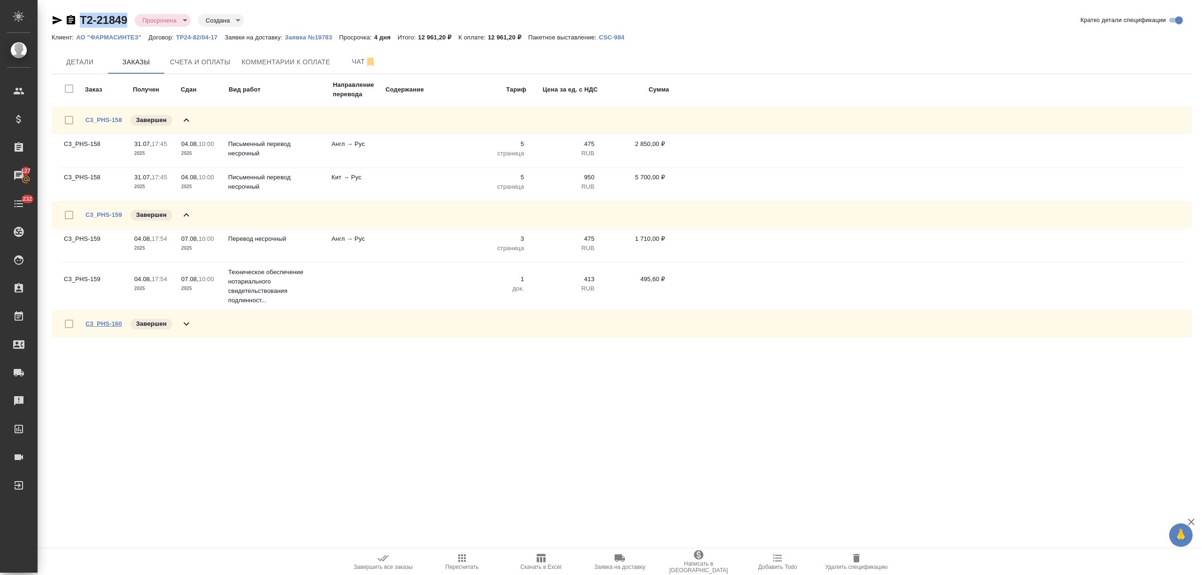
click at [115, 322] on link "C3_PHS-160" at bounding box center [103, 323] width 37 height 7
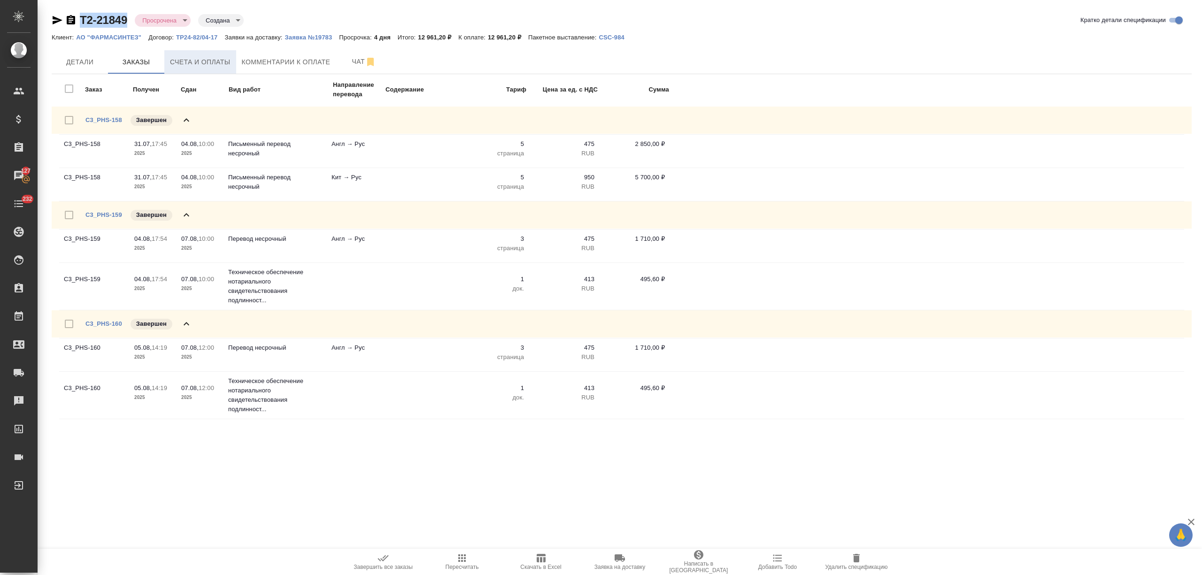
click at [228, 70] on button "Счета и оплаты" at bounding box center [200, 61] width 72 height 23
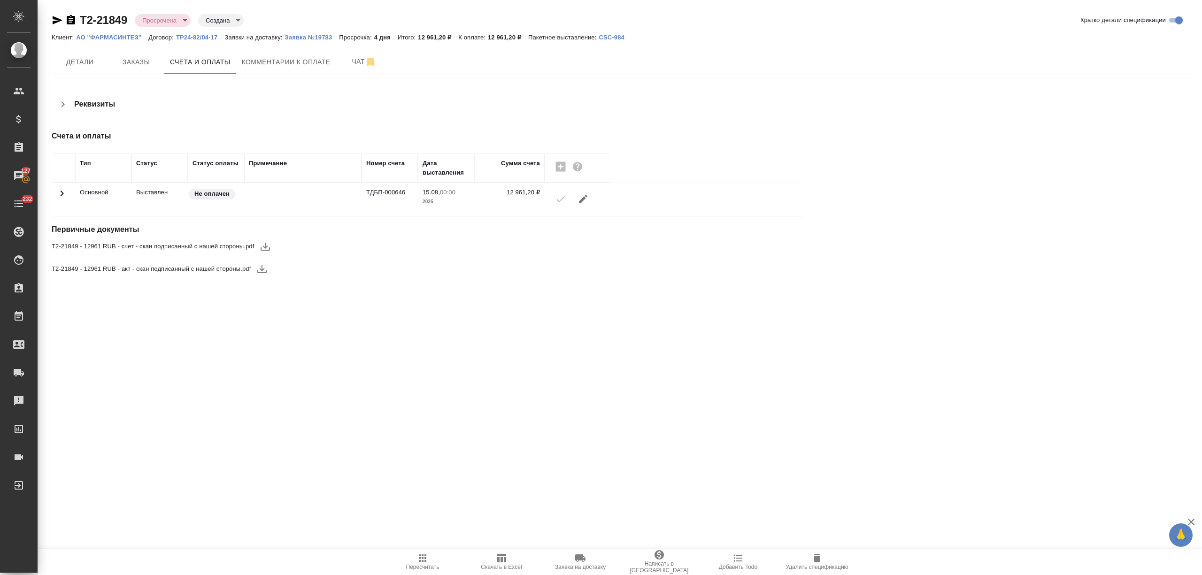
click at [259, 253] on button "button" at bounding box center [265, 246] width 23 height 23
click at [265, 270] on div "Т2-21849 - 12961 RUB - акт - скан подписанный с нашей стороны.pdf" at bounding box center [167, 269] width 231 height 23
click at [261, 267] on icon "button" at bounding box center [261, 268] width 11 height 11
click at [294, 47] on div "Т2-21849 Просрочена delayed Создана created Кратко детали спецификации Клиент: …" at bounding box center [621, 152] width 1150 height 304
click at [273, 59] on span "Комментарии к оплате" at bounding box center [286, 62] width 89 height 12
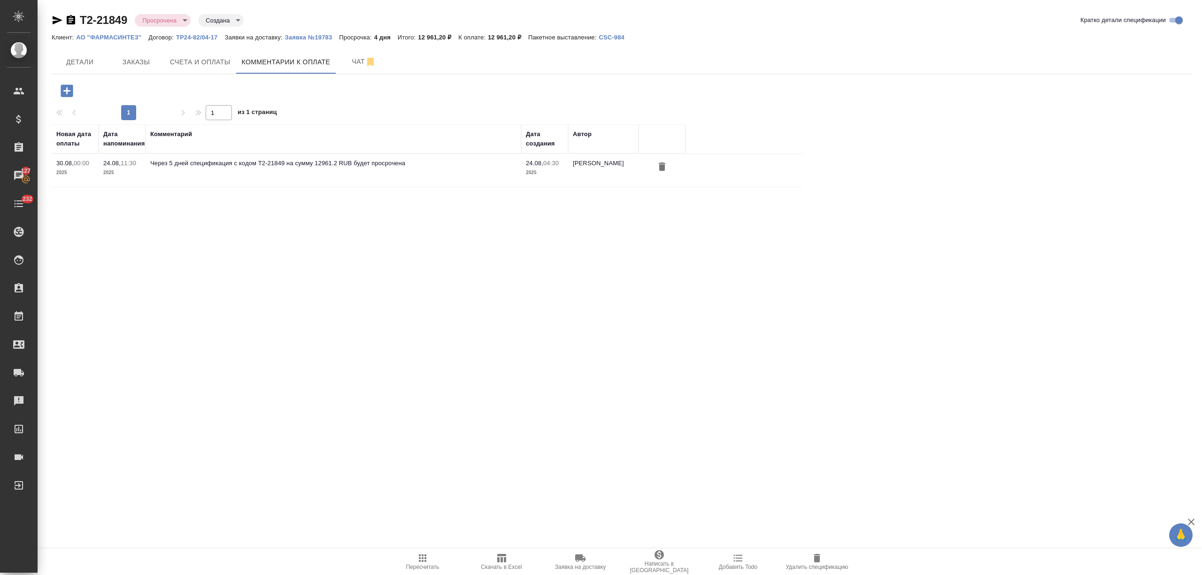
click at [69, 92] on icon "button" at bounding box center [67, 90] width 12 height 12
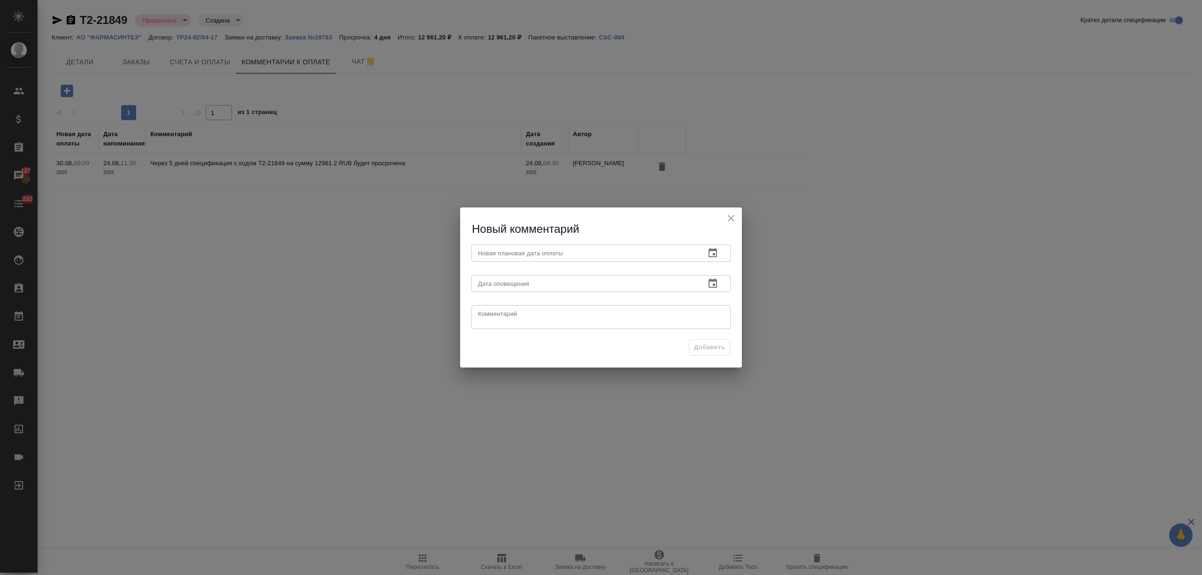
click at [703, 250] on button "button" at bounding box center [712, 253] width 23 height 23
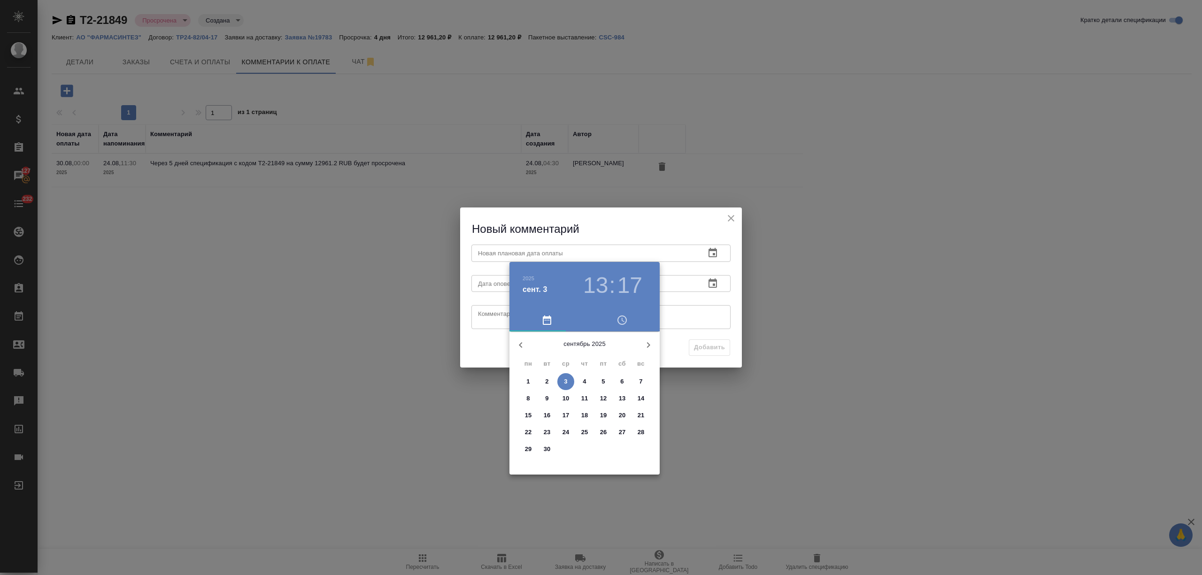
click at [585, 380] on p "4" at bounding box center [584, 381] width 3 height 9
type input "04.09.2025 13:17"
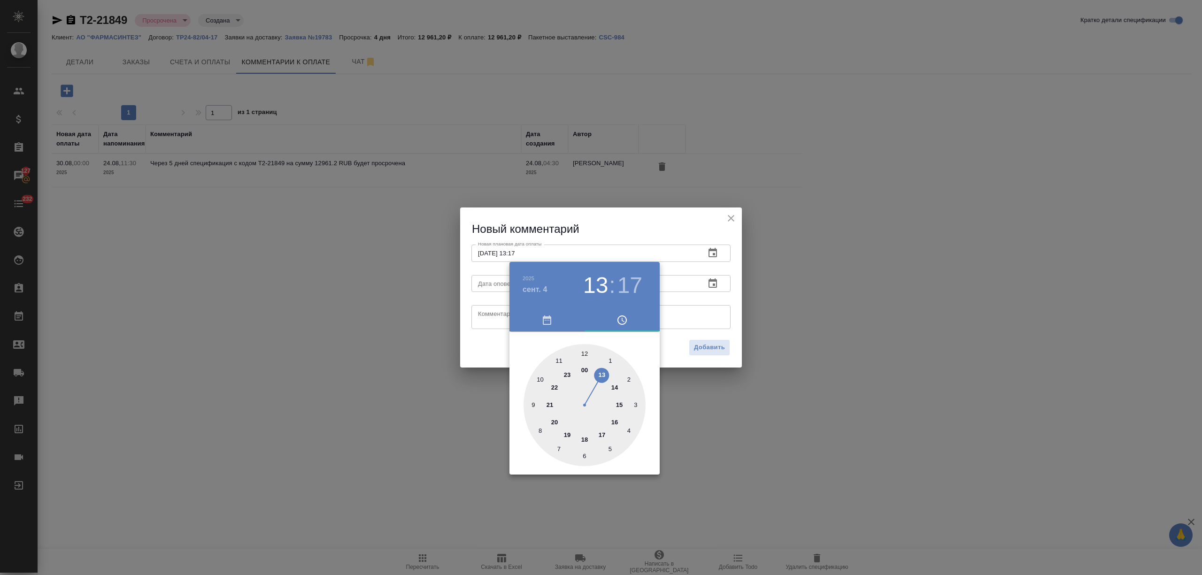
click at [499, 335] on div at bounding box center [601, 287] width 1202 height 575
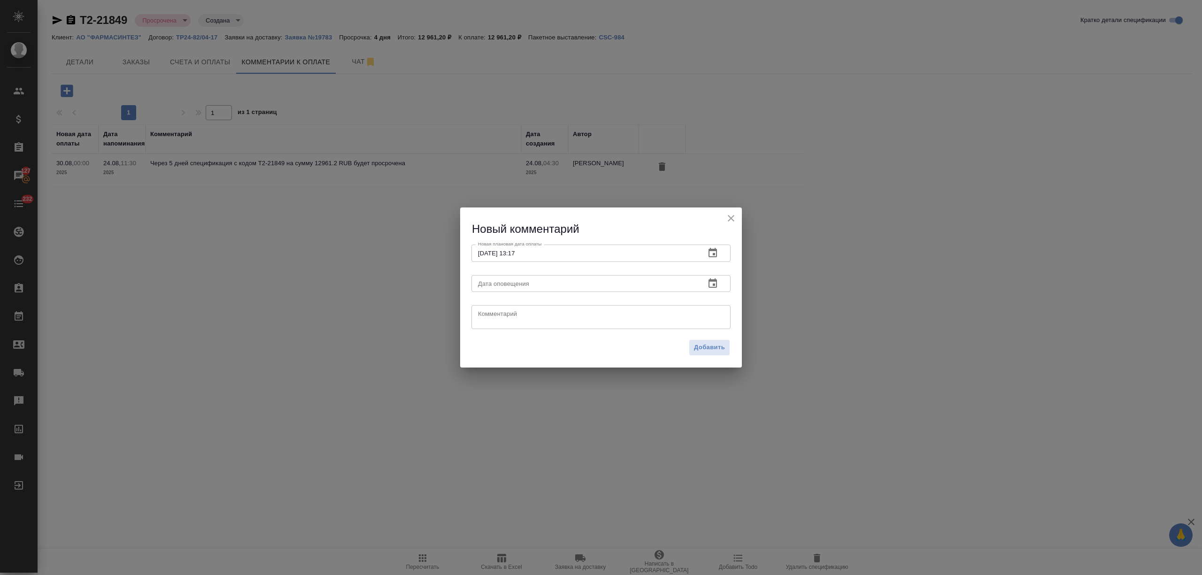
click at [493, 313] on div "2025 сент. 4 13 : 17 00 1 2 3 4 5 6 7 8 9 10 11 12 13 14 15 16 17 18 19 20 21 2…" at bounding box center [601, 287] width 1202 height 575
click at [493, 313] on textarea at bounding box center [601, 317] width 246 height 14
type textarea "дернула обоих контактных лиц"
click at [710, 348] on span "Добавить" at bounding box center [709, 347] width 31 height 11
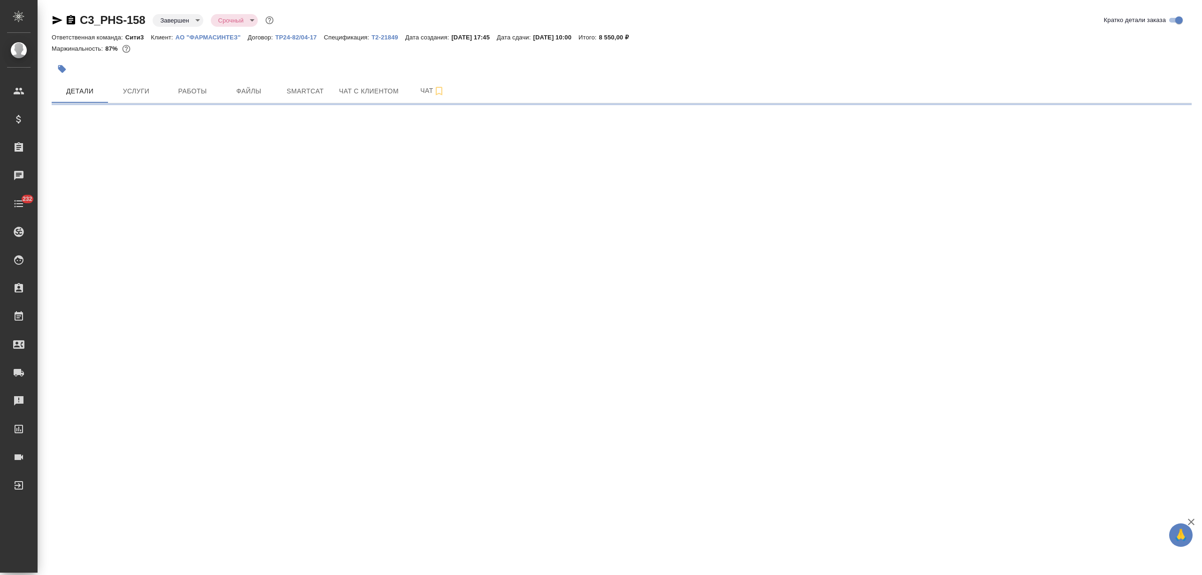
select select "RU"
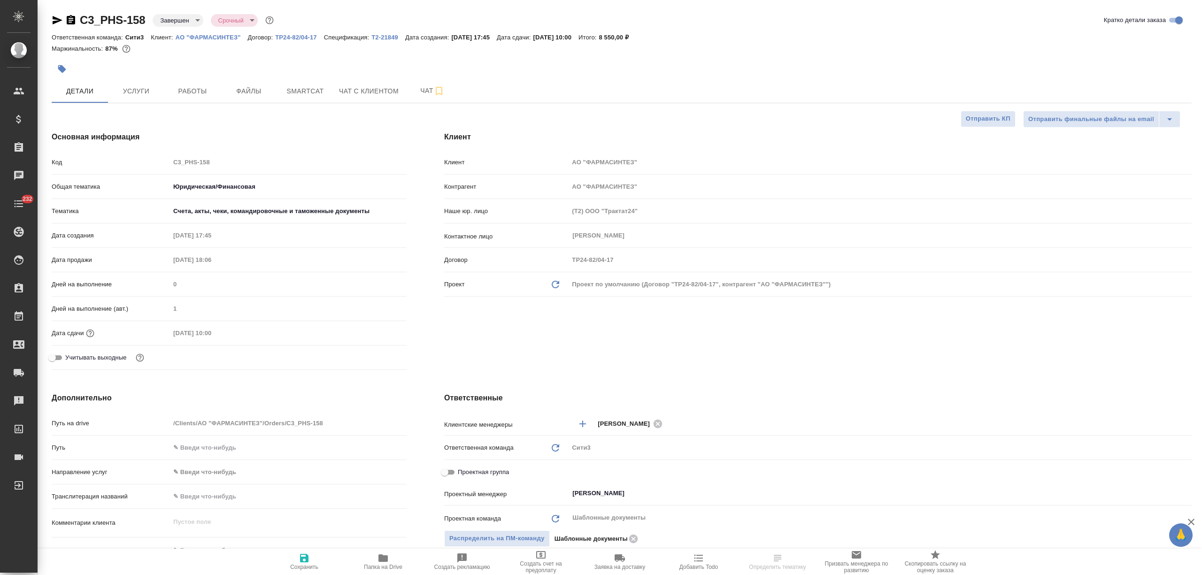
type textarea "x"
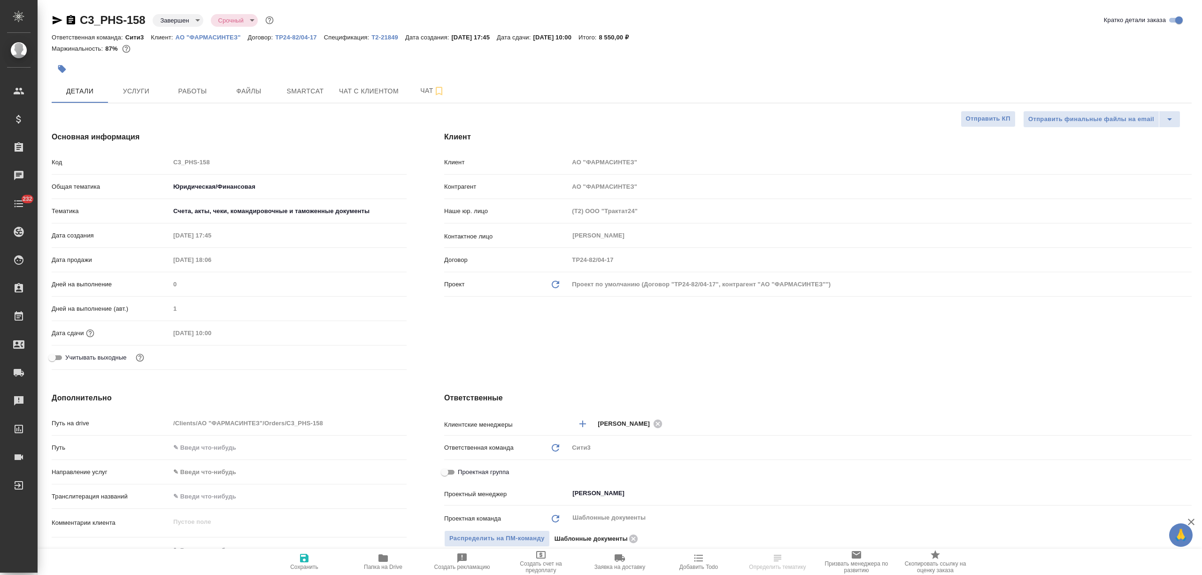
type textarea "x"
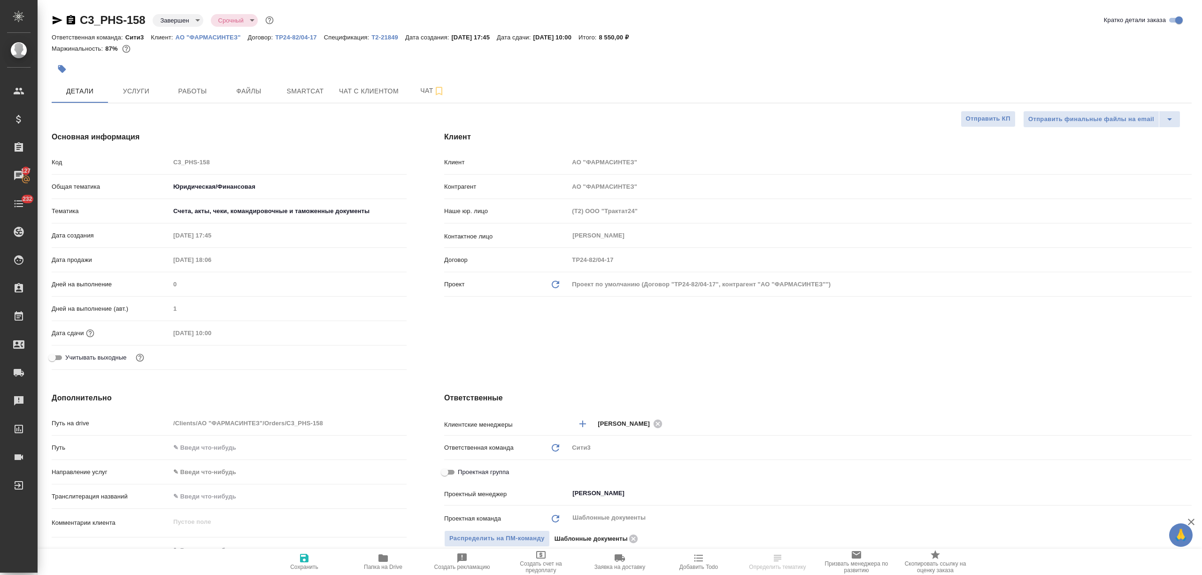
type textarea "x"
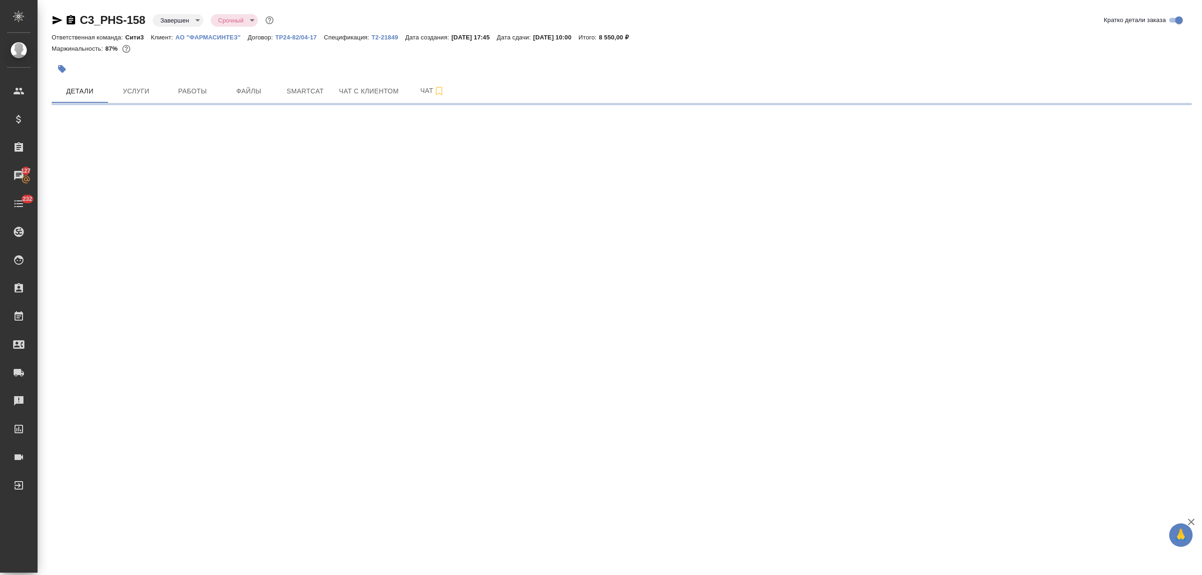
select select "RU"
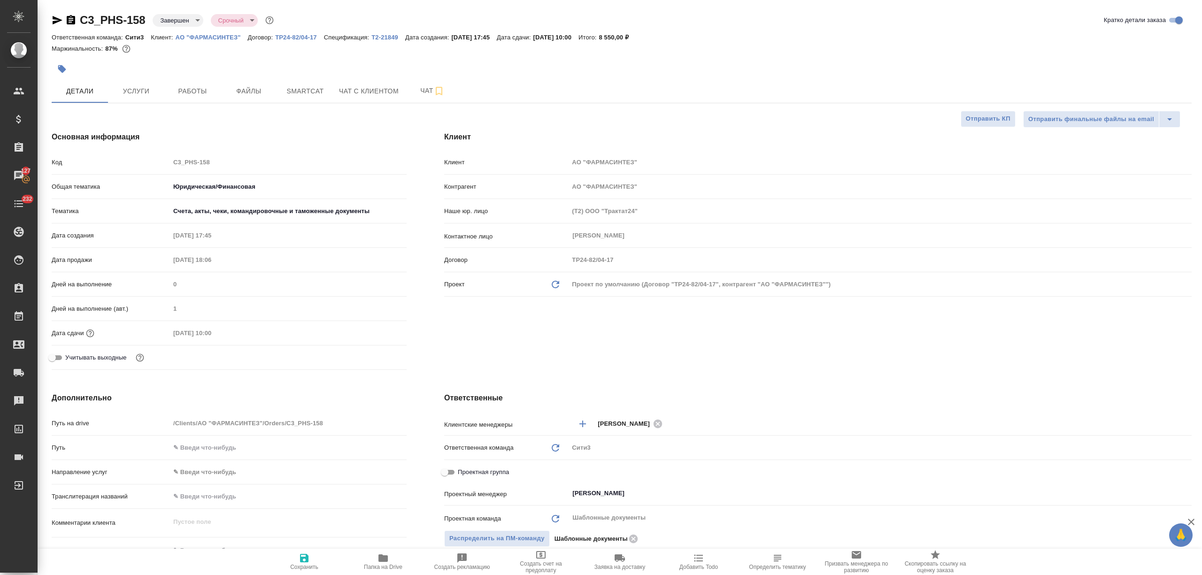
type textarea "x"
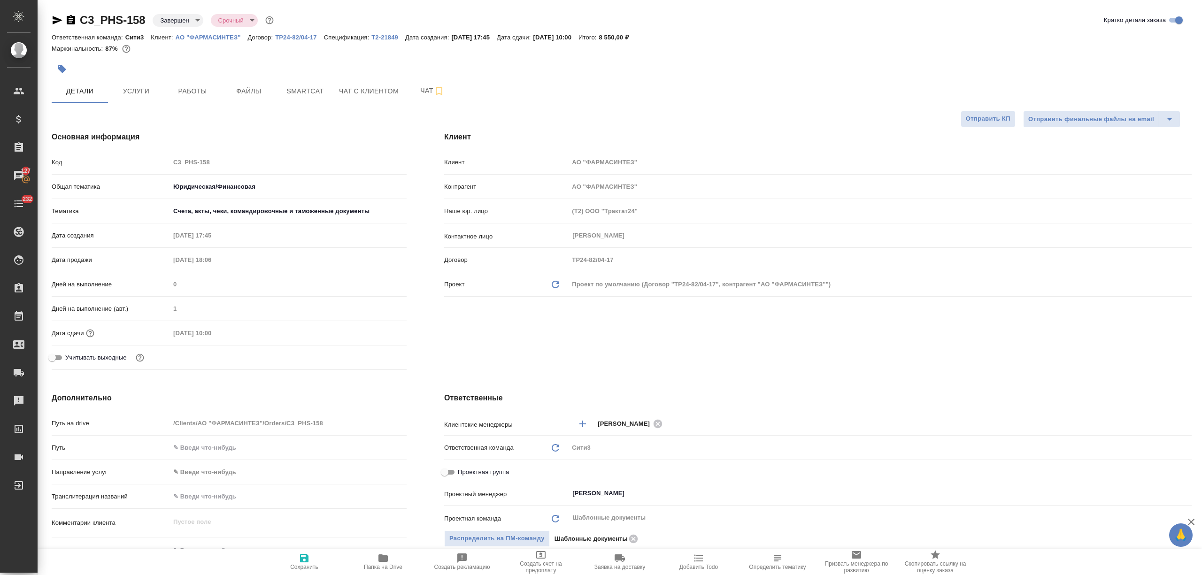
type textarea "x"
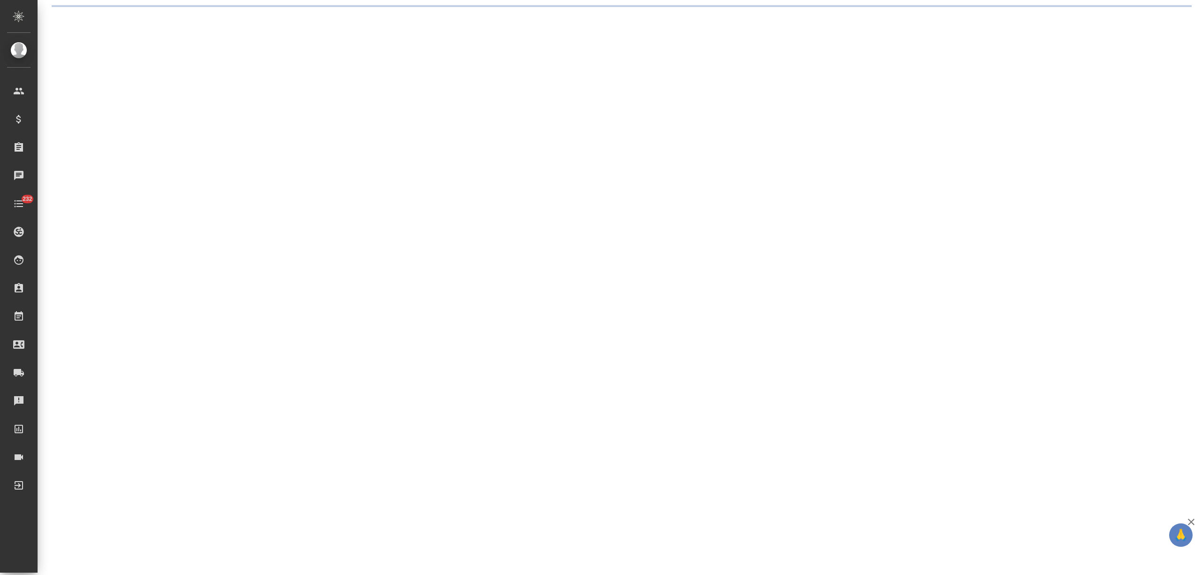
select select "RU"
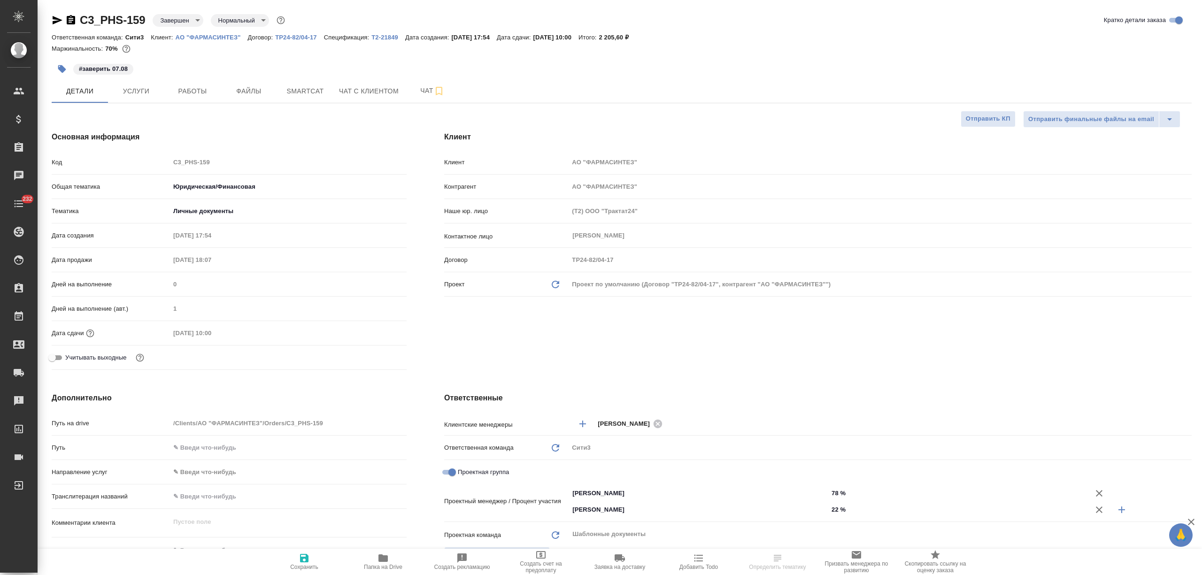
type textarea "x"
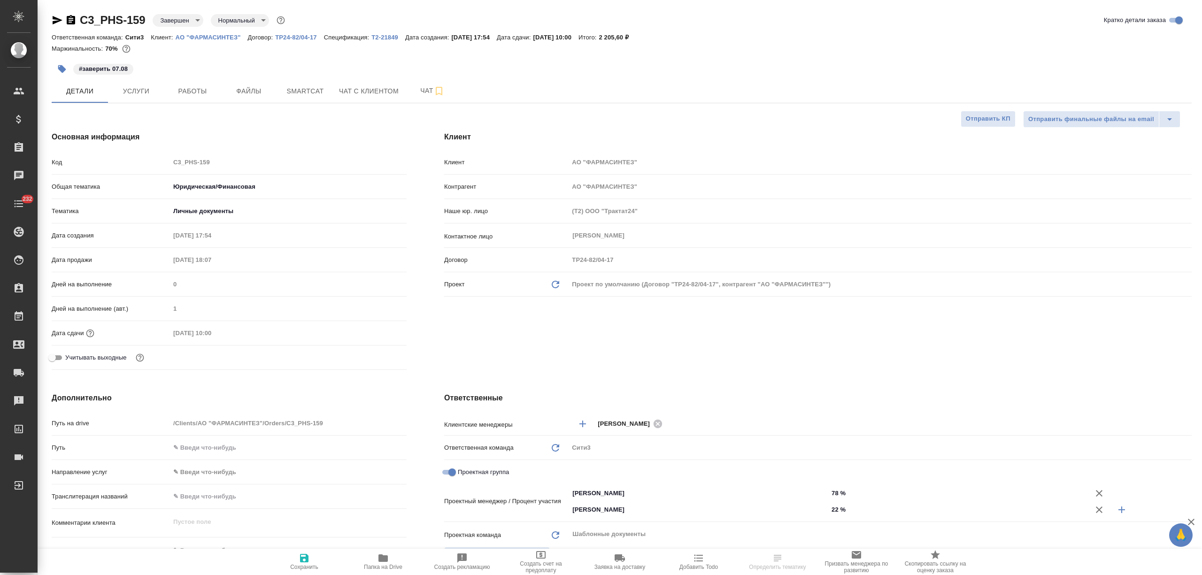
type textarea "x"
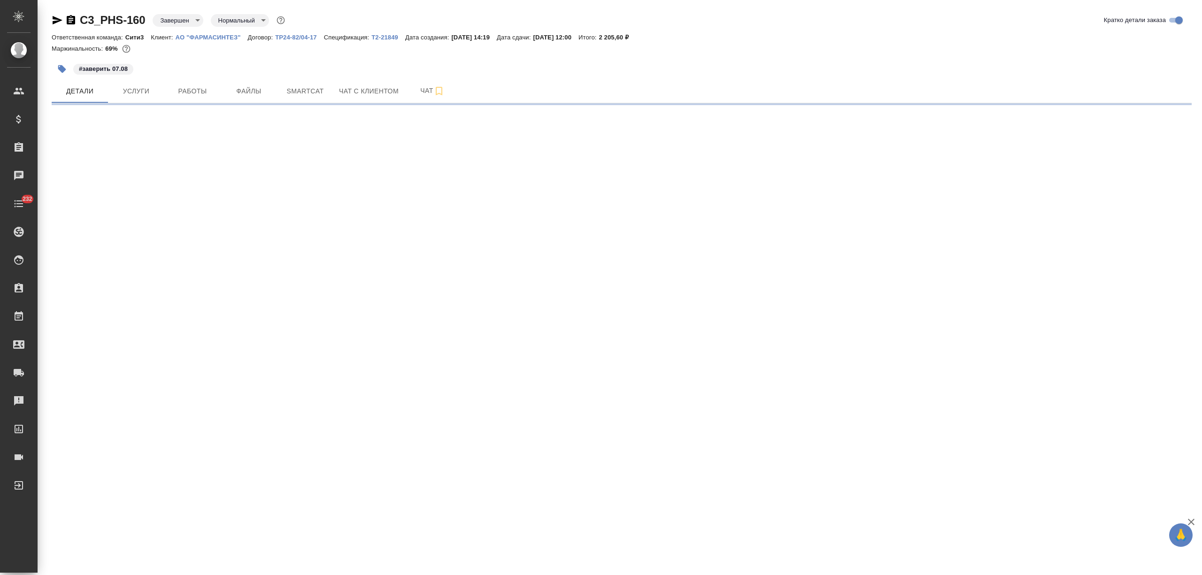
select select "RU"
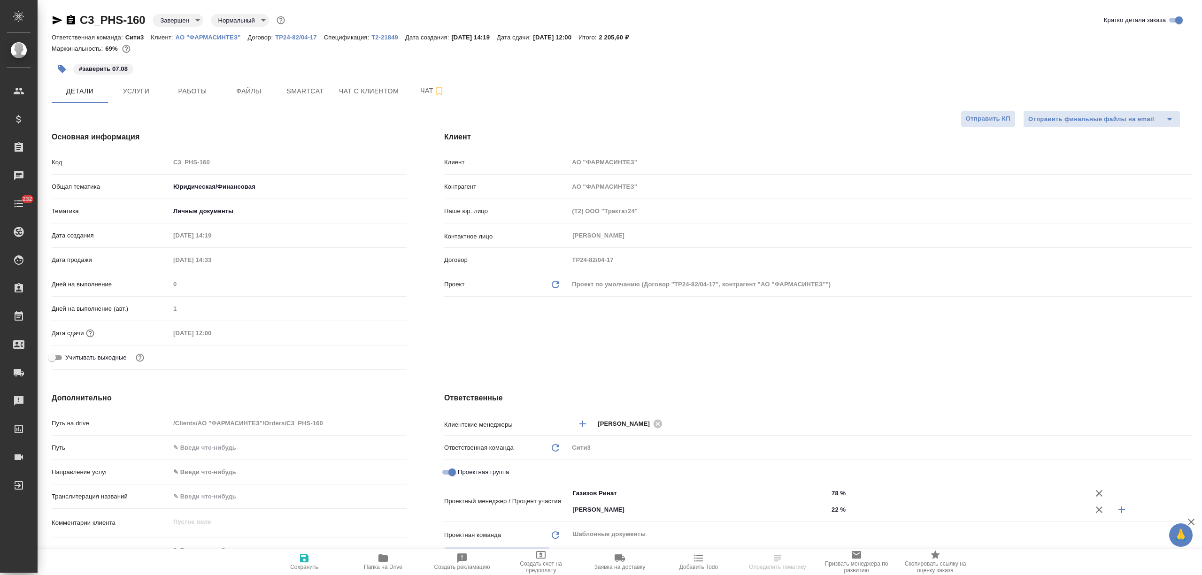
type textarea "x"
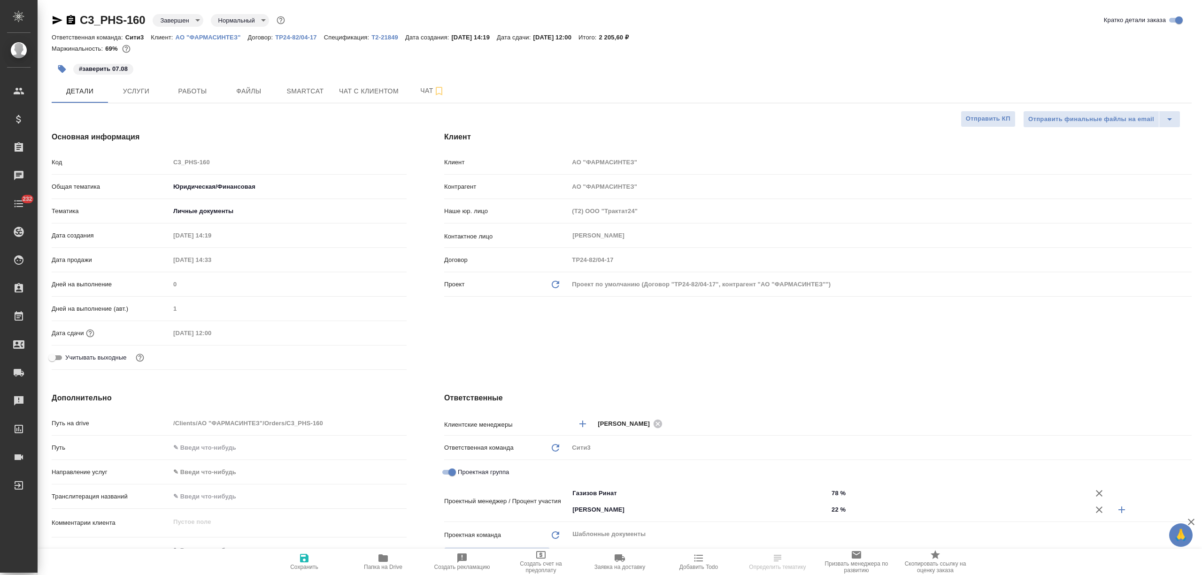
type textarea "x"
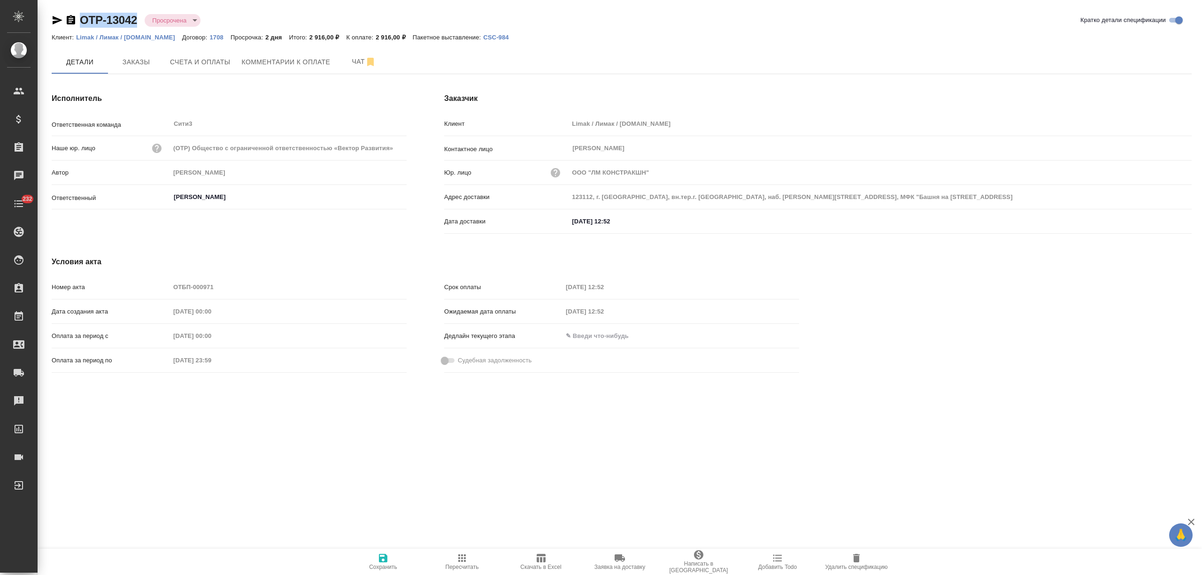
drag, startPoint x: 132, startPoint y: 19, endPoint x: 74, endPoint y: 19, distance: 58.2
click at [74, 19] on div "OTP-13042 Просрочена delayed" at bounding box center [130, 20] width 156 height 15
copy link "OTP-13042"
click at [205, 69] on button "Счета и оплаты" at bounding box center [200, 61] width 72 height 23
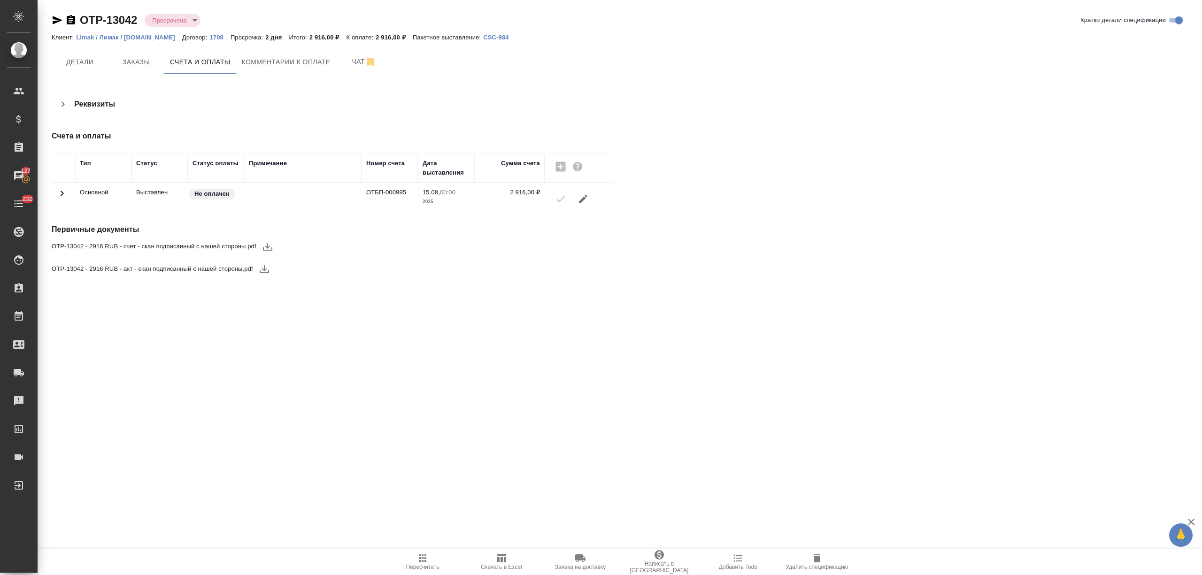
click at [263, 241] on icon "button" at bounding box center [267, 246] width 11 height 11
drag, startPoint x: 263, startPoint y: 268, endPoint x: 245, endPoint y: 235, distance: 37.2
click at [263, 268] on icon "button" at bounding box center [264, 268] width 11 height 11
click at [284, 70] on button "Комментарии к оплате" at bounding box center [286, 61] width 100 height 23
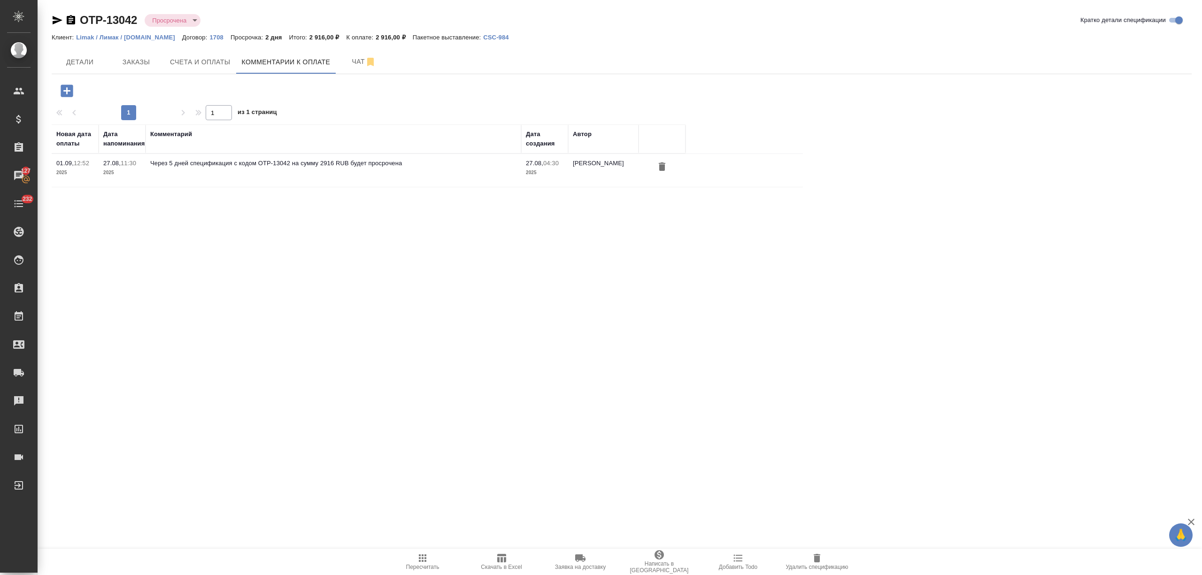
click at [67, 85] on icon "button" at bounding box center [67, 90] width 12 height 12
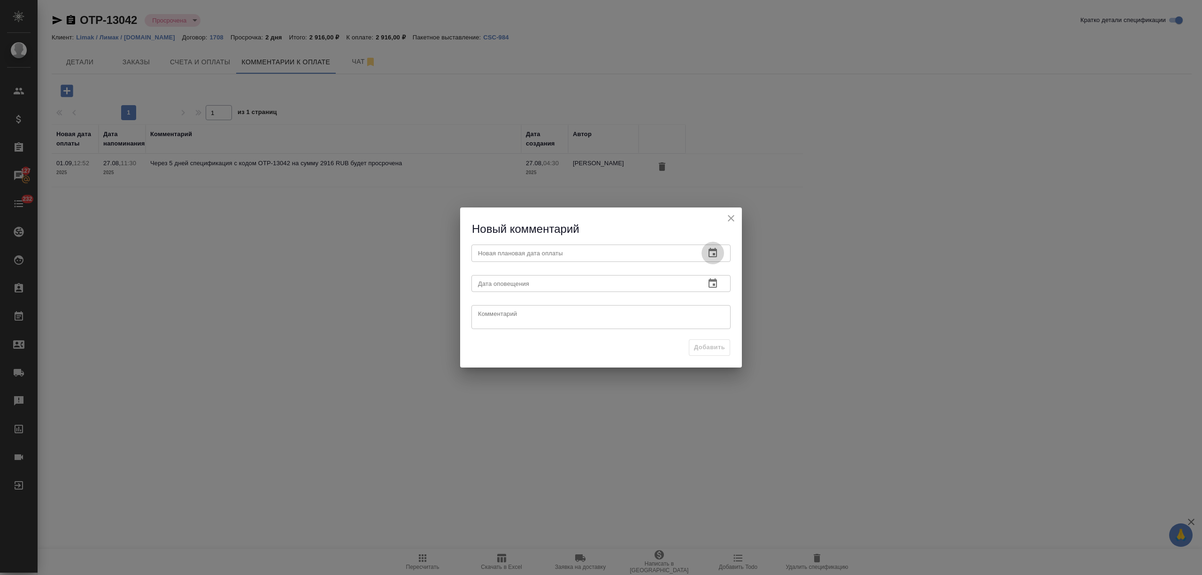
click at [718, 251] on icon "button" at bounding box center [712, 252] width 11 height 11
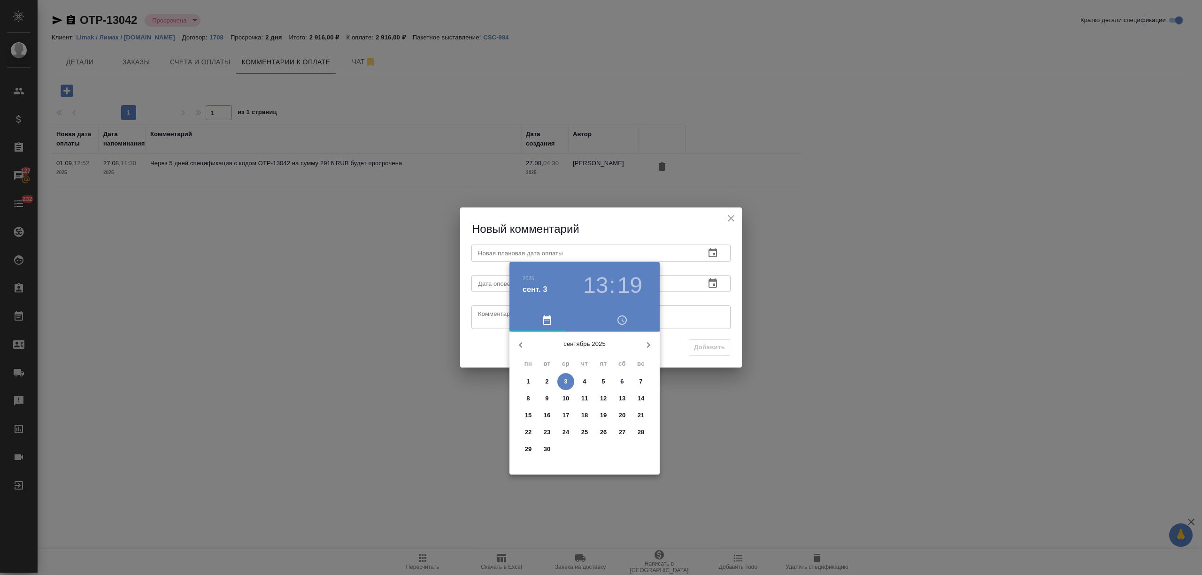
click at [588, 382] on span "4" at bounding box center [584, 381] width 17 height 9
type input "04.09.2025 13:19"
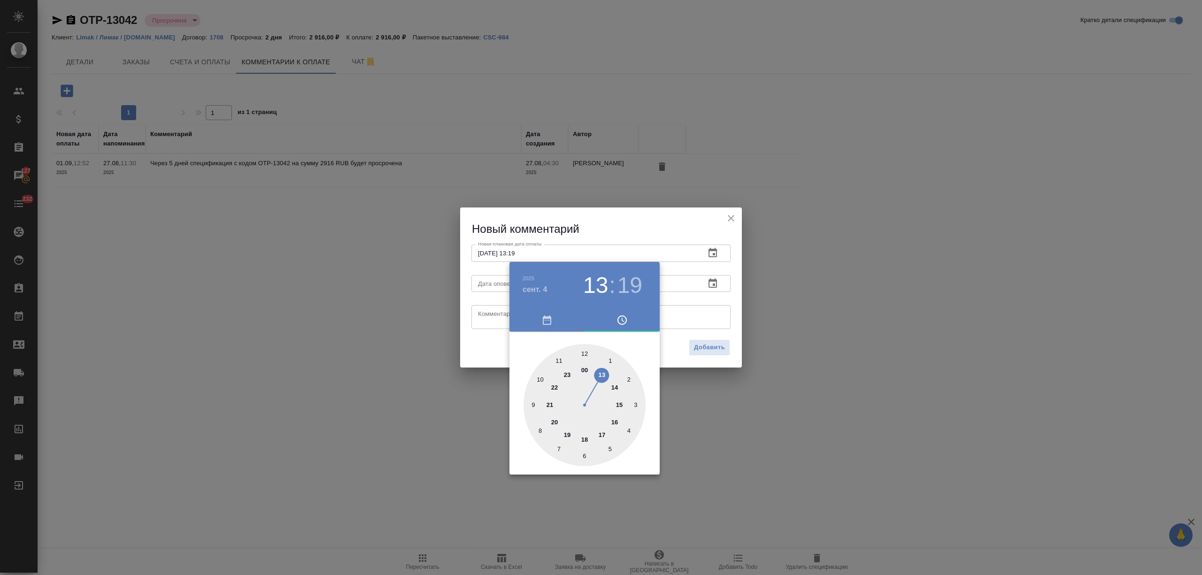
drag, startPoint x: 466, startPoint y: 311, endPoint x: 504, endPoint y: 314, distance: 38.1
click at [469, 311] on div at bounding box center [601, 287] width 1202 height 575
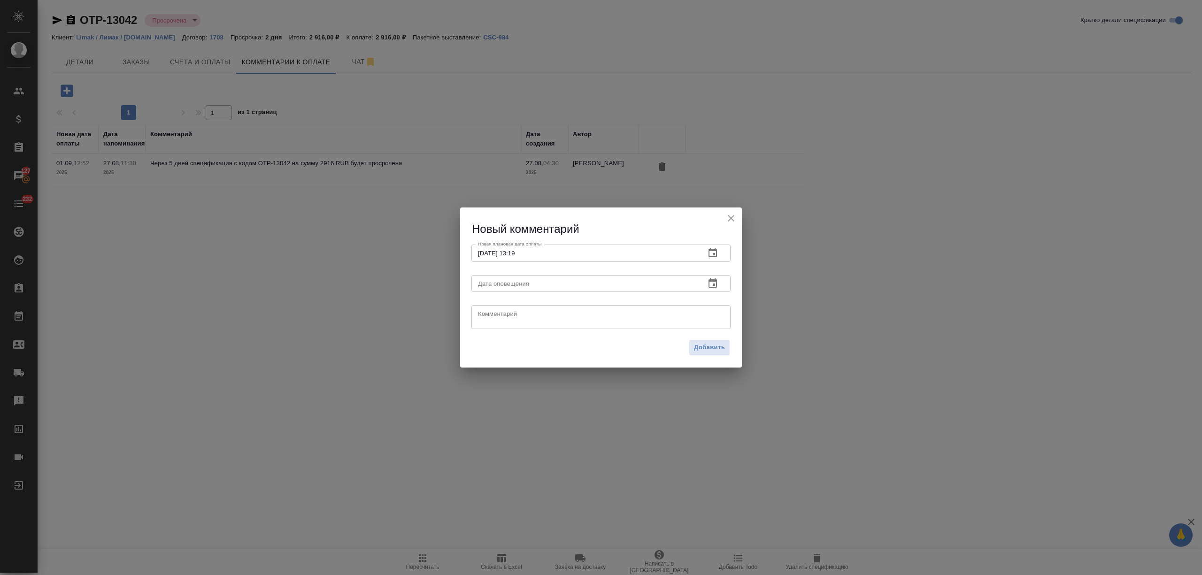
click at [504, 314] on div "2025 сент. 4 13 : 19 00 1 2 3 4 5 6 7 8 9 10 11 12 13 14 15 16 17 18 19 20 21 2…" at bounding box center [601, 287] width 1202 height 575
click at [504, 314] on textarea at bounding box center [601, 317] width 246 height 14
click at [656, 312] on textarea "сканы клиенту уже направлялись (20 авг), продублировала и рапросила дату оплаты" at bounding box center [601, 317] width 246 height 15
type textarea "сканы клиенту уже направлялись (20 авг), продублировала и запросила дату оплаты"
click at [710, 344] on span "Добавить" at bounding box center [709, 348] width 31 height 11
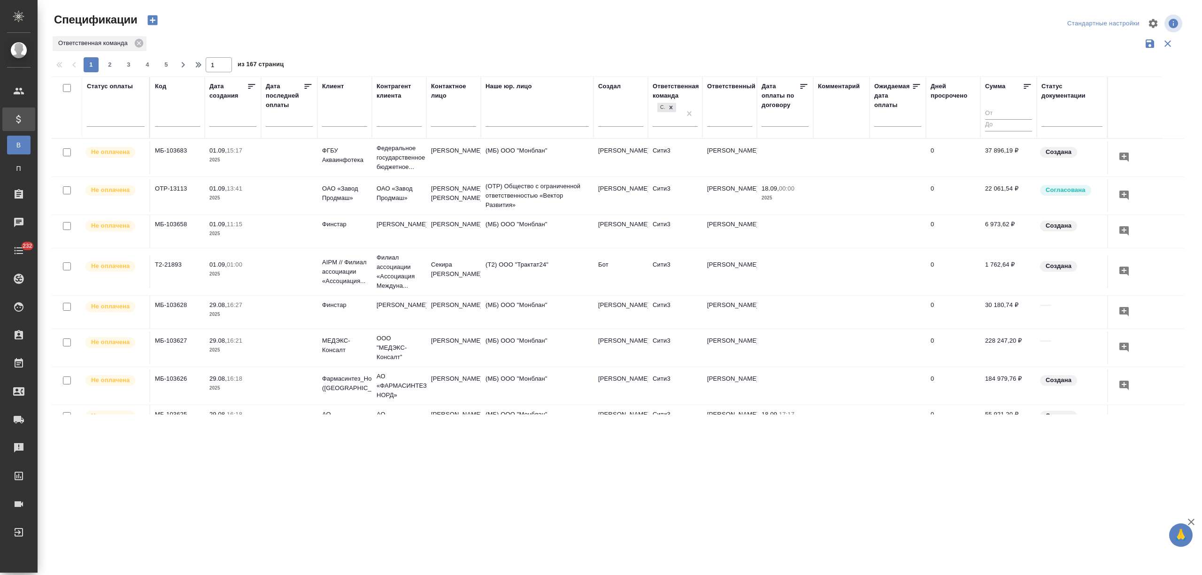
click at [113, 118] on div at bounding box center [116, 117] width 58 height 14
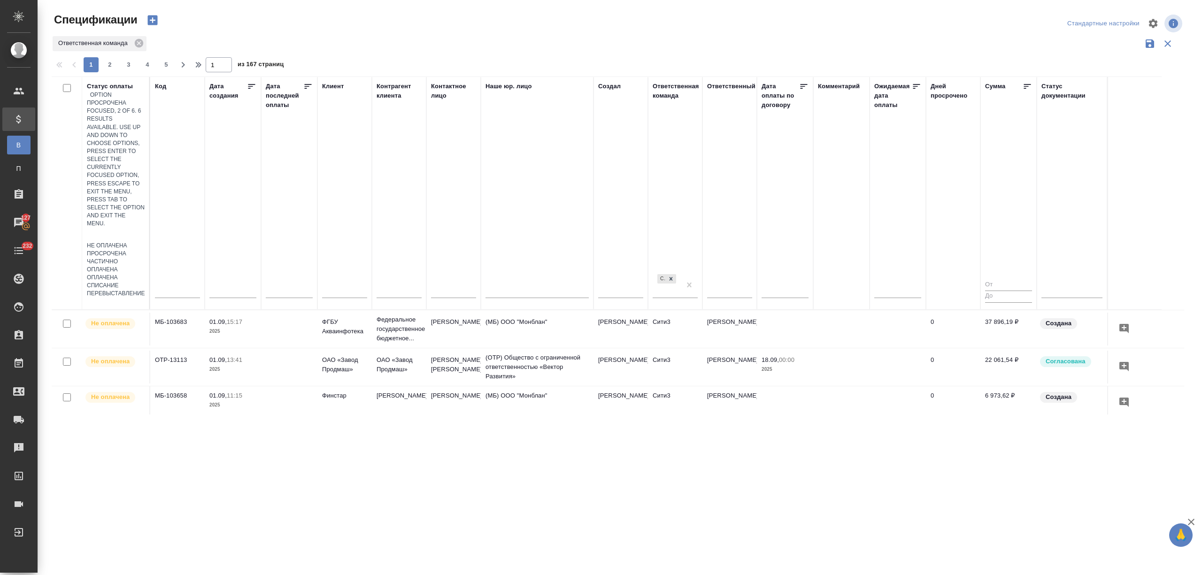
click at [145, 250] on div "Просрочена" at bounding box center [116, 254] width 58 height 8
